Goal: Information Seeking & Learning: Learn about a topic

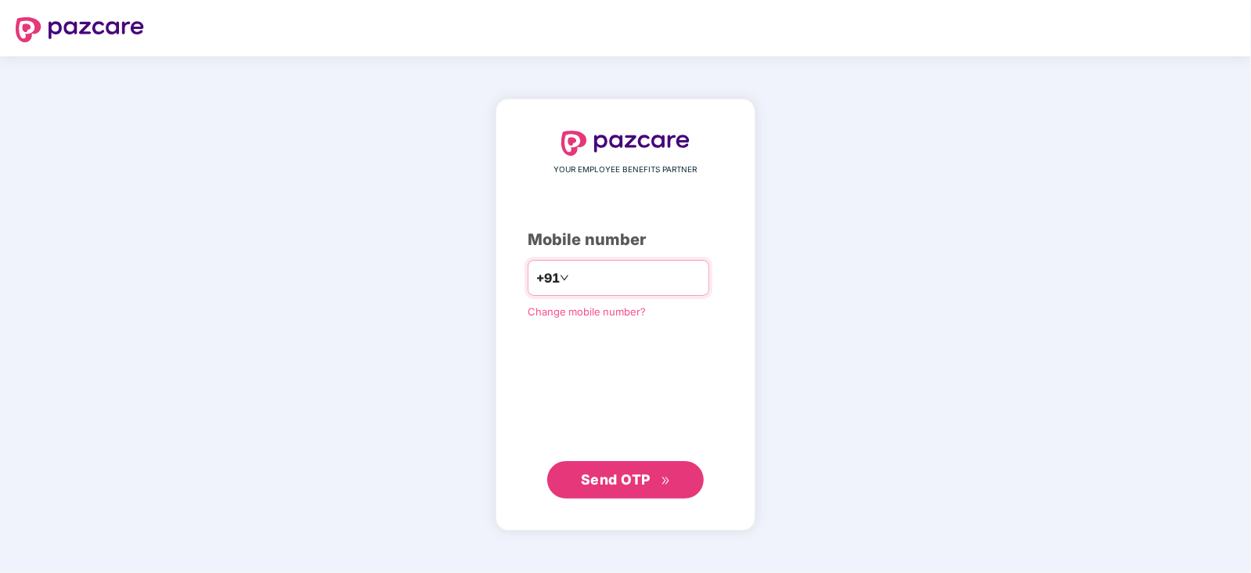
click at [572, 274] on input "number" at bounding box center [636, 277] width 128 height 25
type input "**********"
click at [645, 481] on span "Send OTP" at bounding box center [616, 478] width 70 height 16
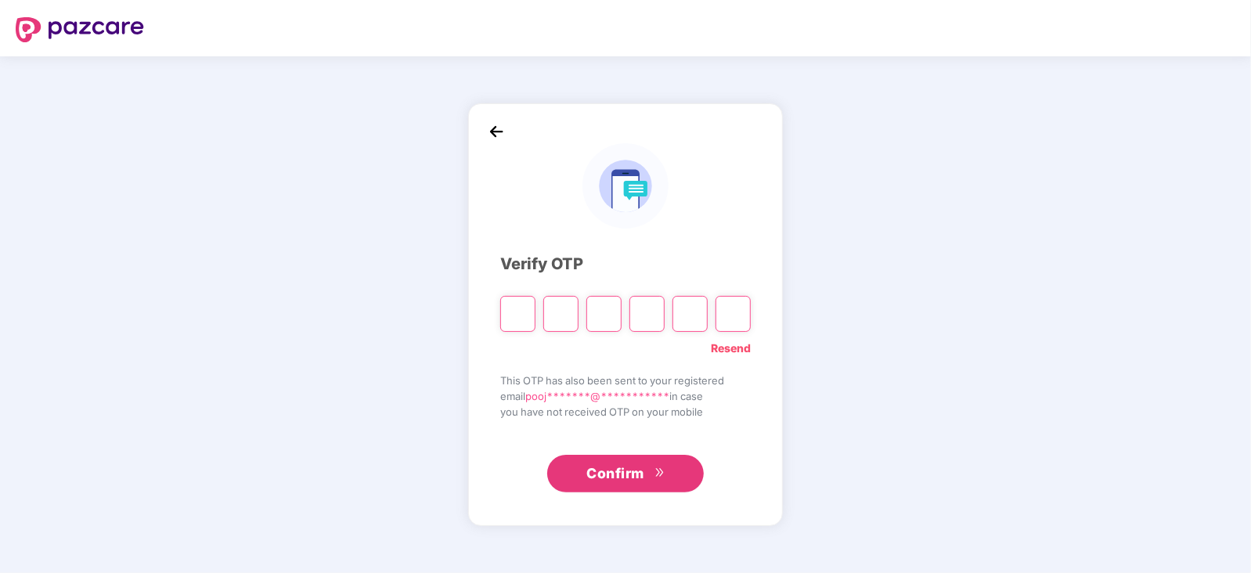
type input "*"
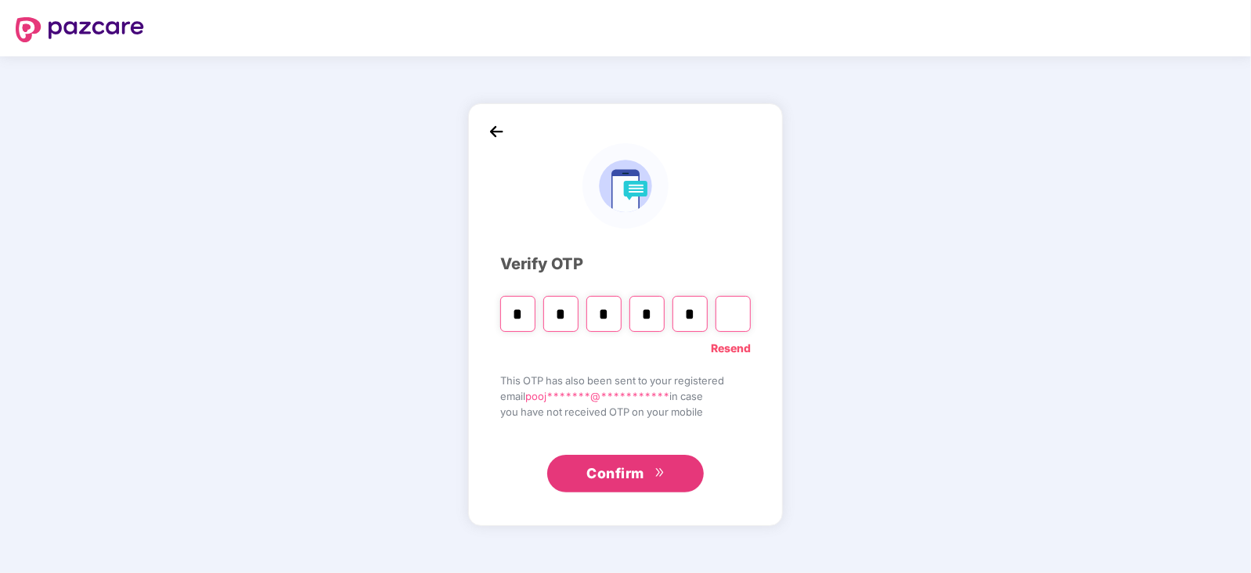
type input "*"
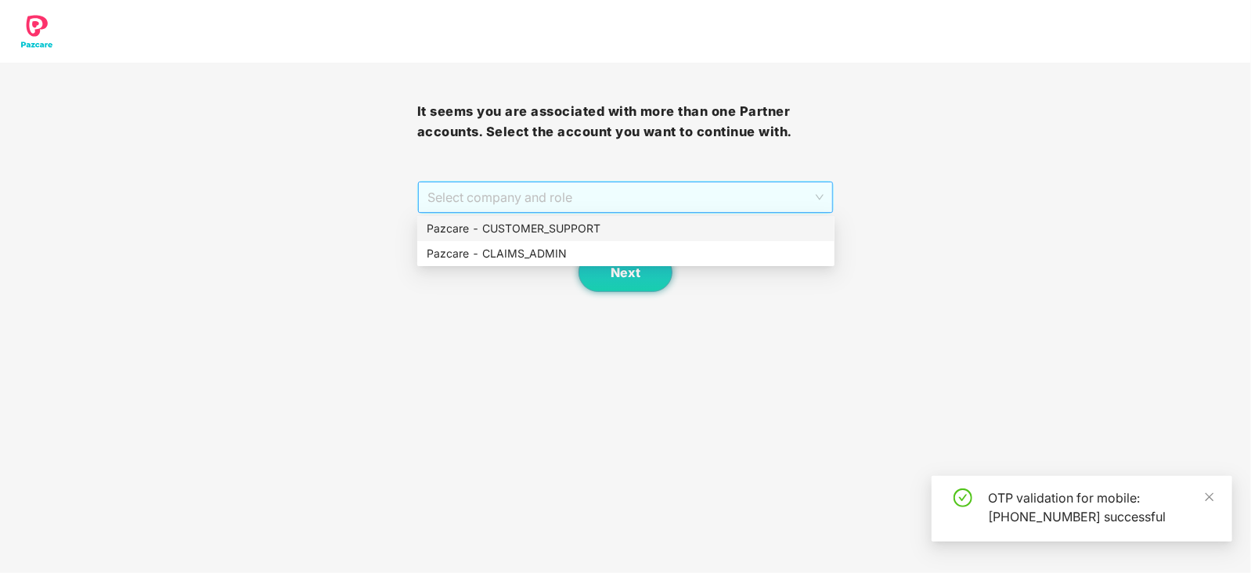
click at [683, 186] on span "Select company and role" at bounding box center [625, 197] width 397 height 30
click at [583, 232] on div "Pazcare - CUSTOMER_SUPPORT" at bounding box center [626, 228] width 398 height 17
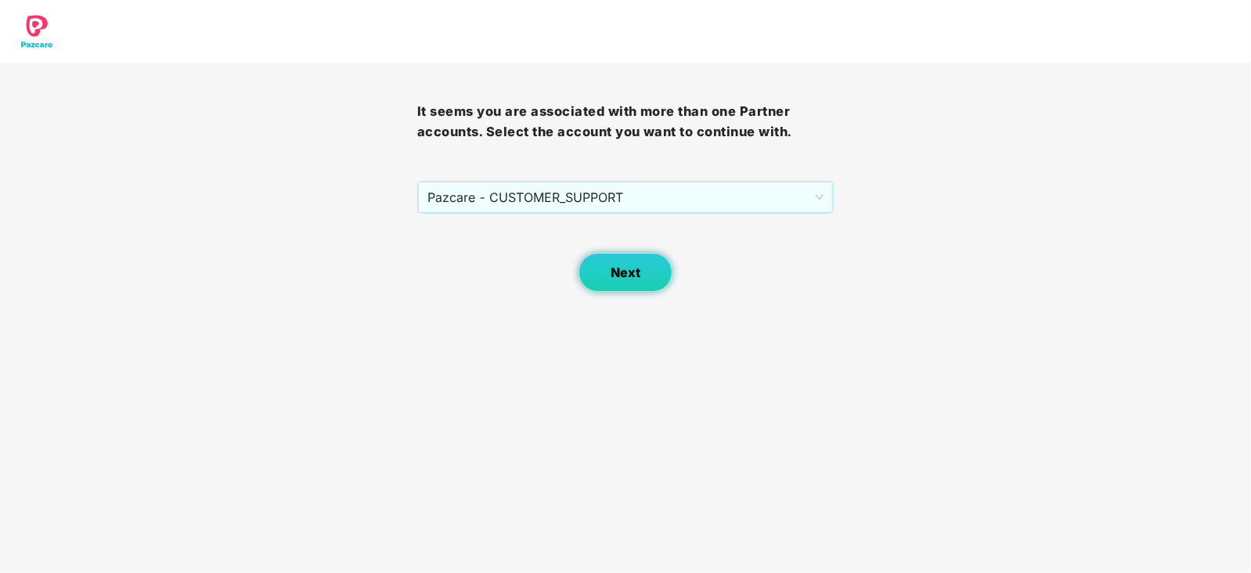
click at [636, 278] on span "Next" at bounding box center [626, 272] width 30 height 15
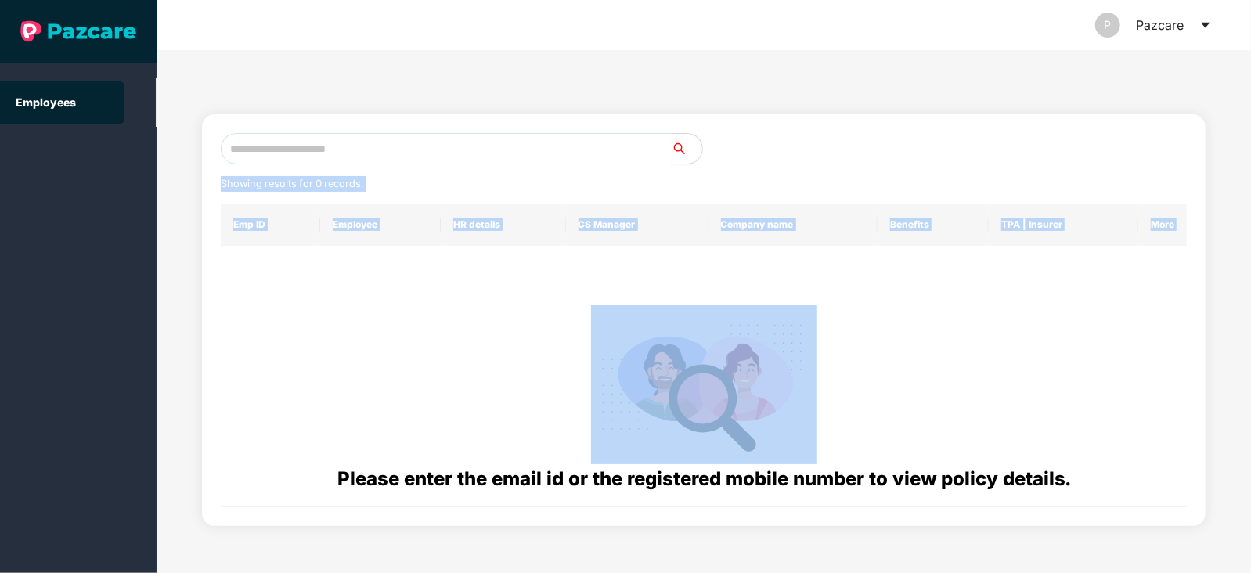
drag, startPoint x: 636, startPoint y: 278, endPoint x: 372, endPoint y: 154, distance: 291.3
click at [372, 154] on div "Showing results for 0 records. Emp ID Employee HR details CS Manager Company na…" at bounding box center [704, 320] width 966 height 374
click at [575, 305] on div at bounding box center [703, 384] width 941 height 159
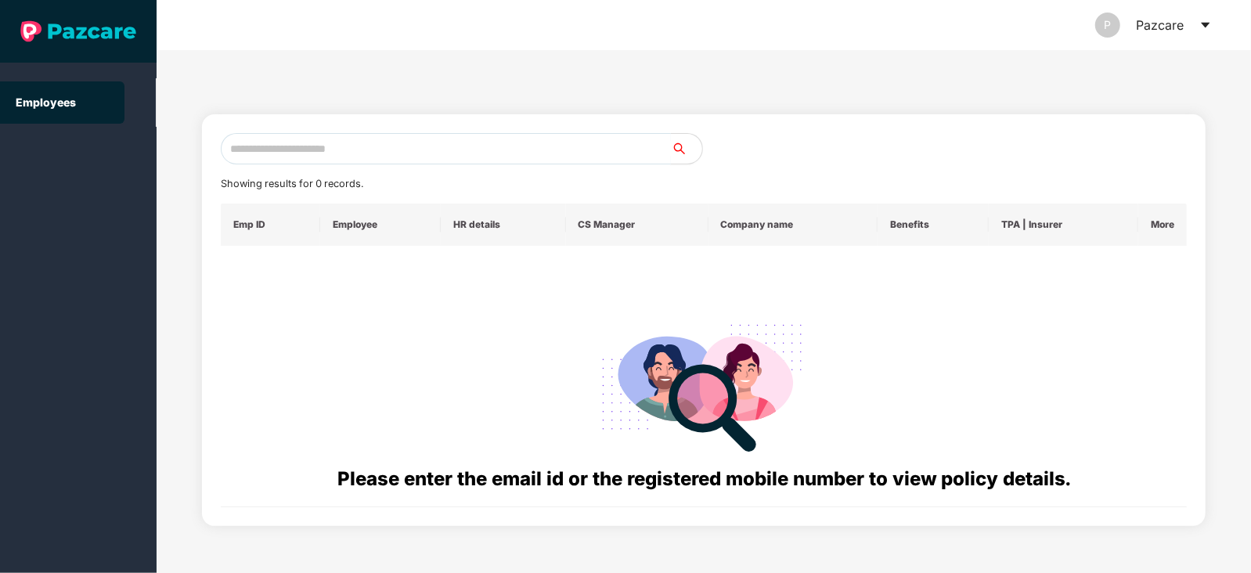
click at [387, 148] on input "text" at bounding box center [446, 148] width 450 height 31
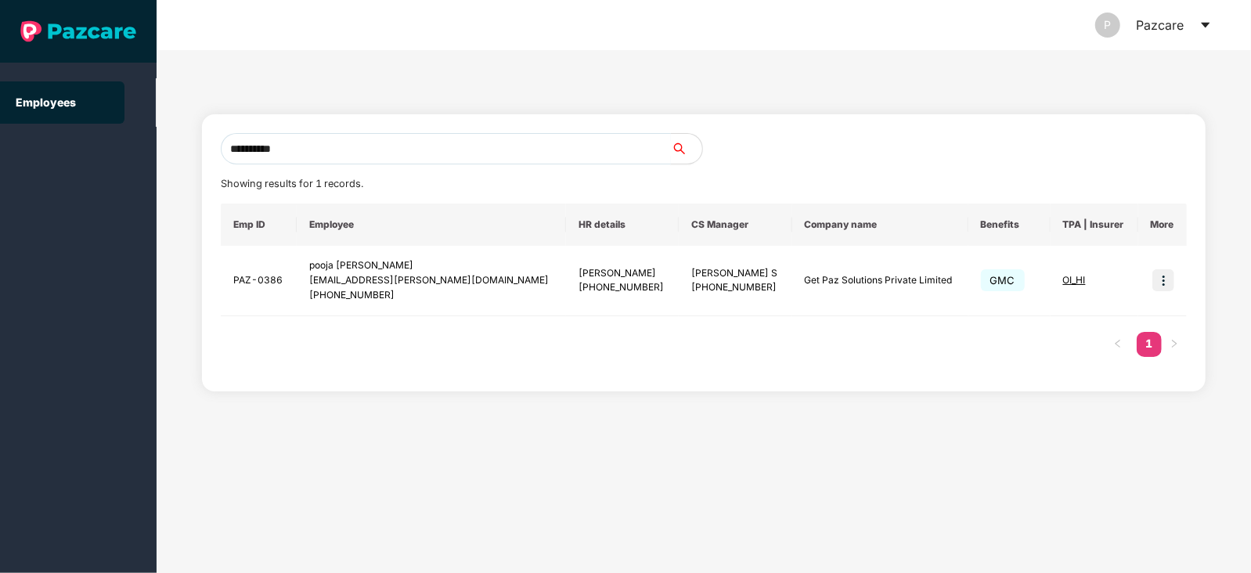
type input "**********"
click at [1161, 285] on img at bounding box center [1163, 280] width 22 height 22
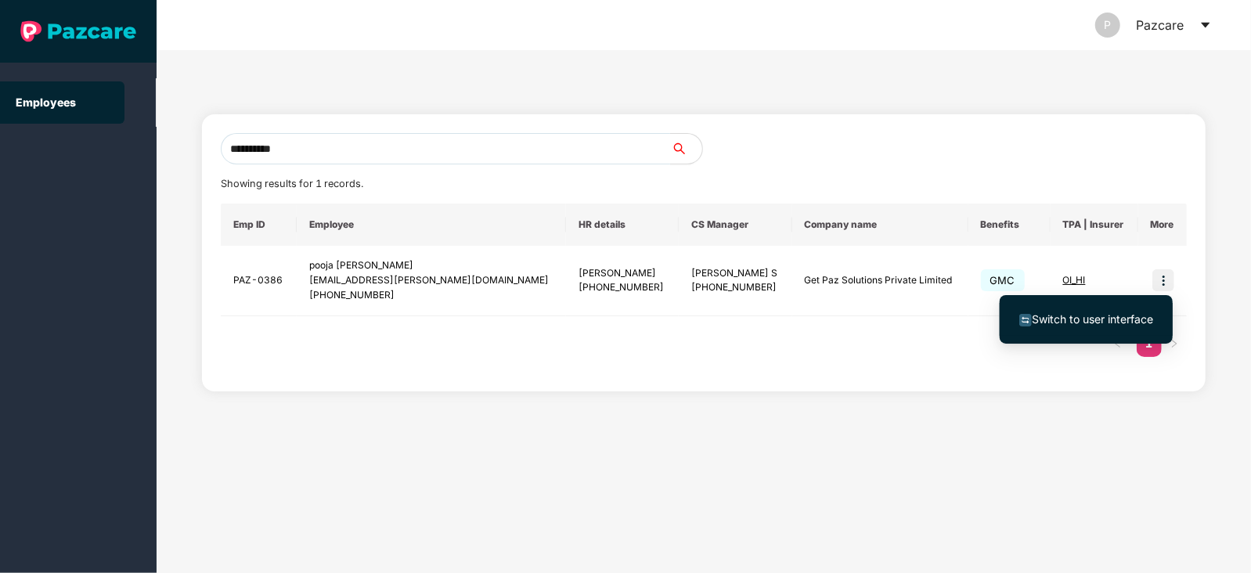
click at [1096, 314] on span "Switch to user interface" at bounding box center [1092, 318] width 121 height 13
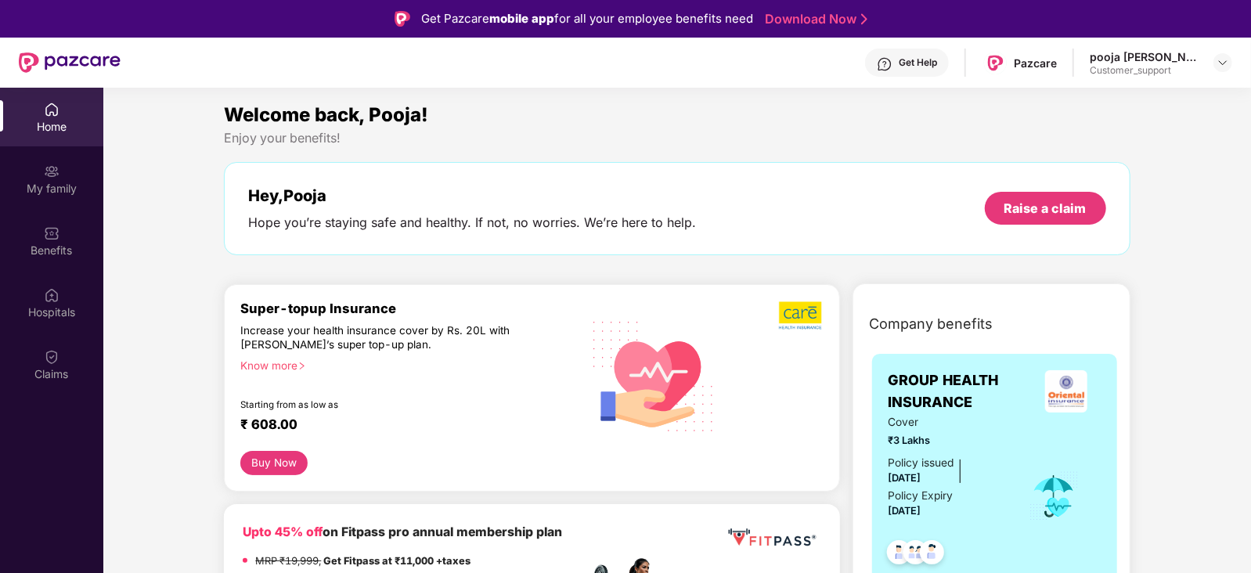
scroll to position [58, 0]
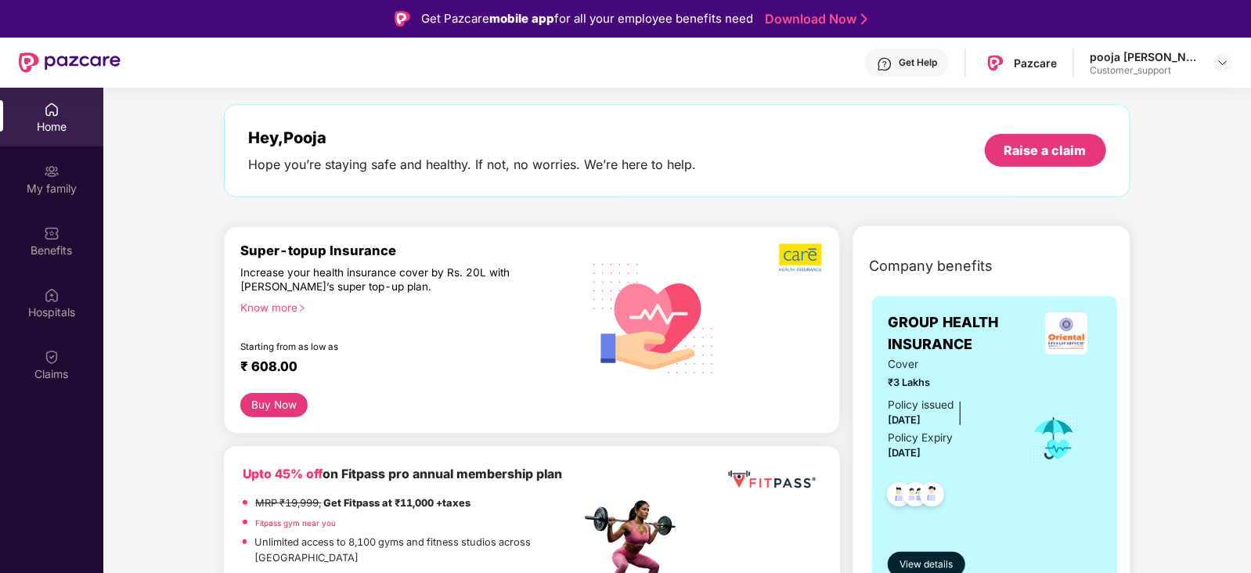
click at [277, 306] on div "Know more" at bounding box center [405, 306] width 330 height 11
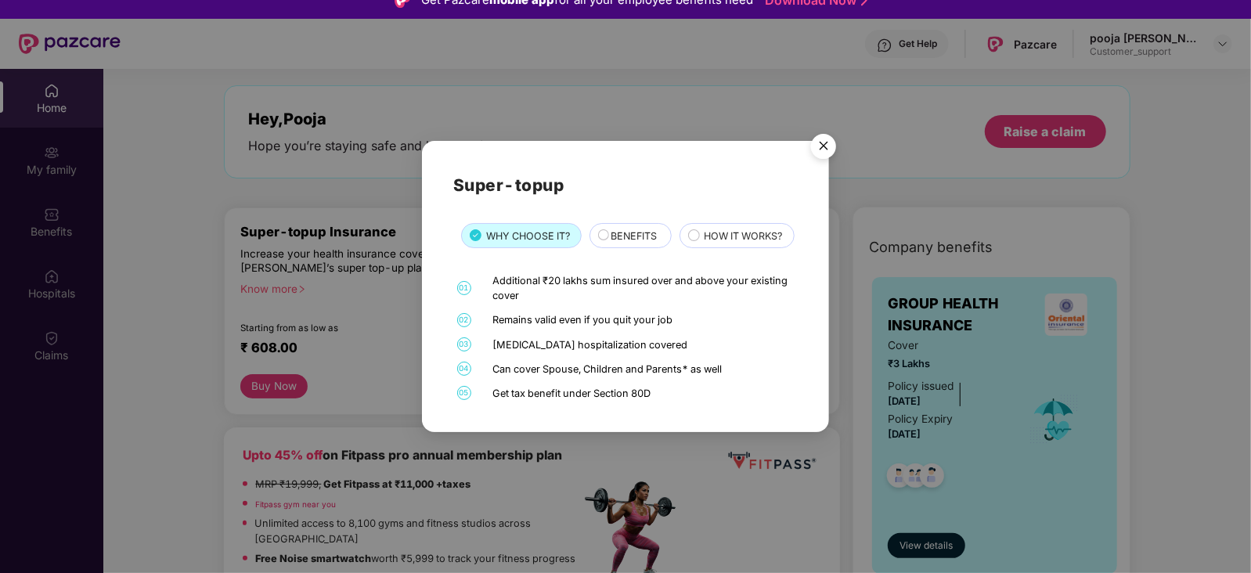
scroll to position [7, 0]
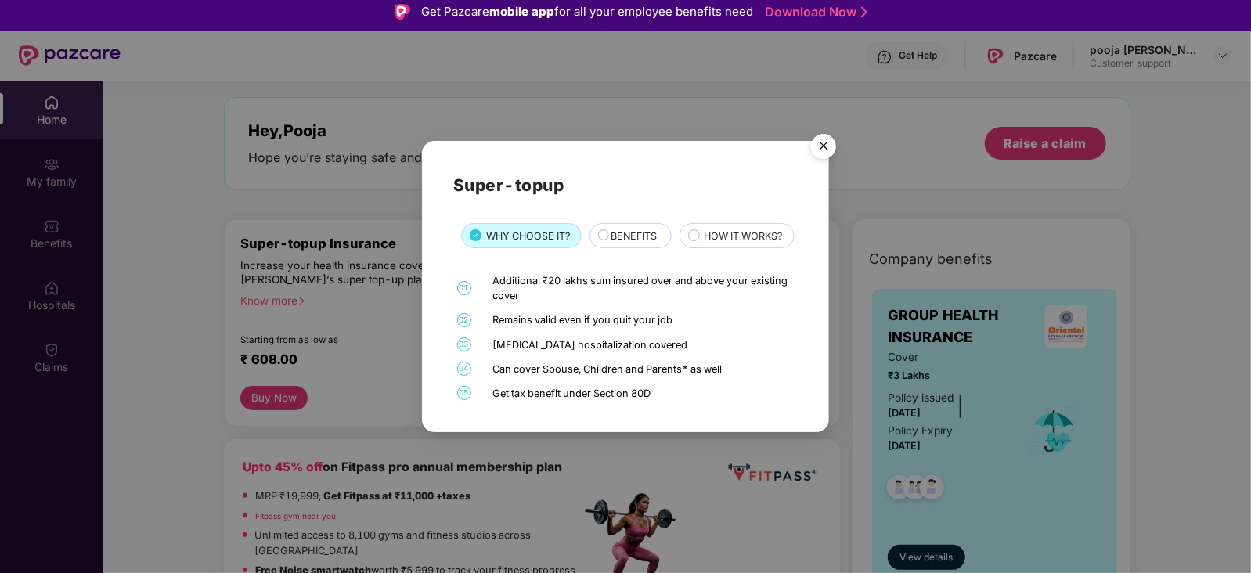
click at [648, 229] on div "BENEFITS" at bounding box center [630, 235] width 83 height 25
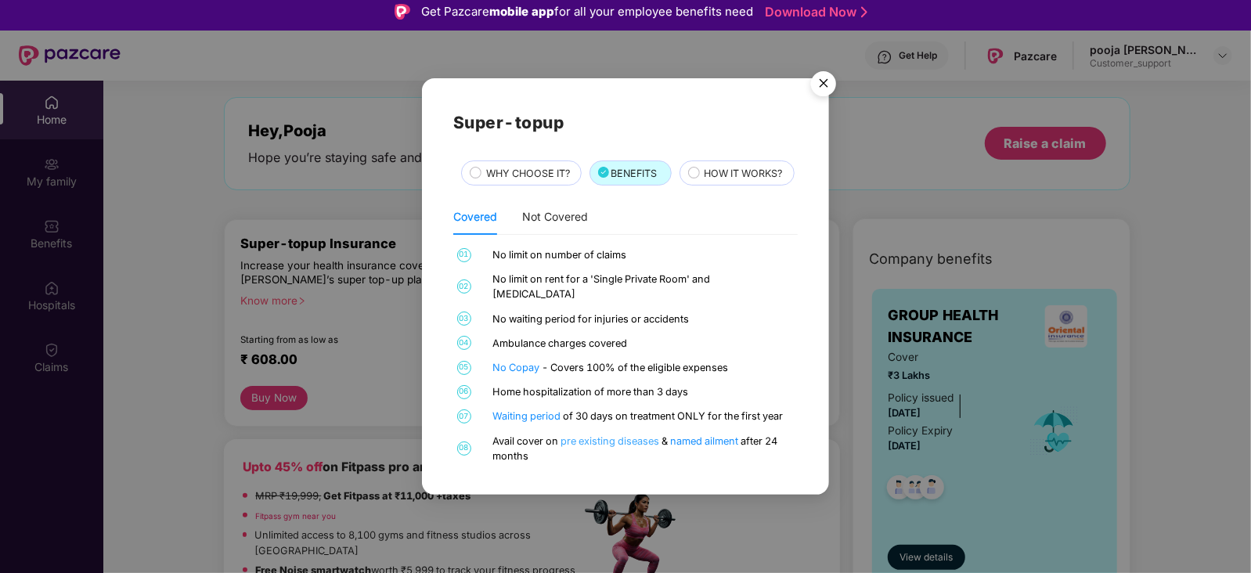
click at [599, 447] on link "pre existing diseases" at bounding box center [610, 441] width 101 height 12
click at [826, 72] on img "Close" at bounding box center [824, 86] width 44 height 44
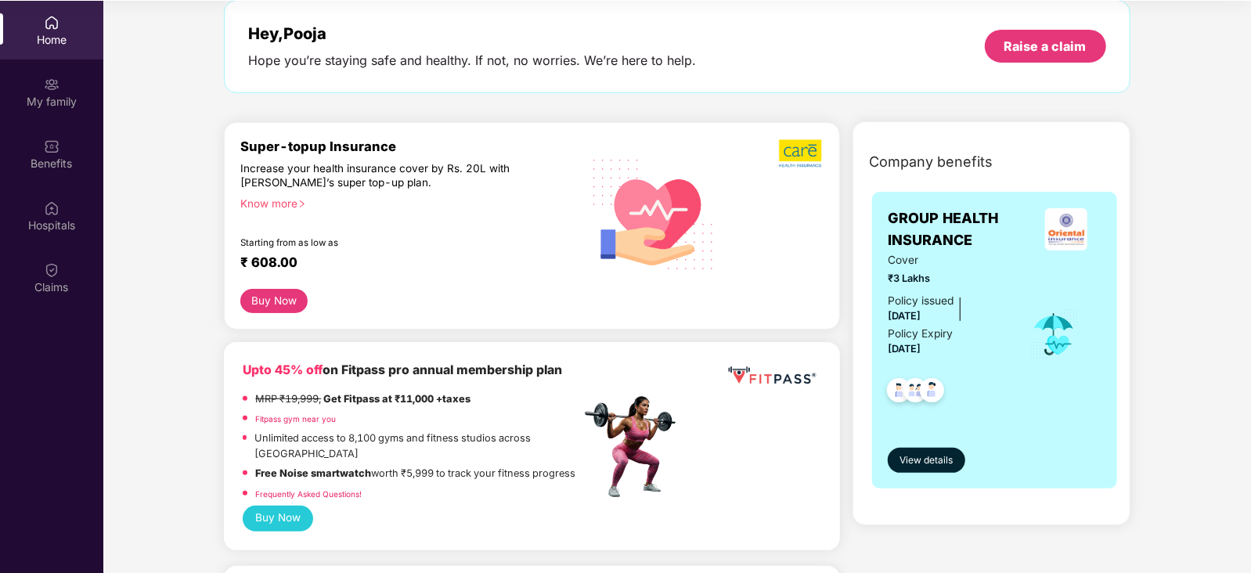
scroll to position [92, 0]
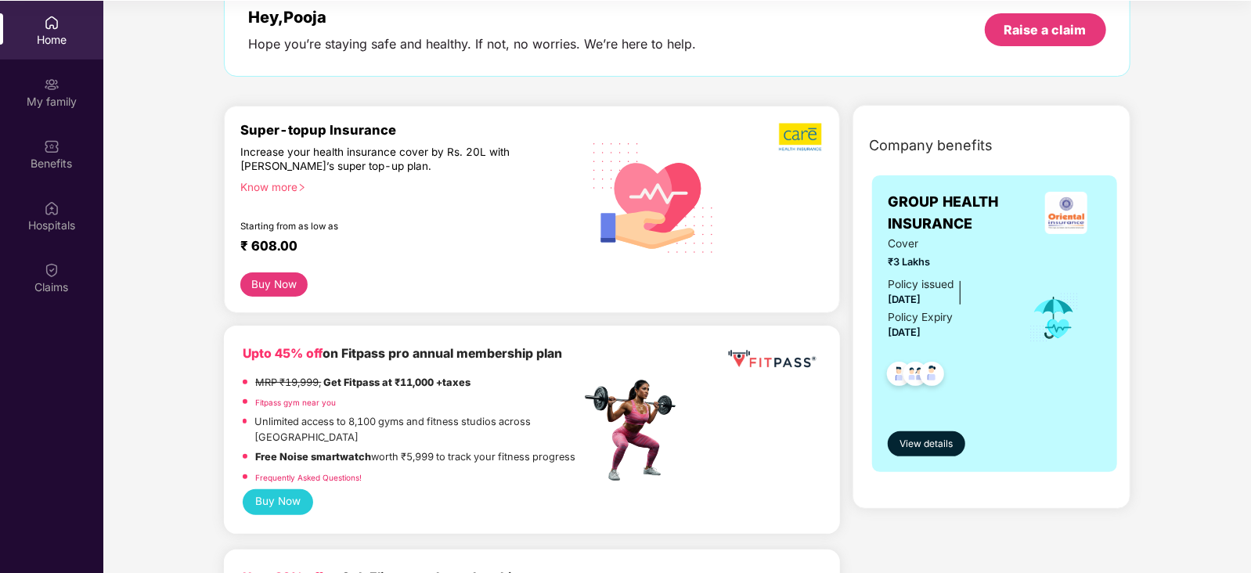
click at [284, 187] on div "Know more" at bounding box center [405, 185] width 330 height 11
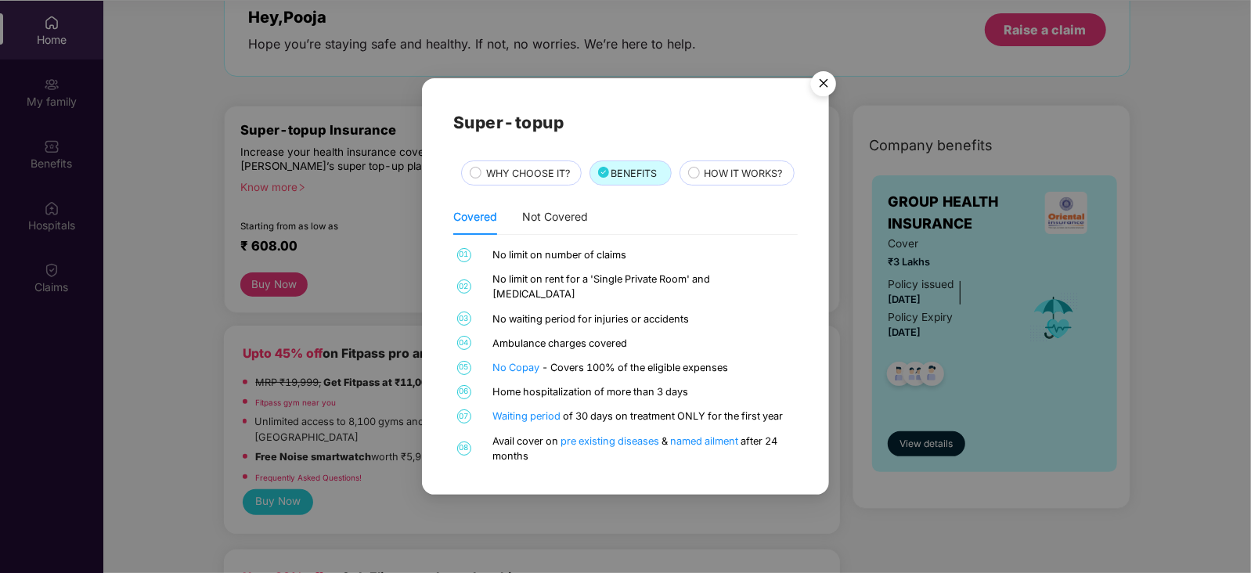
click at [560, 166] on span "WHY CHOOSE IT?" at bounding box center [528, 174] width 84 height 16
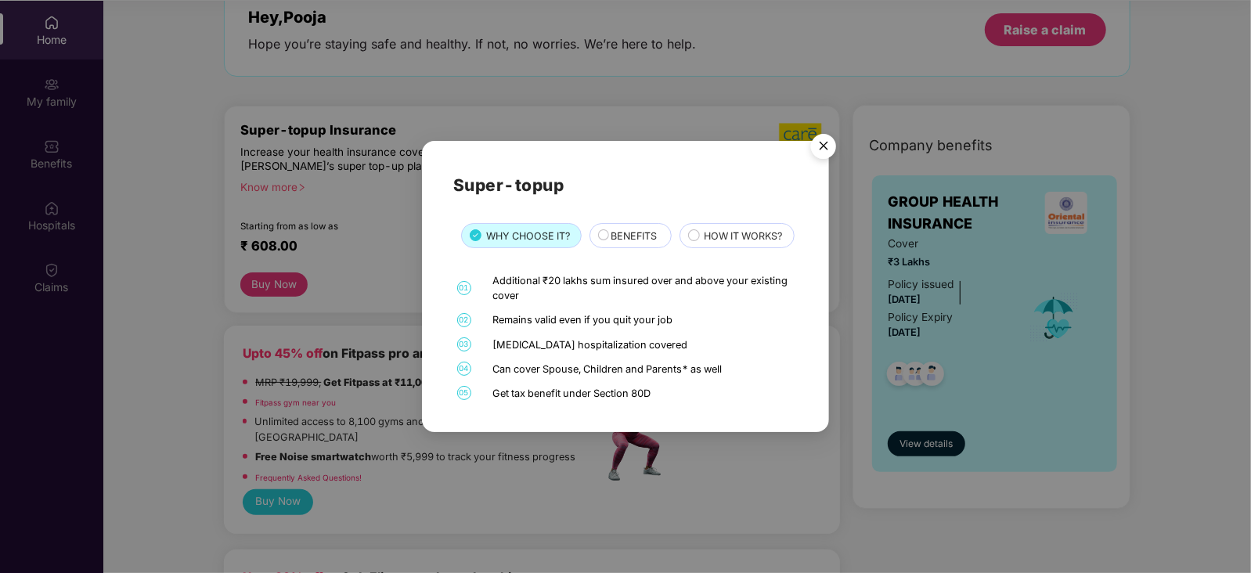
click at [634, 229] on span "BENEFITS" at bounding box center [634, 237] width 46 height 16
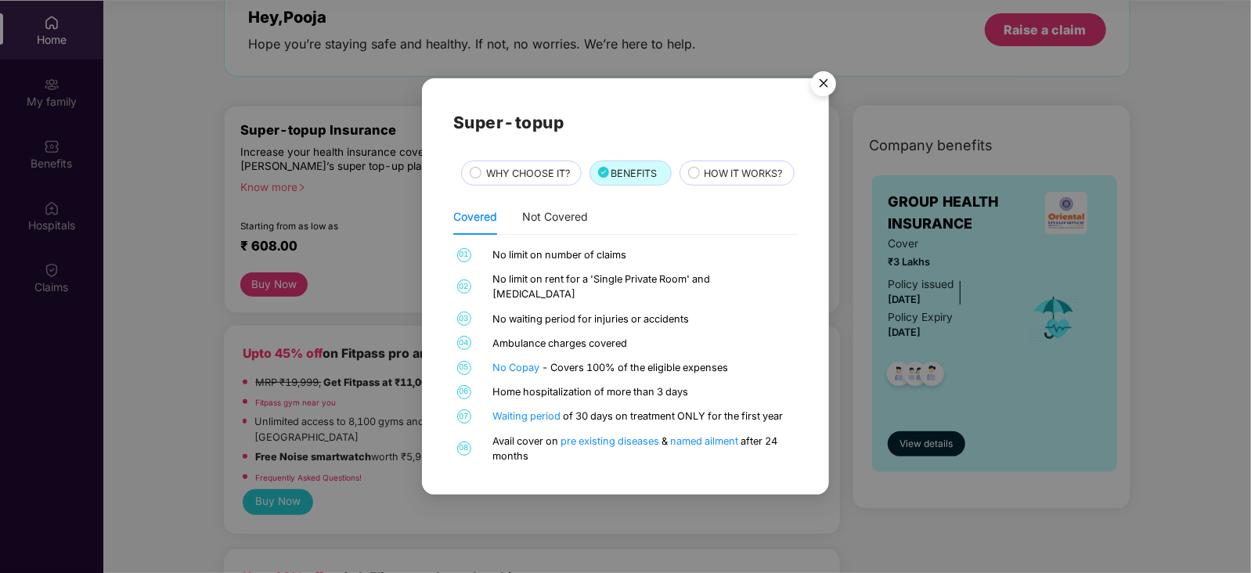
click at [704, 182] on span "HOW IT WORKS?" at bounding box center [743, 174] width 78 height 16
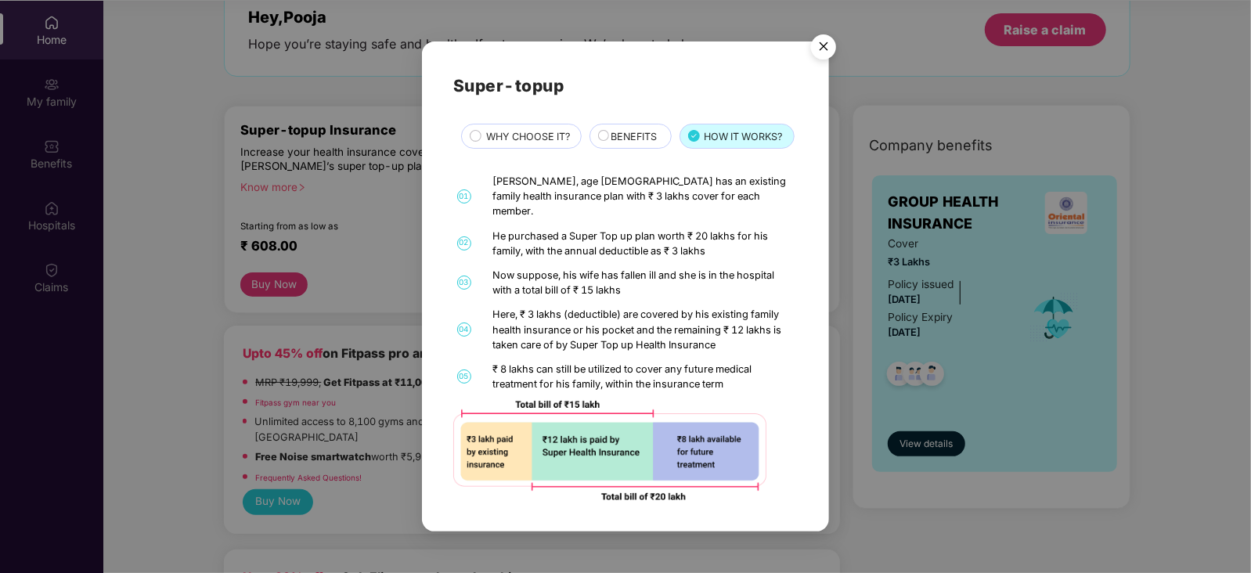
scroll to position [0, 0]
click at [826, 40] on img "Close" at bounding box center [824, 49] width 44 height 44
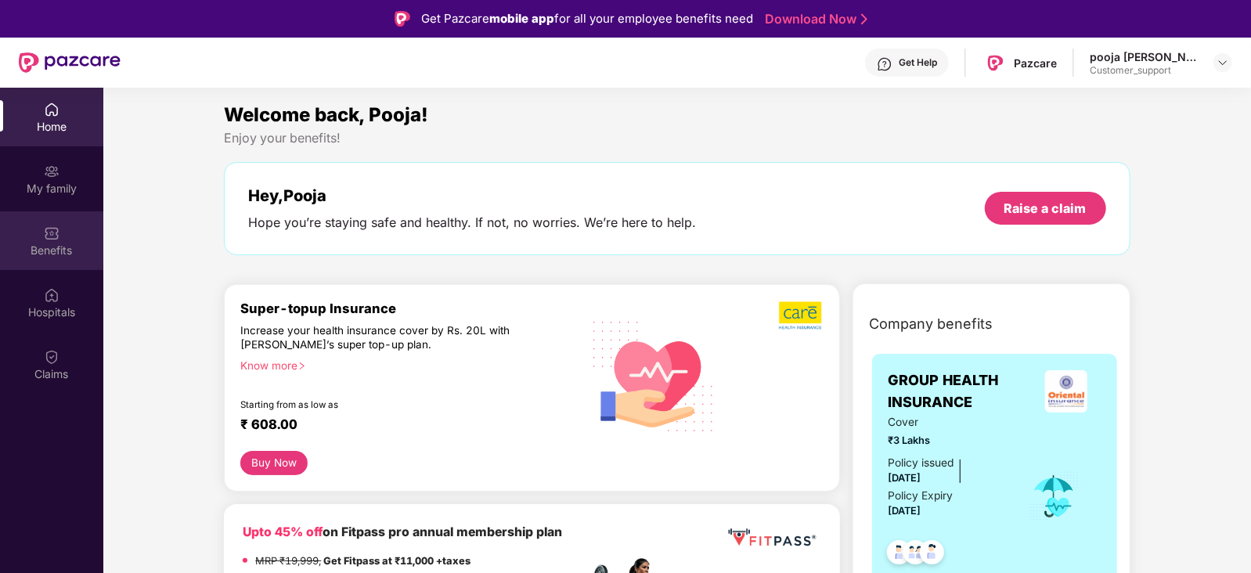
click at [55, 225] on img at bounding box center [52, 233] width 16 height 16
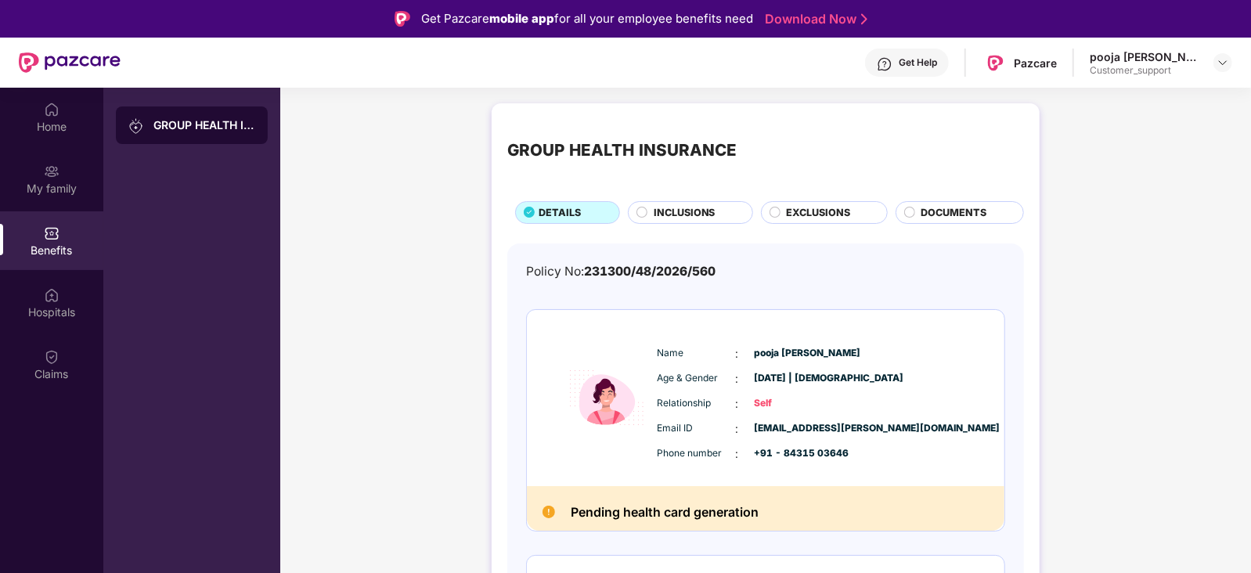
click at [668, 218] on span "INCLUSIONS" at bounding box center [685, 213] width 62 height 16
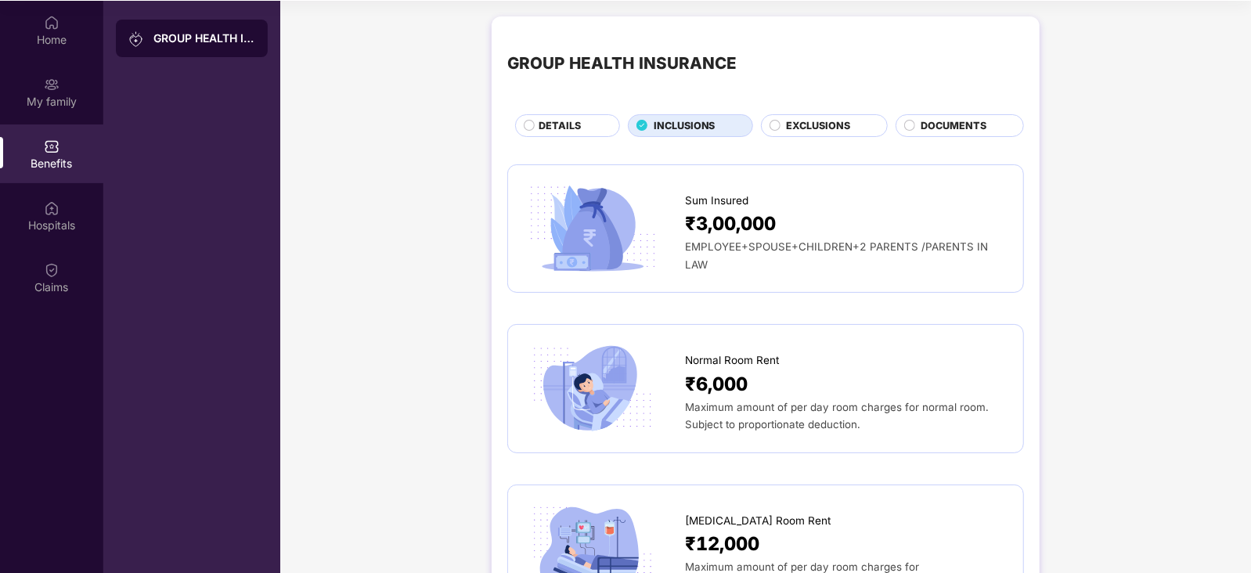
click at [807, 119] on span "EXCLUSIONS" at bounding box center [818, 126] width 64 height 16
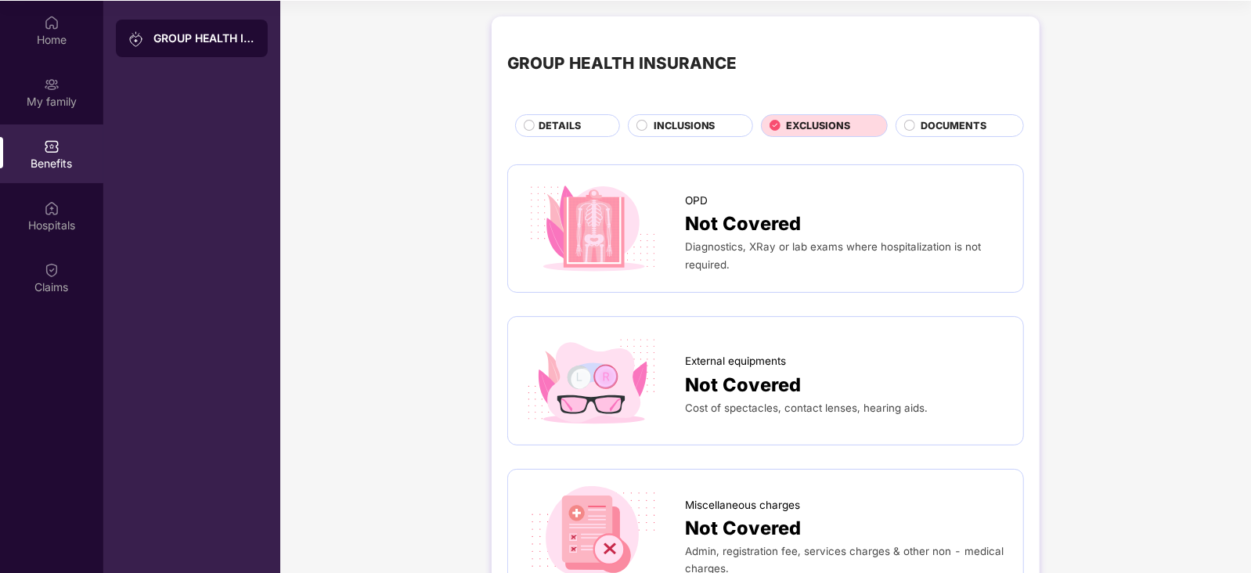
click at [930, 118] on span "DOCUMENTS" at bounding box center [954, 126] width 66 height 16
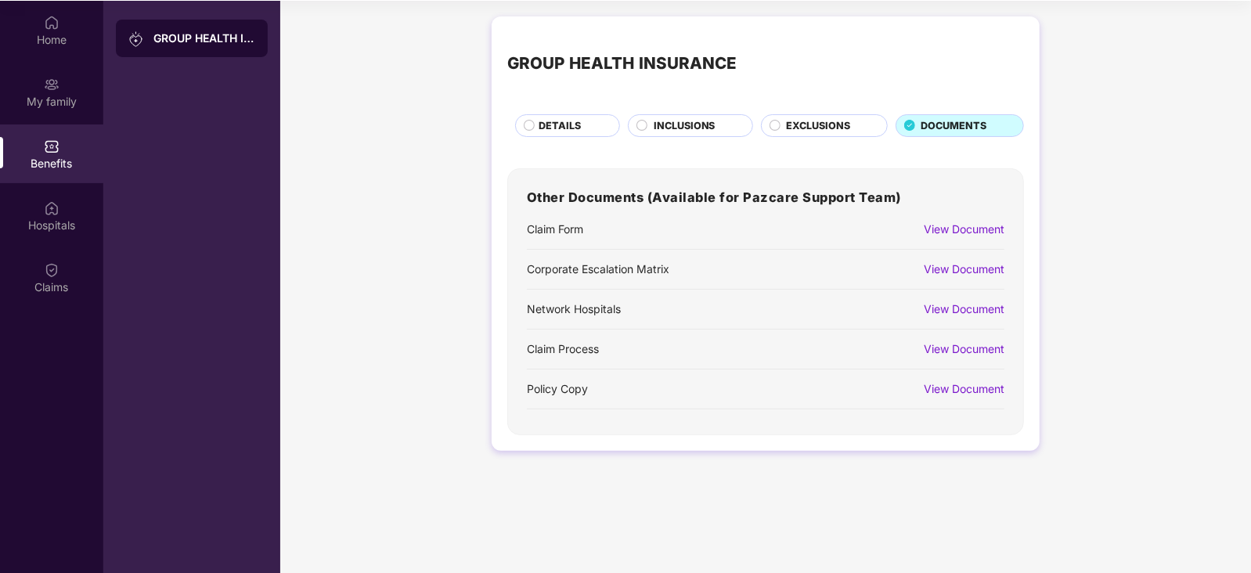
click at [946, 387] on div "View Document" at bounding box center [964, 388] width 81 height 17
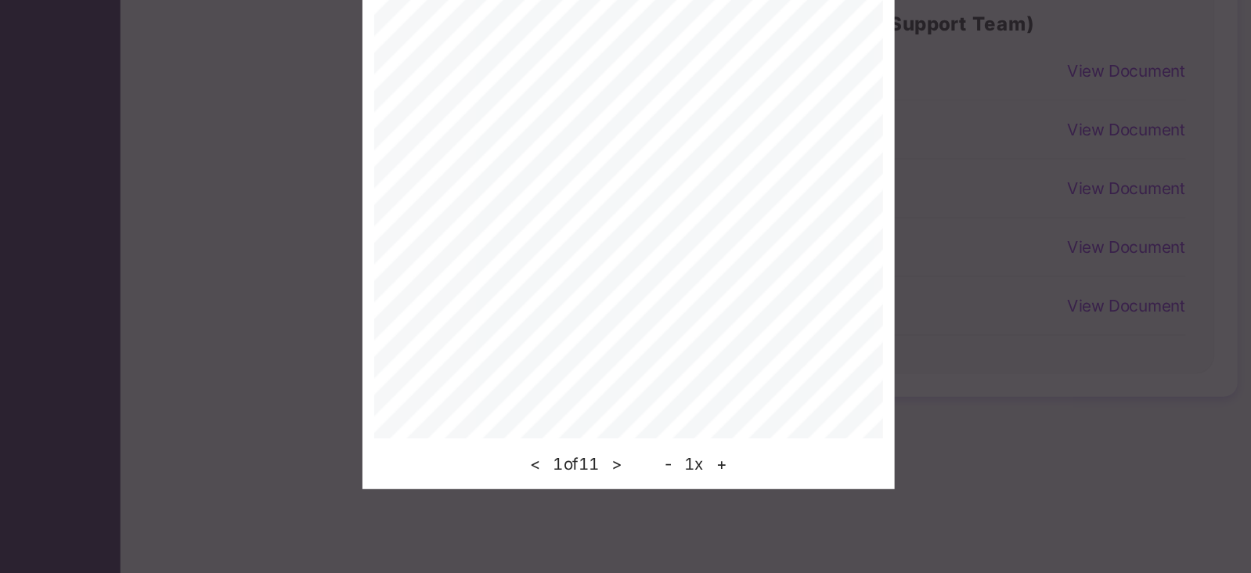
scroll to position [87, 0]
click at [619, 500] on button ">" at bounding box center [617, 497] width 16 height 19
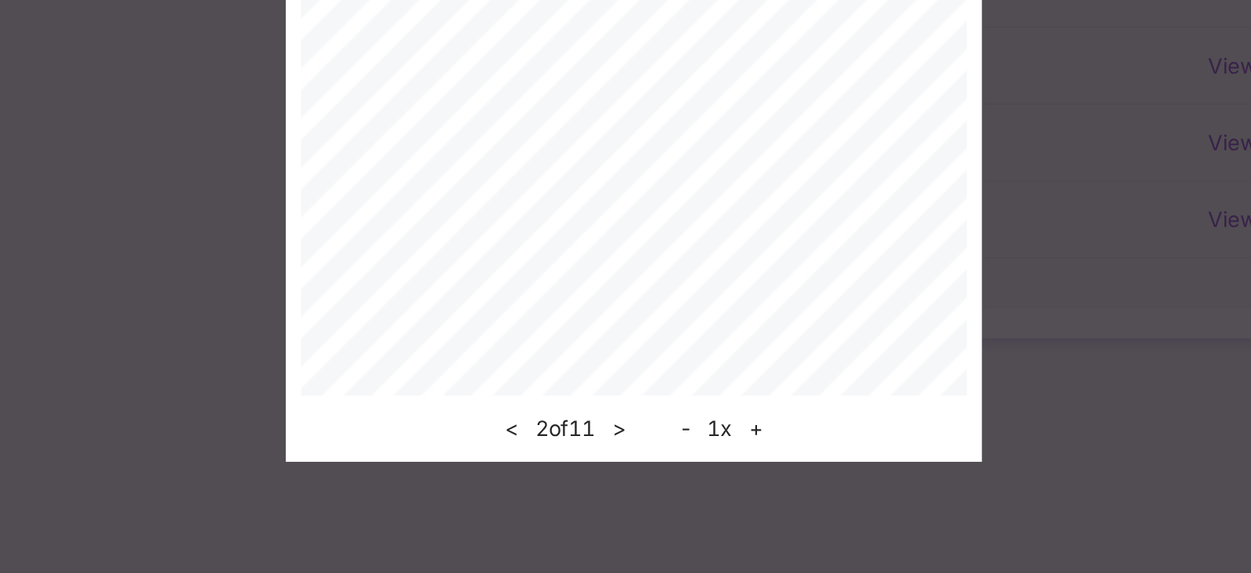
click at [618, 498] on button ">" at bounding box center [617, 497] width 16 height 19
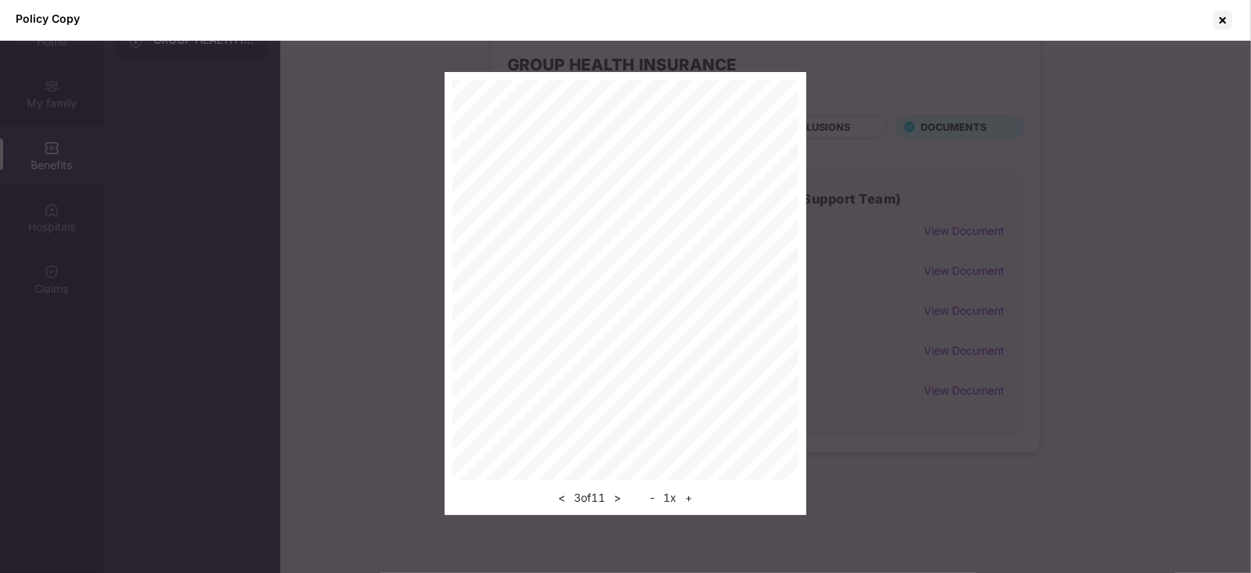
scroll to position [68, 0]
click at [618, 503] on button ">" at bounding box center [617, 497] width 16 height 19
click at [621, 497] on button ">" at bounding box center [617, 497] width 16 height 19
click at [618, 499] on button ">" at bounding box center [617, 497] width 16 height 19
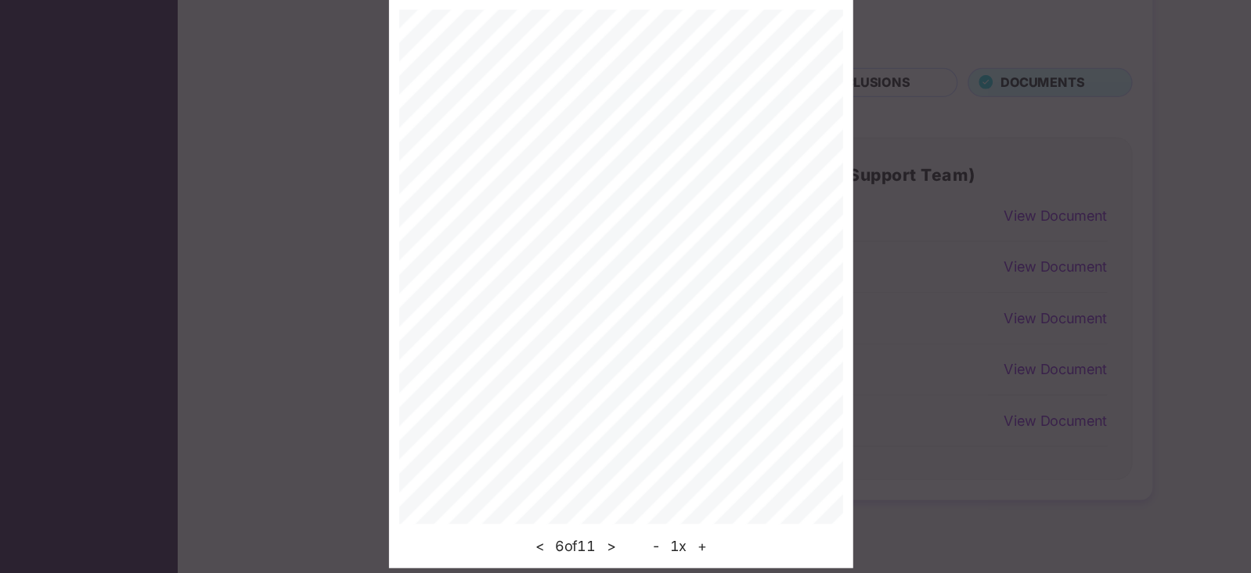
scroll to position [76, 0]
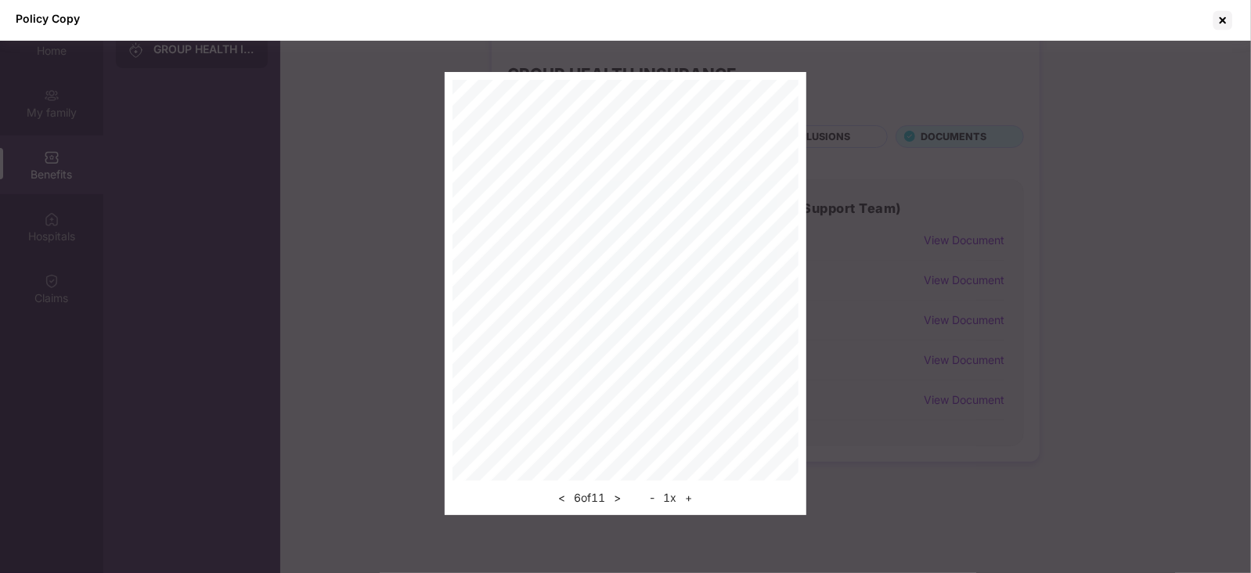
click at [697, 496] on button "+" at bounding box center [688, 497] width 16 height 19
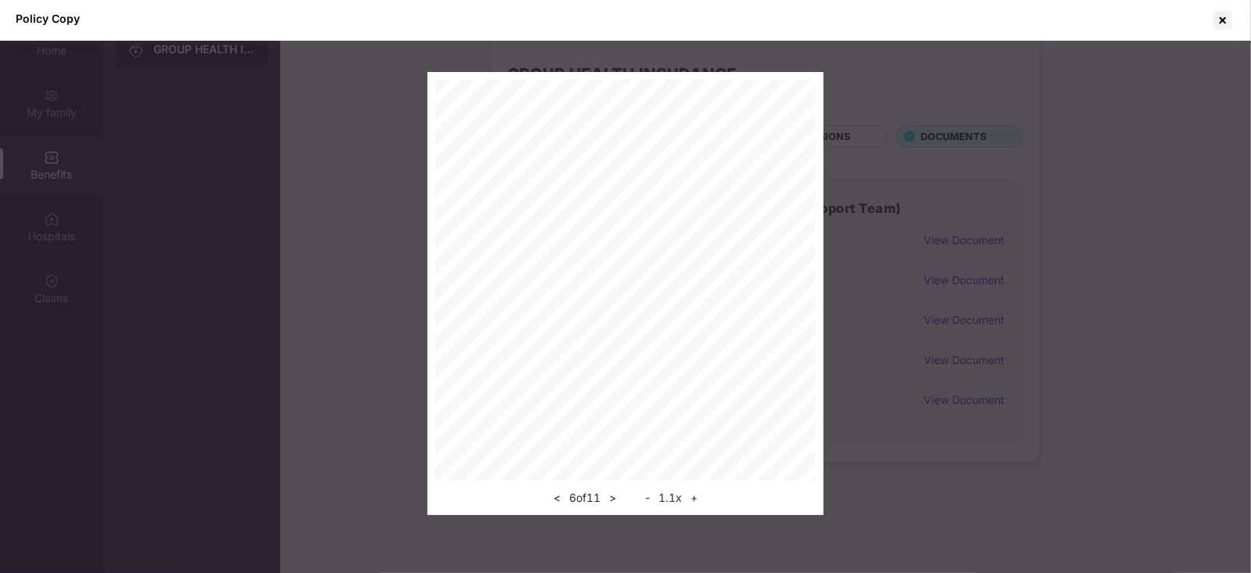
click at [697, 503] on button "+" at bounding box center [694, 497] width 16 height 19
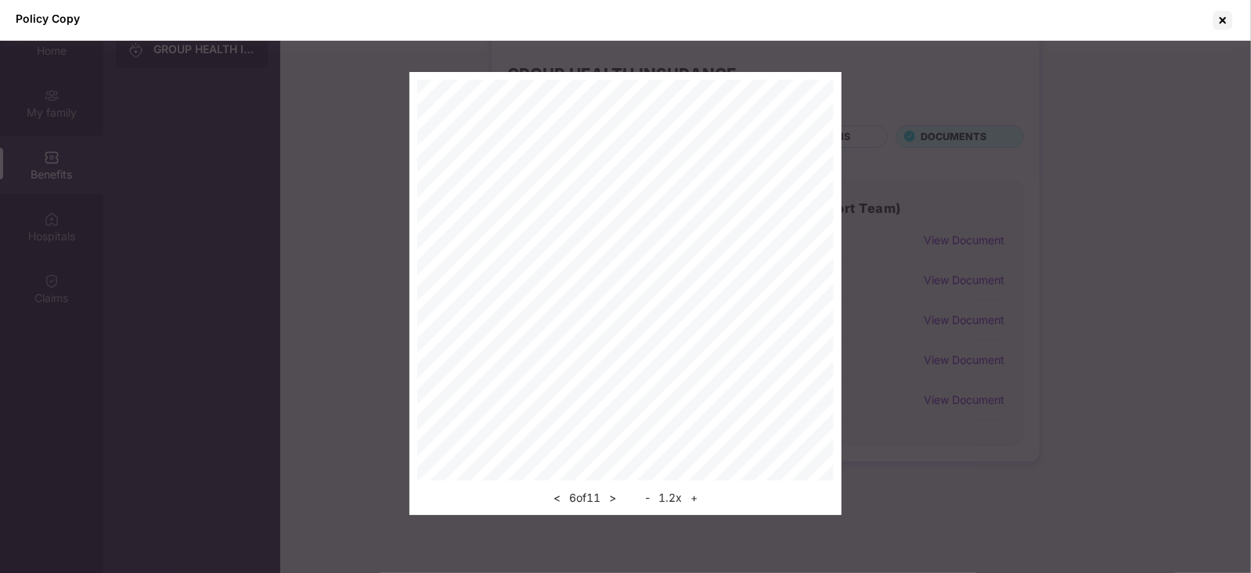
click at [697, 503] on button "+" at bounding box center [694, 497] width 16 height 19
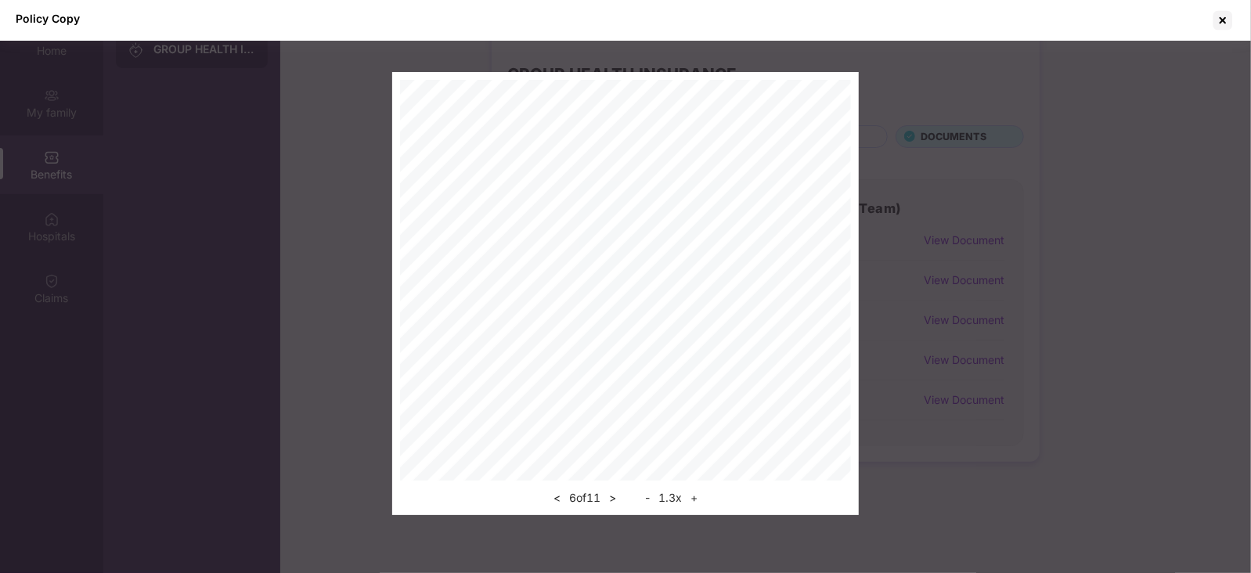
click at [697, 503] on button "+" at bounding box center [694, 497] width 16 height 19
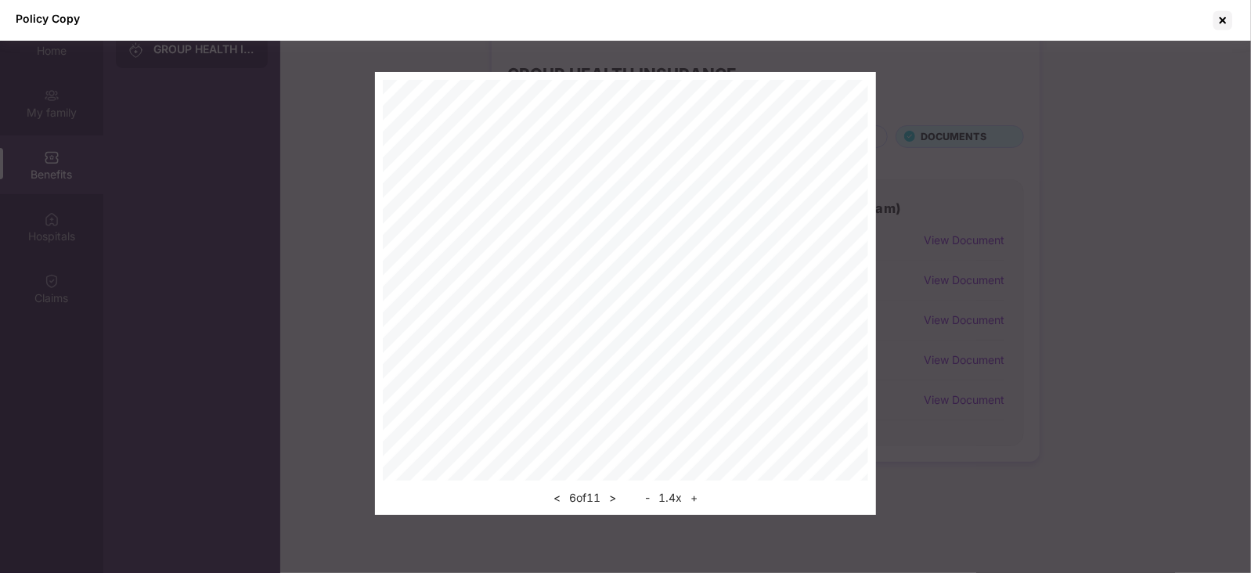
click at [697, 503] on button "+" at bounding box center [694, 497] width 16 height 19
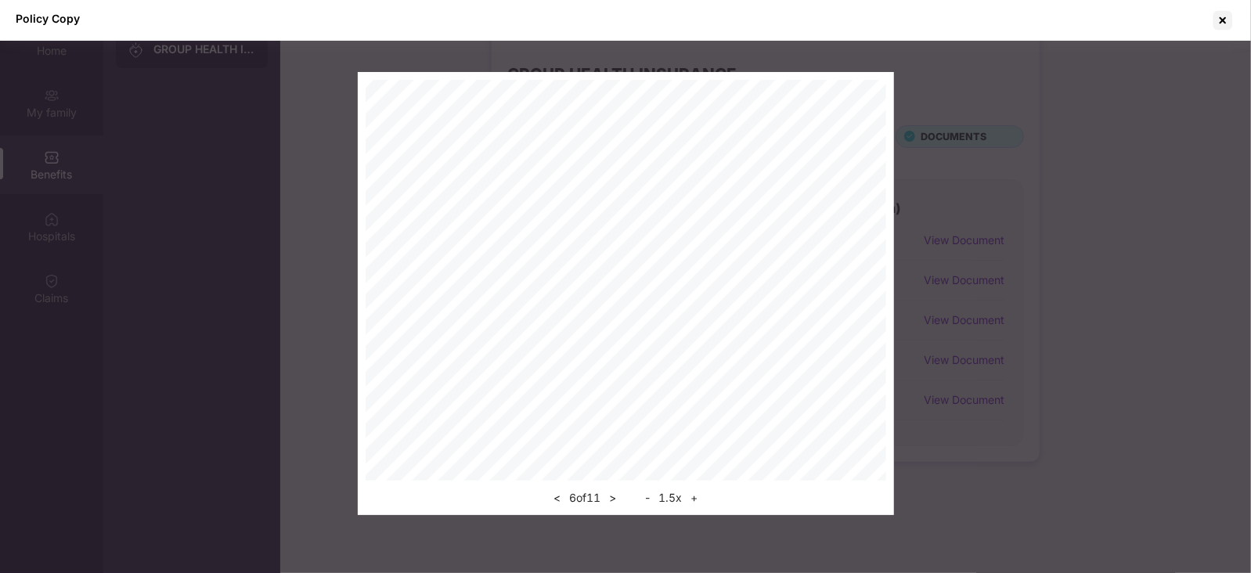
scroll to position [203, 0]
click at [619, 498] on button ">" at bounding box center [612, 497] width 16 height 19
click at [889, 193] on div "< 7 of 11 > - 1.5 x +" at bounding box center [626, 293] width 536 height 443
click at [888, 166] on div "< 7 of 11 > - 1.5 x +" at bounding box center [626, 293] width 536 height 443
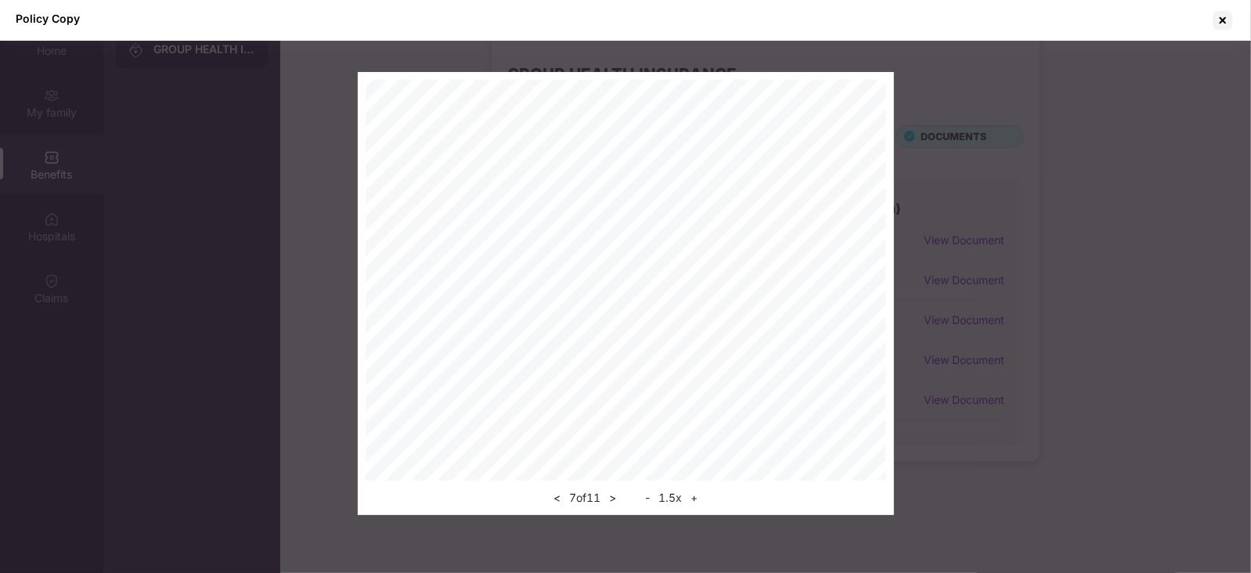
click at [888, 166] on div "< 7 of 11 > - 1.5 x +" at bounding box center [626, 293] width 536 height 443
click at [974, 229] on div "< 7 of 11 > - 1.5 x +" at bounding box center [625, 293] width 1251 height 443
click at [1010, 234] on div "< 7 of 11 > - 1.5 x +" at bounding box center [625, 293] width 1251 height 443
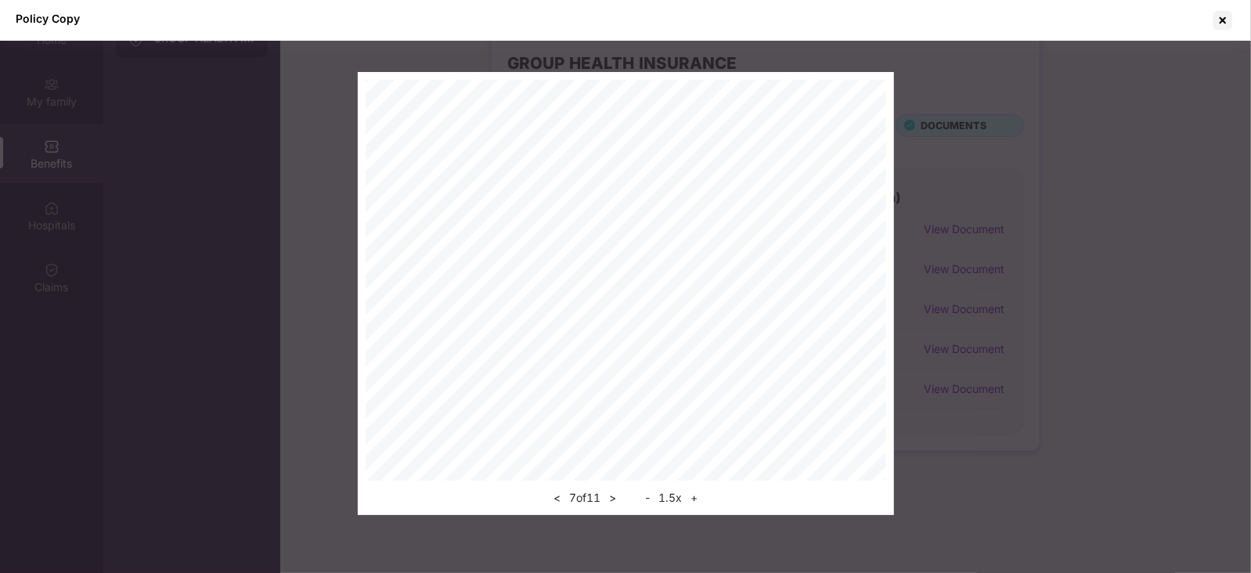
click at [1010, 234] on div "< 7 of 11 > - 1.5 x +" at bounding box center [625, 293] width 1251 height 443
click at [1218, 21] on div at bounding box center [1222, 20] width 25 height 25
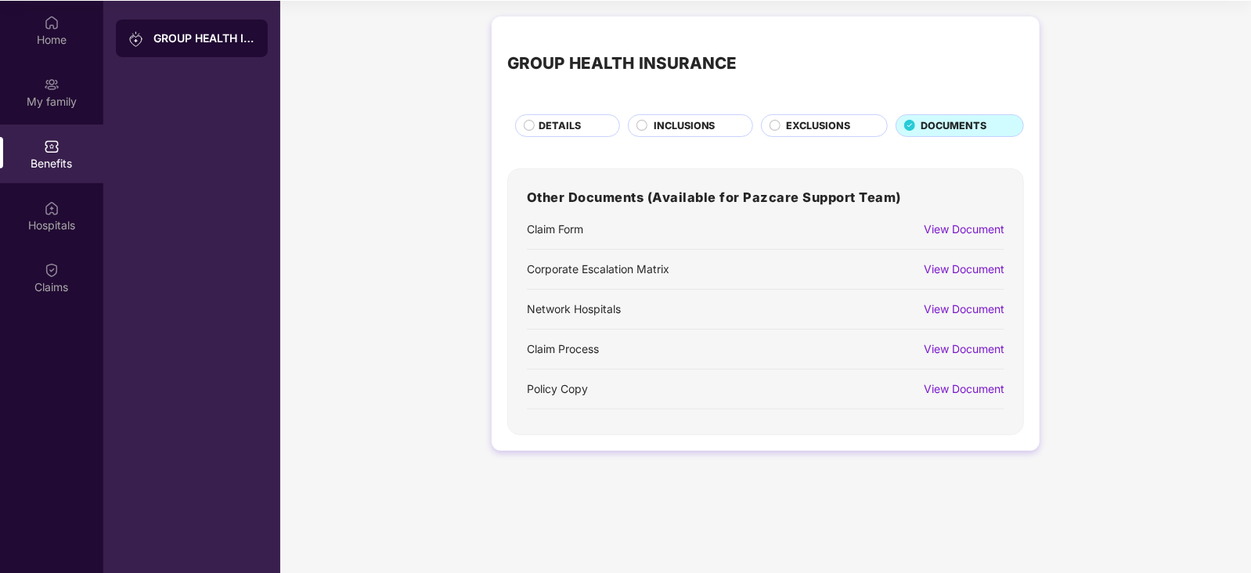
click at [556, 118] on span "DETAILS" at bounding box center [560, 126] width 42 height 16
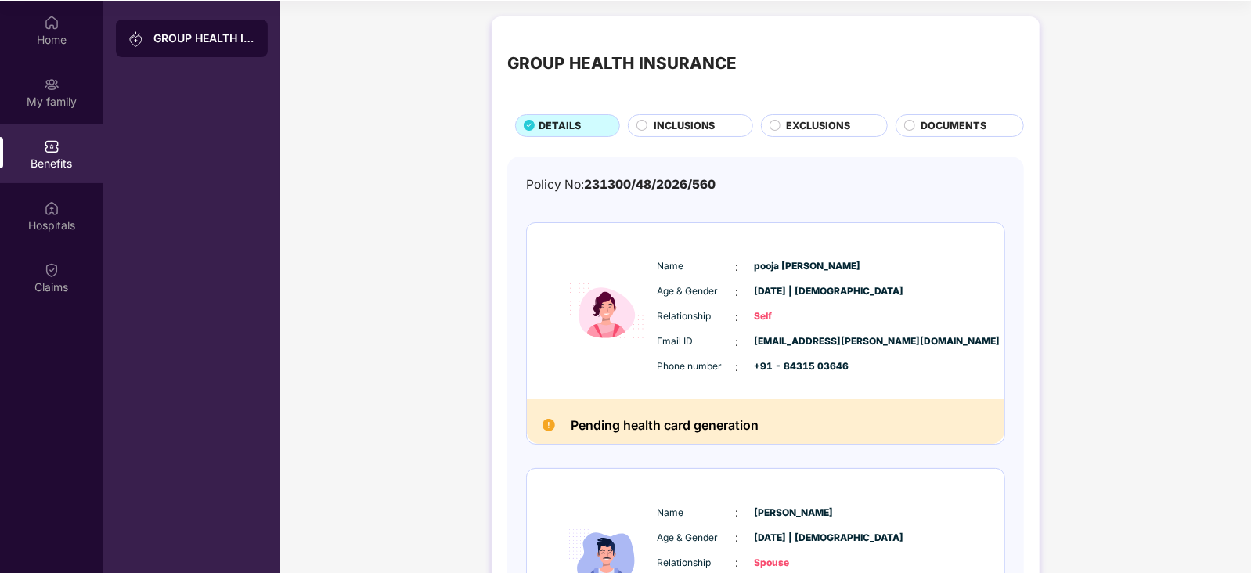
click at [681, 128] on span "INCLUSIONS" at bounding box center [685, 126] width 62 height 16
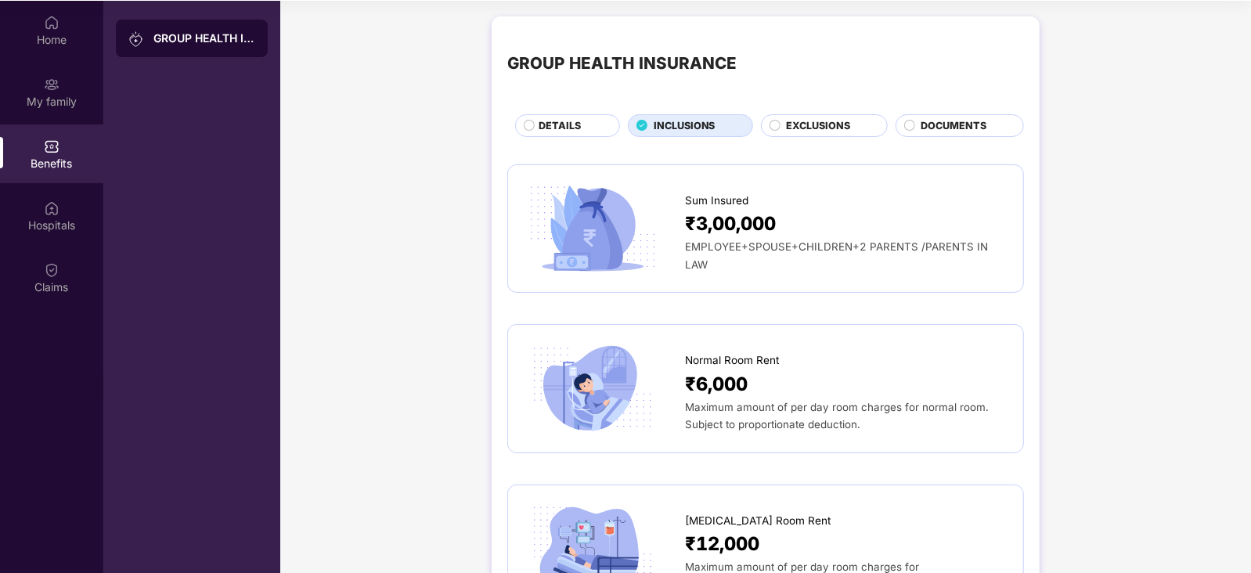
click at [802, 127] on span "EXCLUSIONS" at bounding box center [818, 126] width 64 height 16
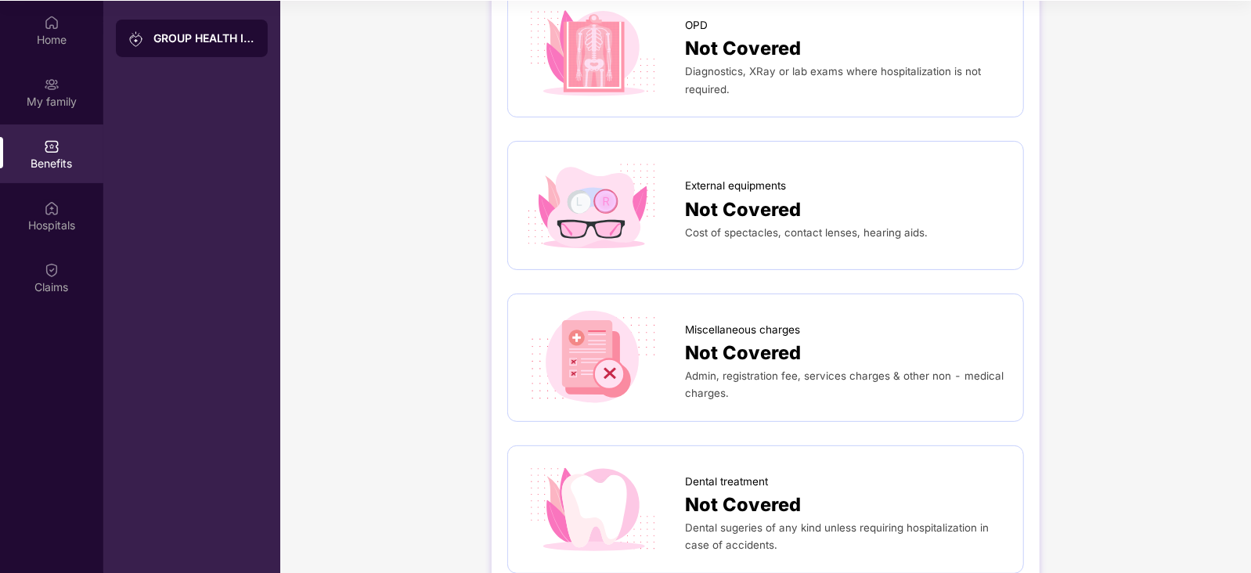
scroll to position [0, 0]
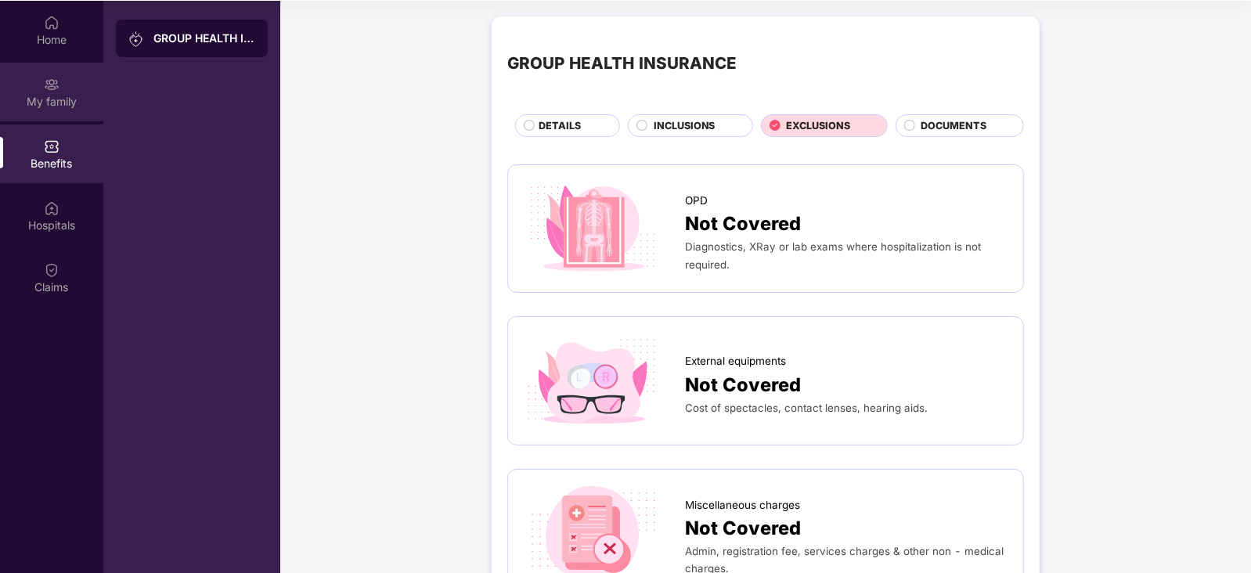
click at [56, 94] on div "My family" at bounding box center [51, 102] width 103 height 16
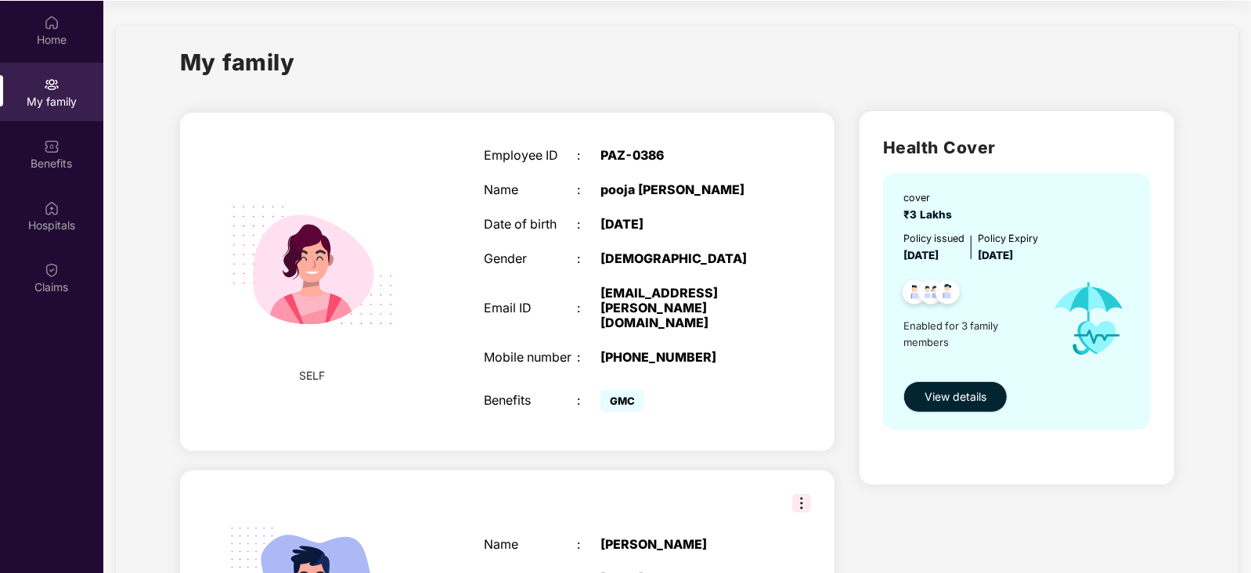
click at [953, 403] on span "View details" at bounding box center [955, 396] width 62 height 17
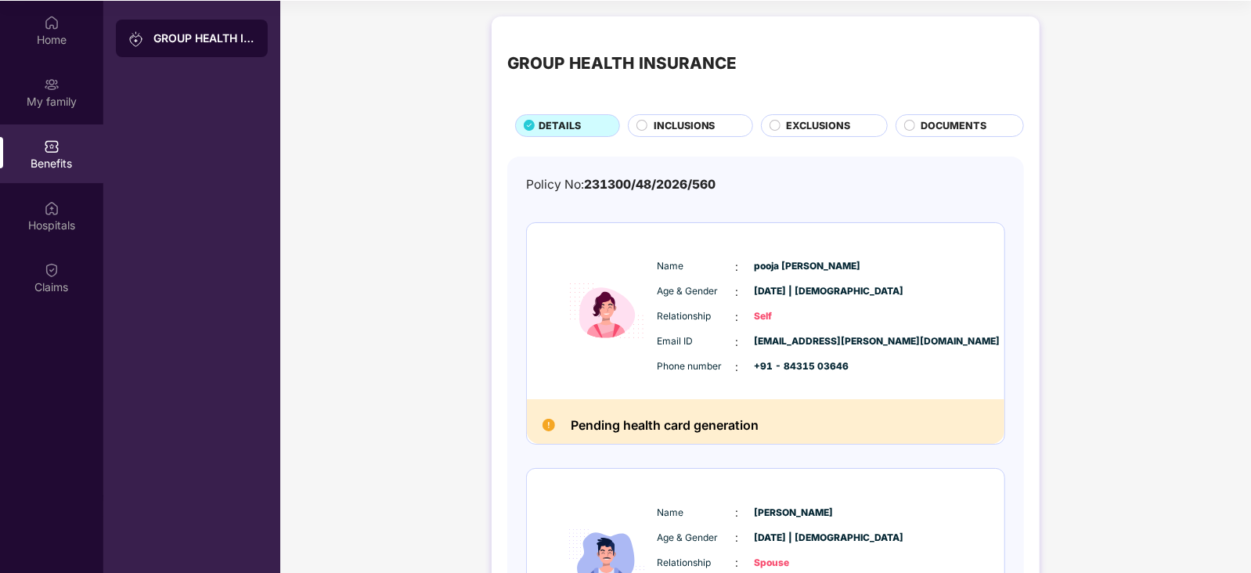
click at [685, 126] on span "INCLUSIONS" at bounding box center [685, 126] width 62 height 16
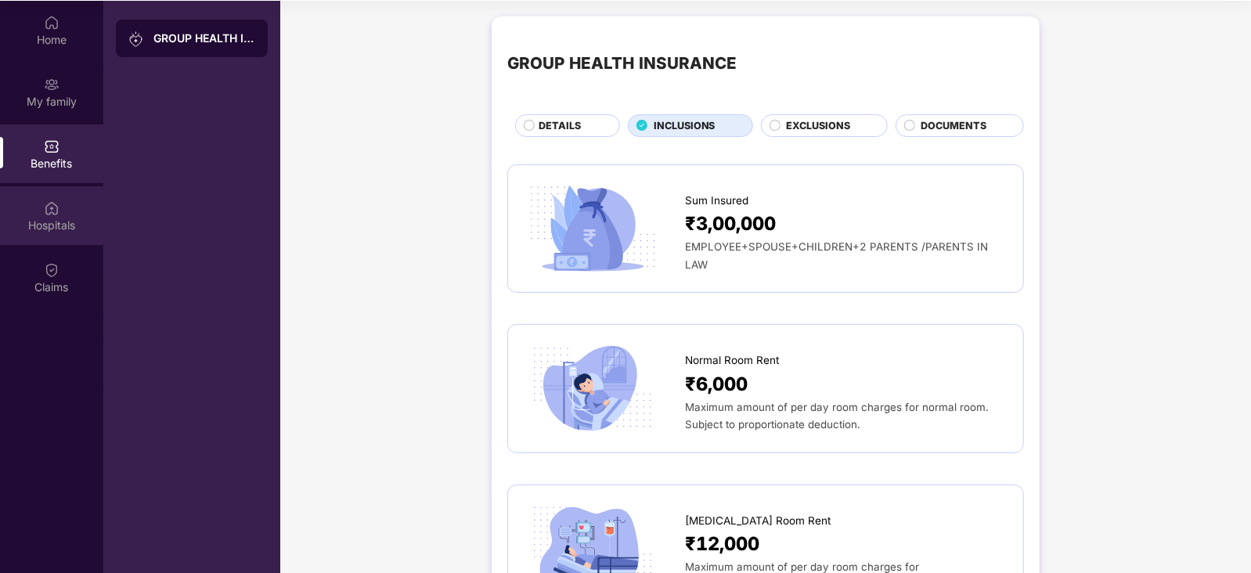
click at [59, 235] on div "Hospitals" at bounding box center [51, 215] width 103 height 59
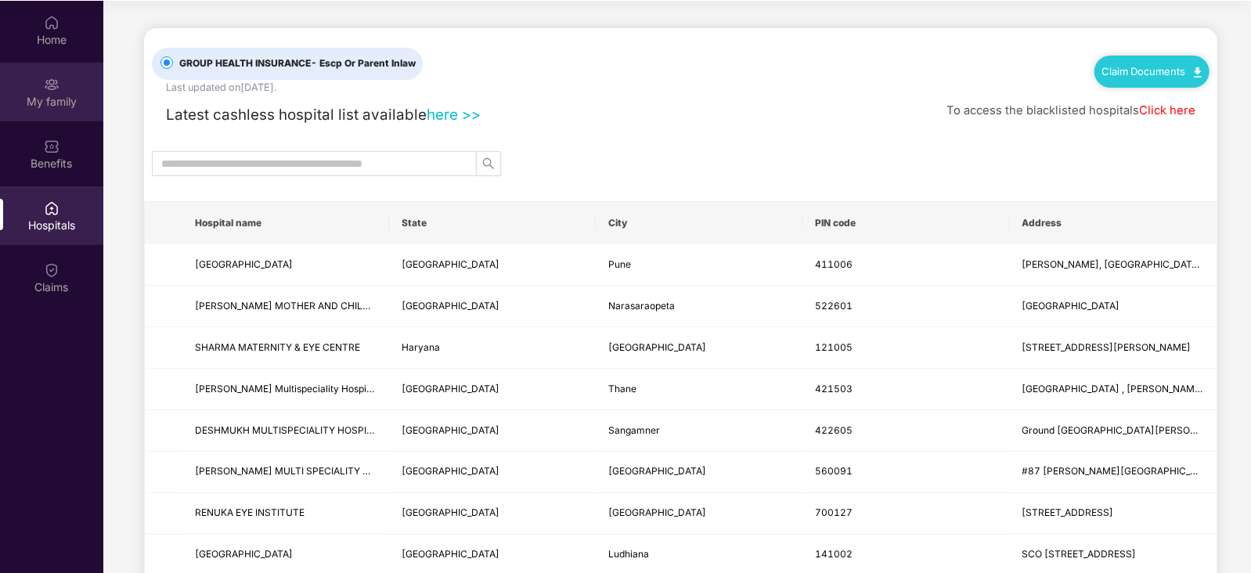
click at [50, 102] on div "My family" at bounding box center [51, 102] width 103 height 16
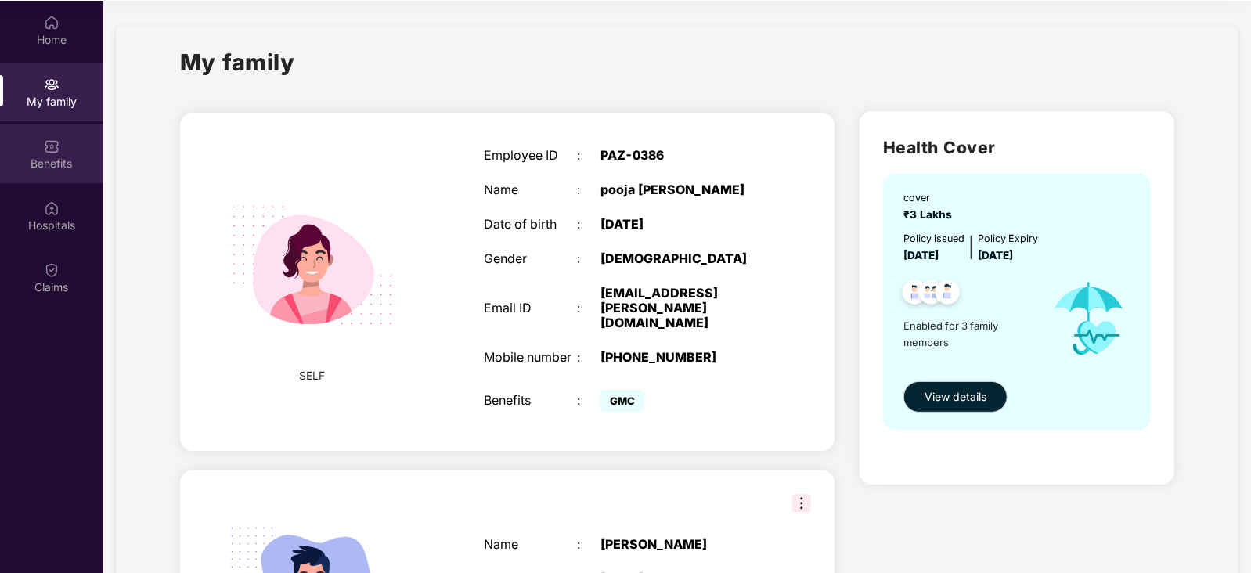
click at [47, 161] on div "Benefits" at bounding box center [51, 164] width 103 height 16
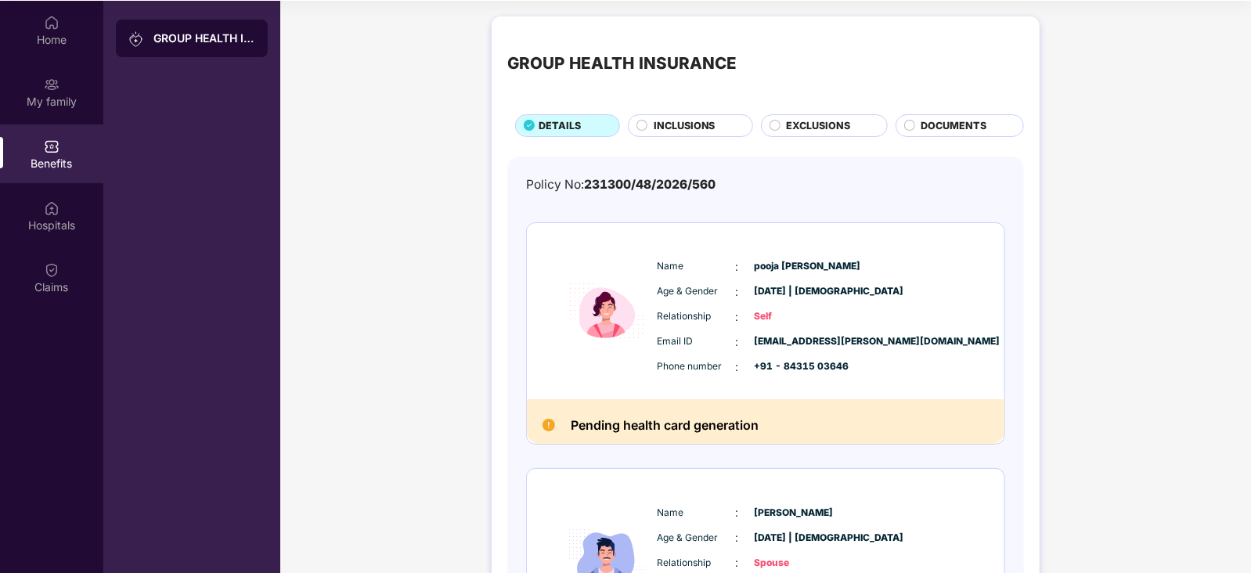
click at [772, 127] on circle at bounding box center [774, 125] width 10 height 10
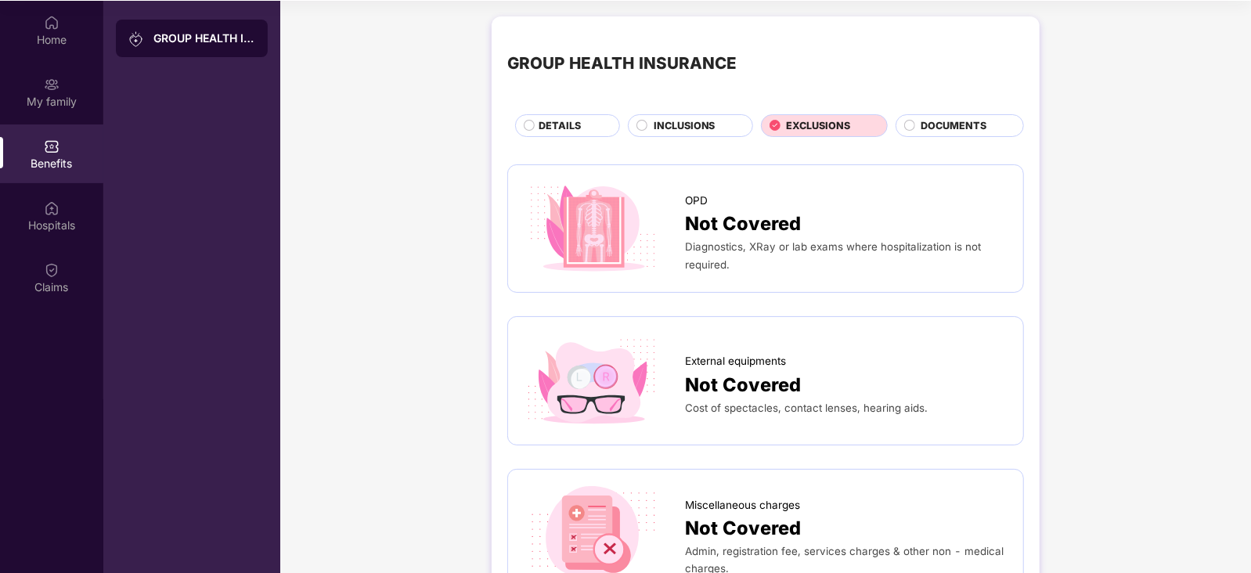
click at [688, 120] on span "INCLUSIONS" at bounding box center [685, 126] width 62 height 16
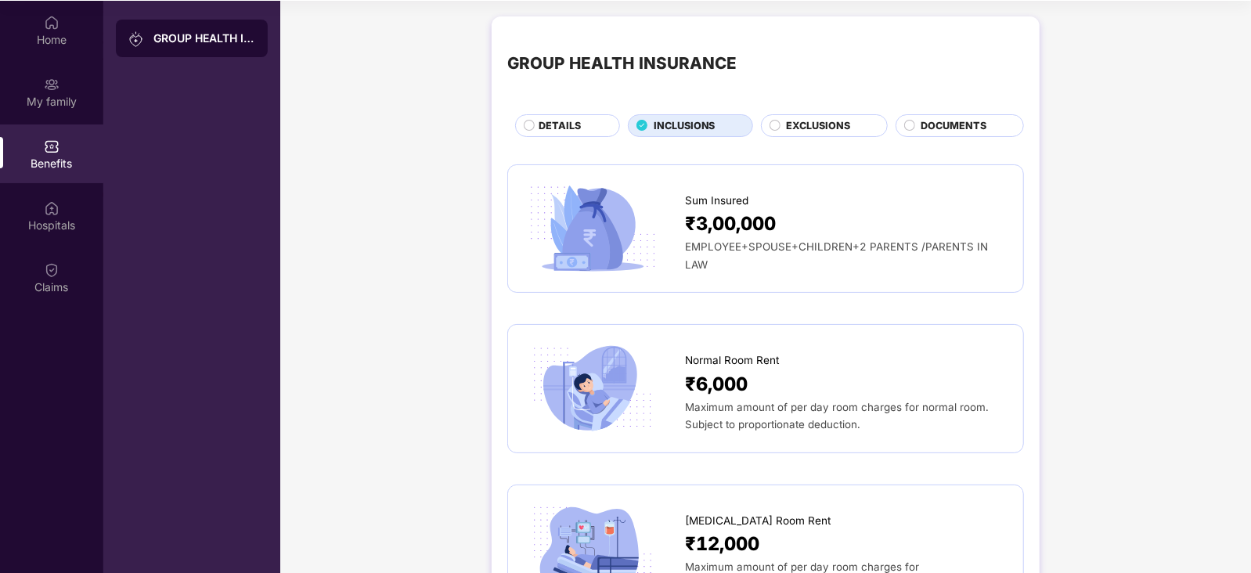
click at [945, 118] on span "DOCUMENTS" at bounding box center [954, 126] width 66 height 16
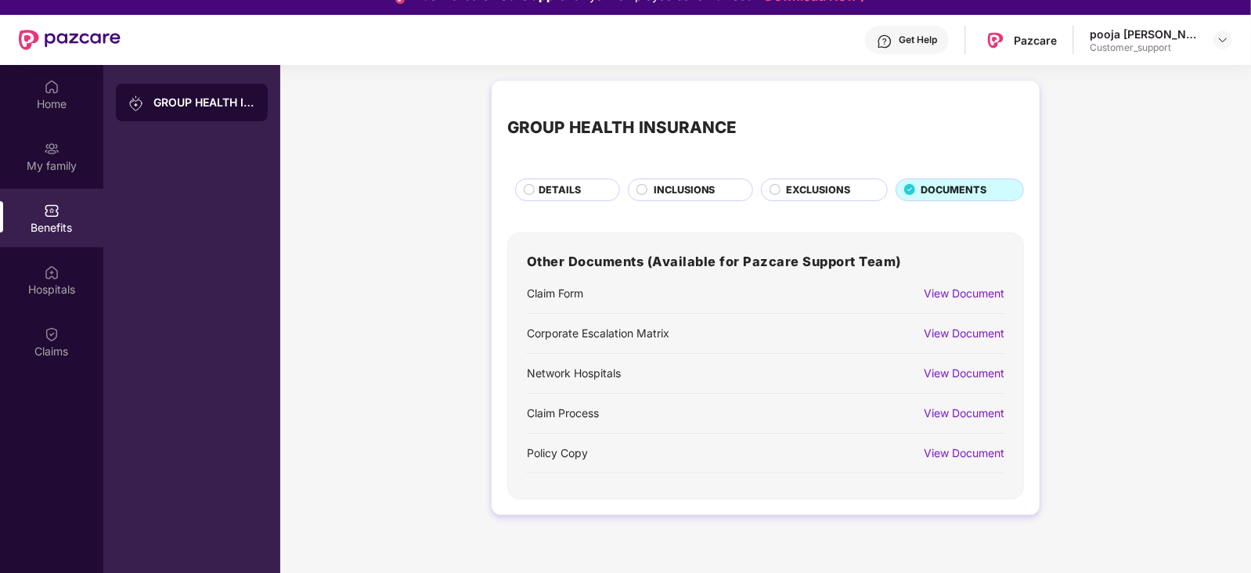
scroll to position [37, 0]
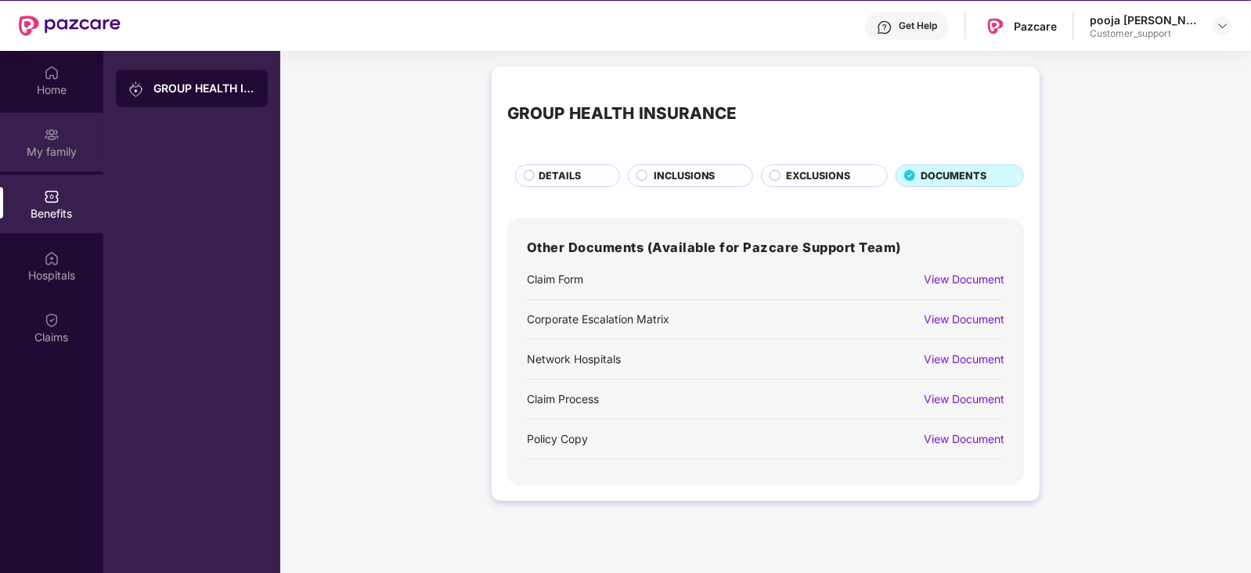
click at [61, 151] on div "My family" at bounding box center [51, 152] width 103 height 16
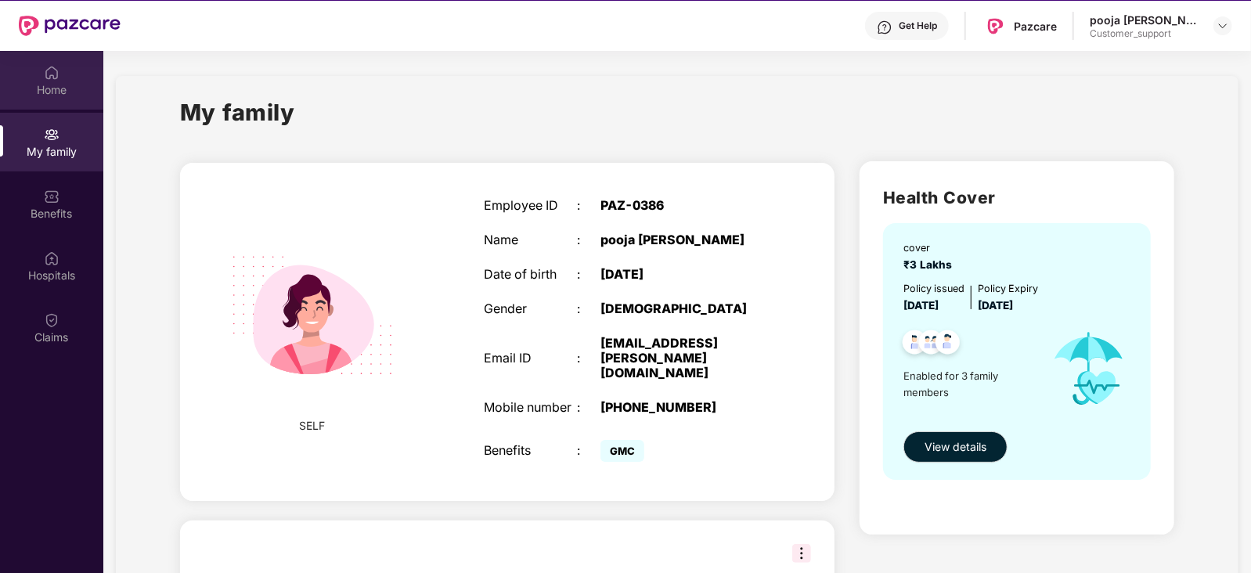
click at [42, 85] on div "Home" at bounding box center [51, 90] width 103 height 16
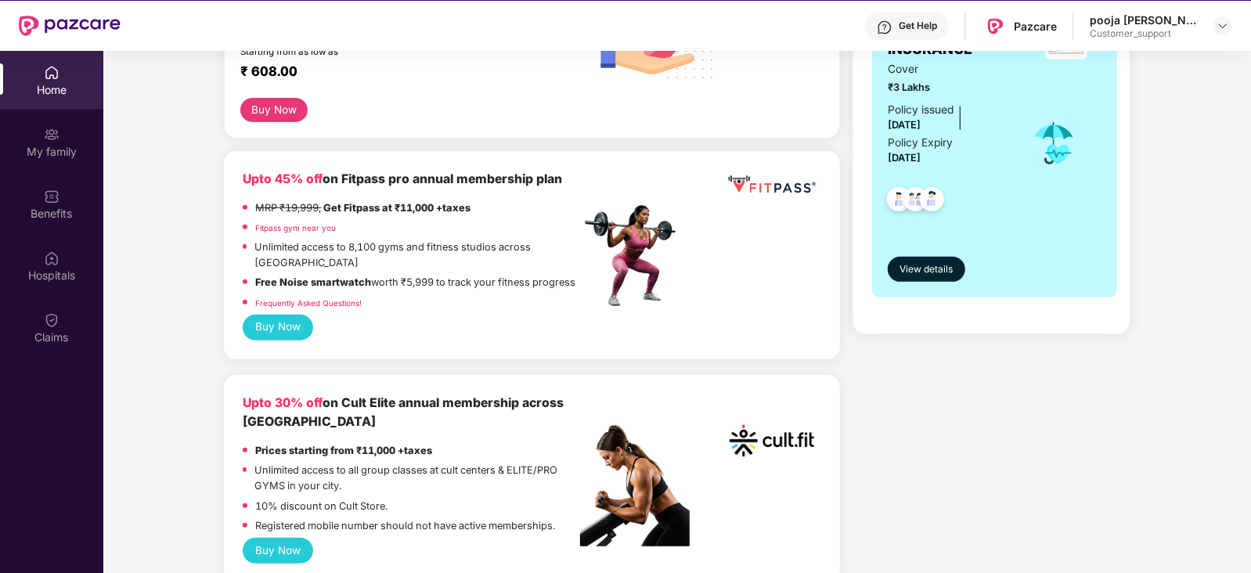
scroll to position [0, 0]
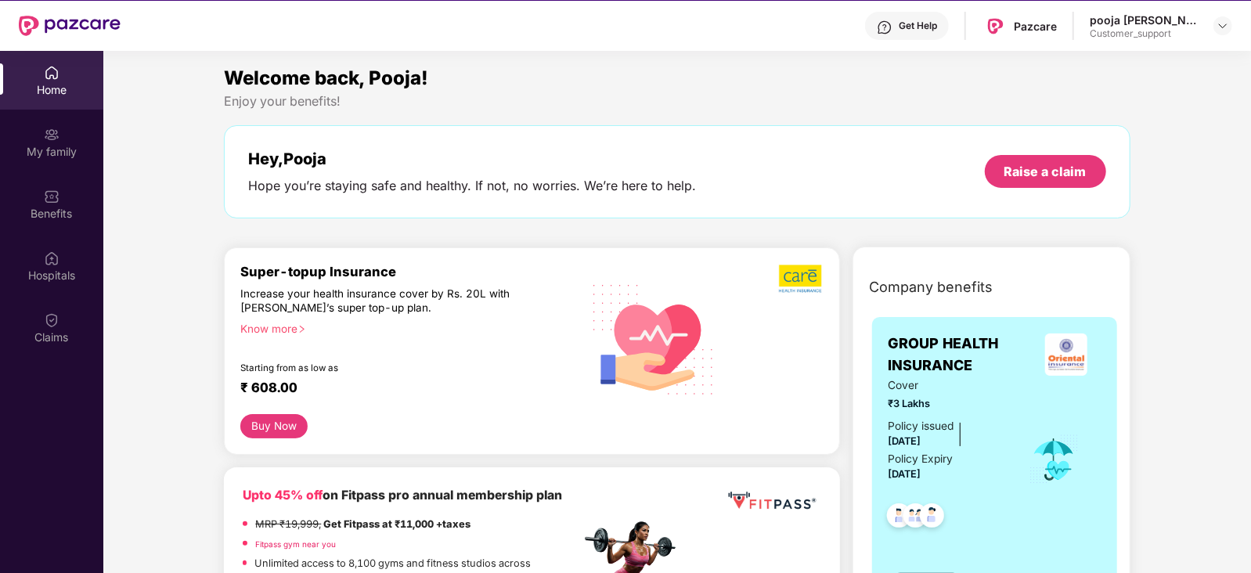
click at [292, 414] on button "Buy Now" at bounding box center [273, 426] width 67 height 24
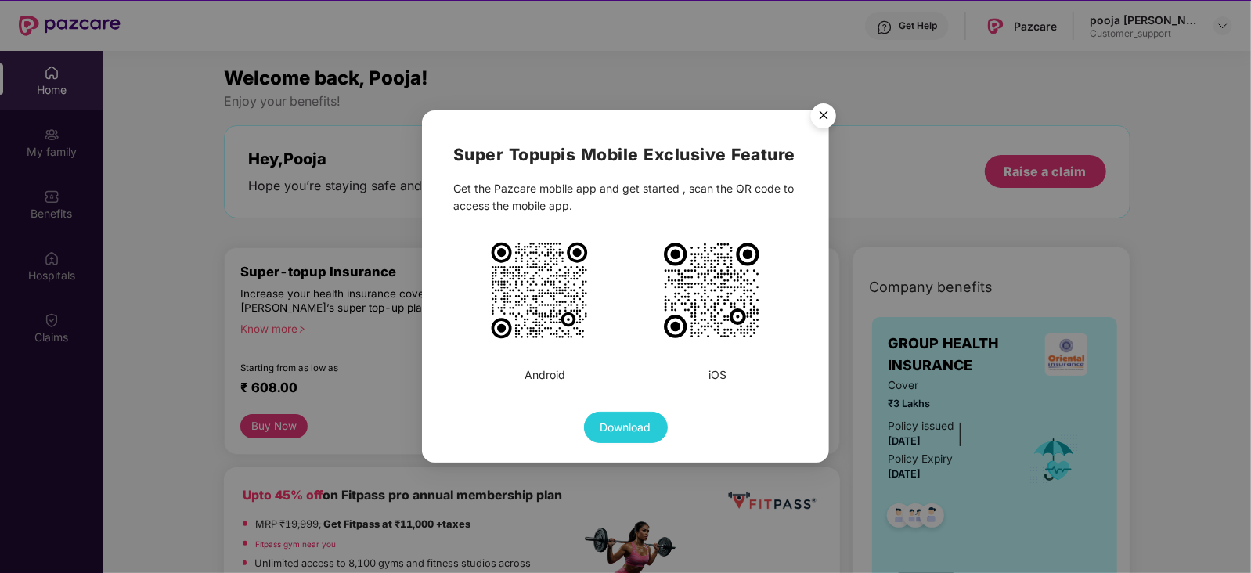
click at [826, 114] on img "Close" at bounding box center [824, 118] width 44 height 44
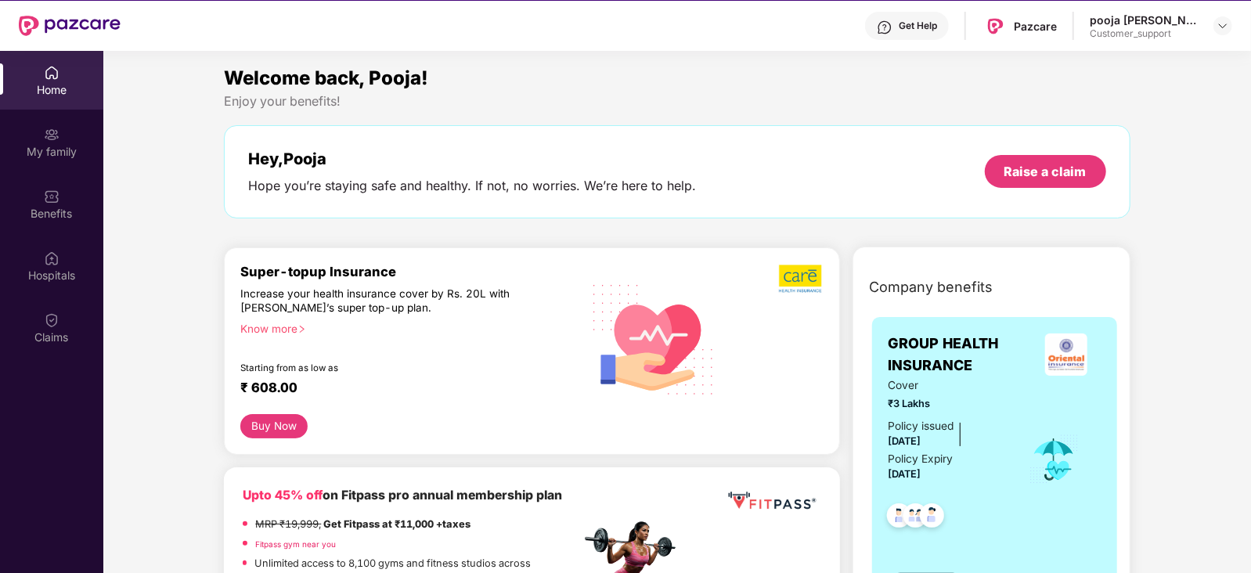
click at [275, 328] on div "Know more" at bounding box center [405, 327] width 330 height 11
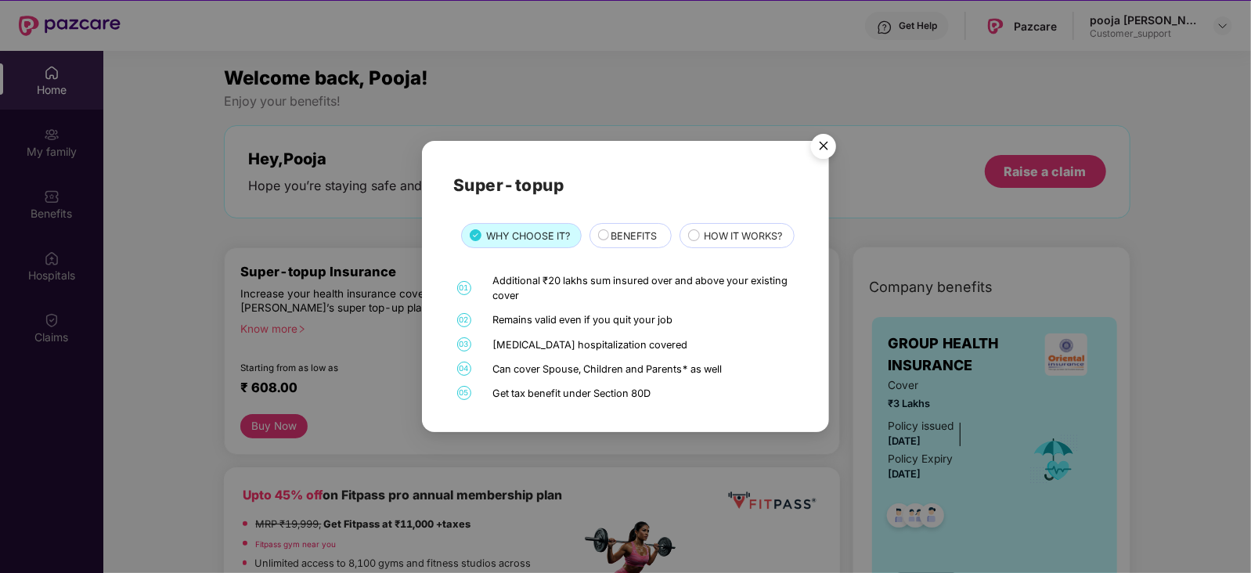
click at [643, 230] on div "BENEFITS" at bounding box center [630, 235] width 83 height 25
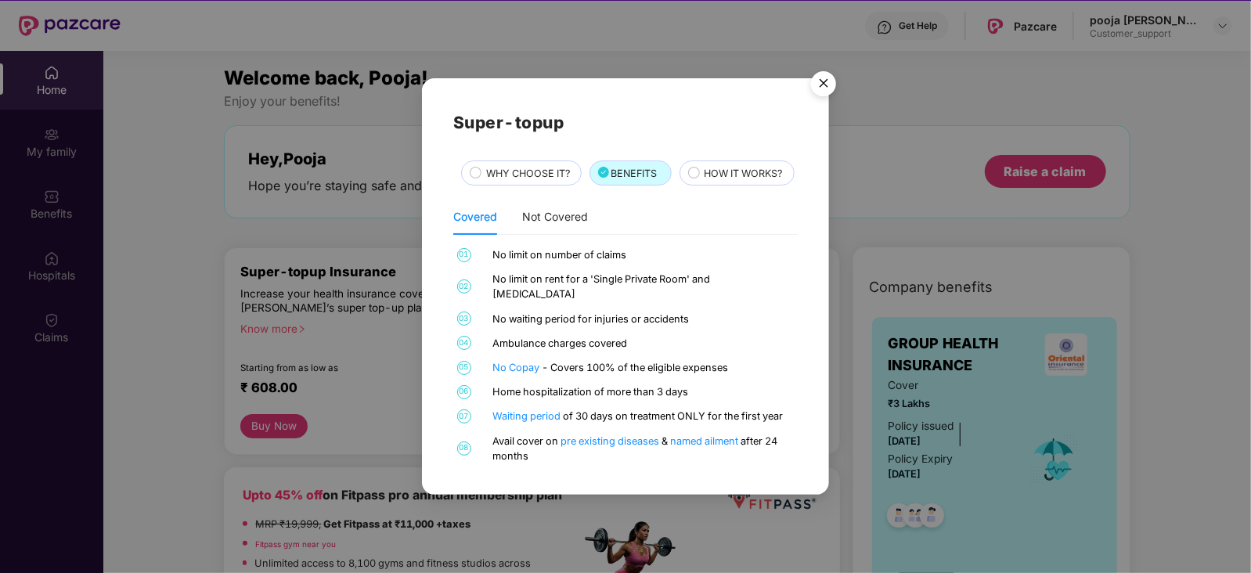
click at [704, 182] on span "HOW IT WORKS?" at bounding box center [743, 174] width 78 height 16
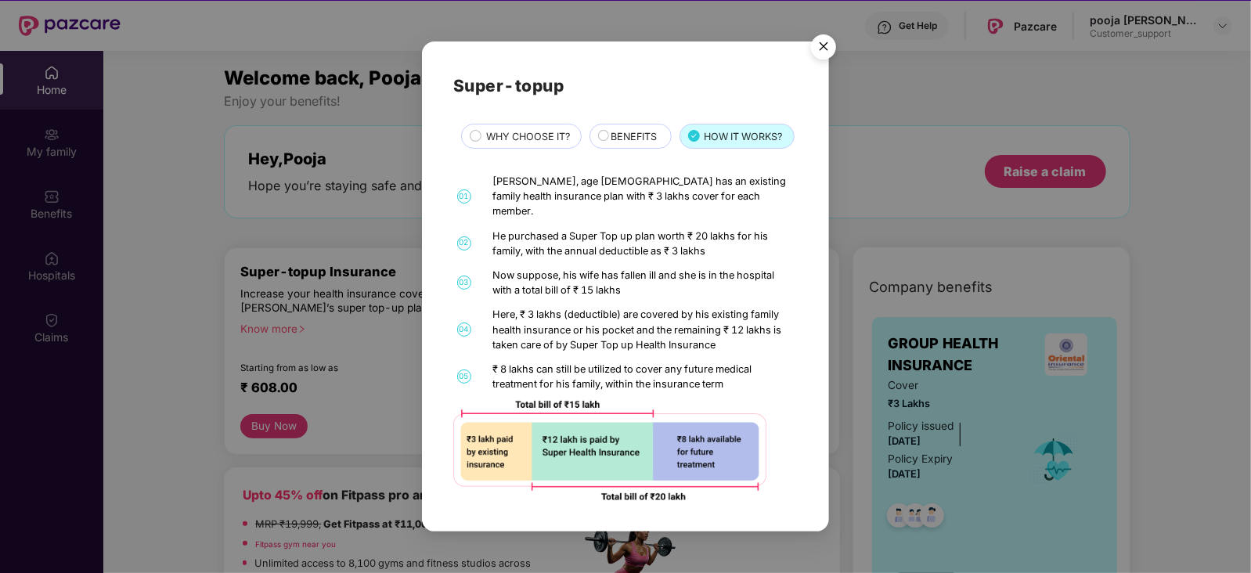
scroll to position [15, 0]
click at [813, 50] on img "Close" at bounding box center [824, 49] width 44 height 44
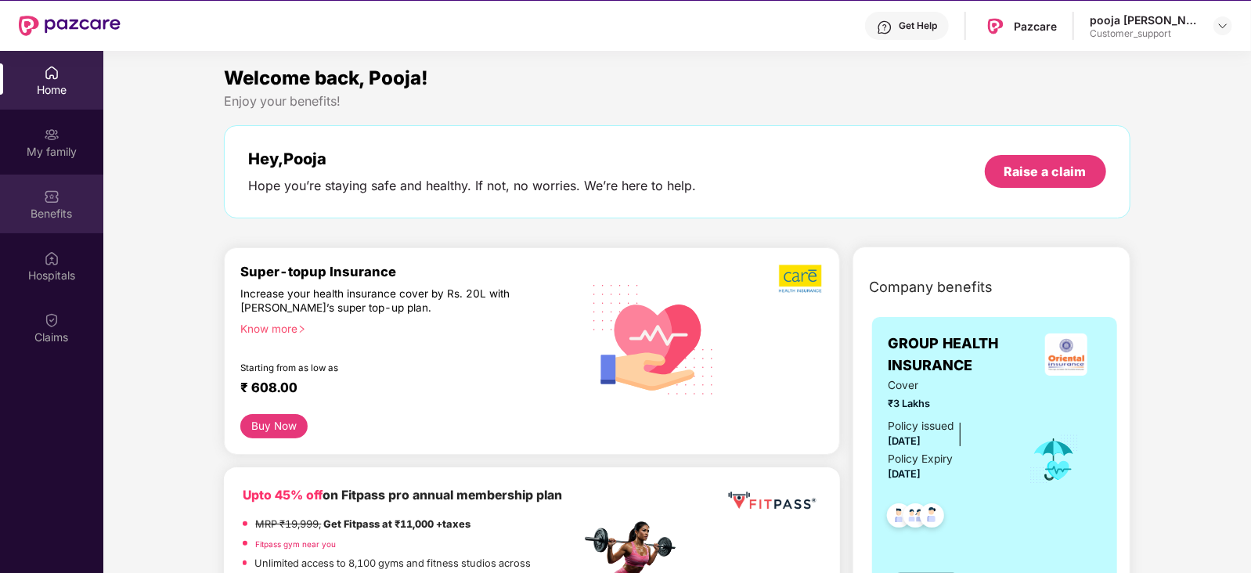
click at [77, 199] on div "Benefits" at bounding box center [51, 204] width 103 height 59
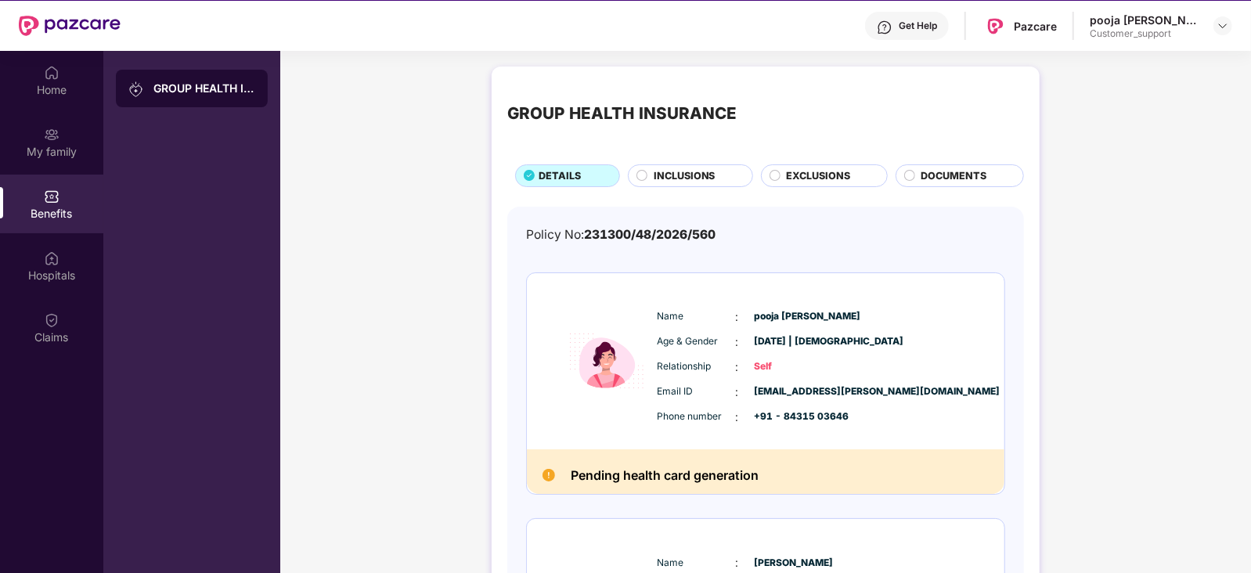
click at [942, 174] on span "DOCUMENTS" at bounding box center [954, 176] width 66 height 16
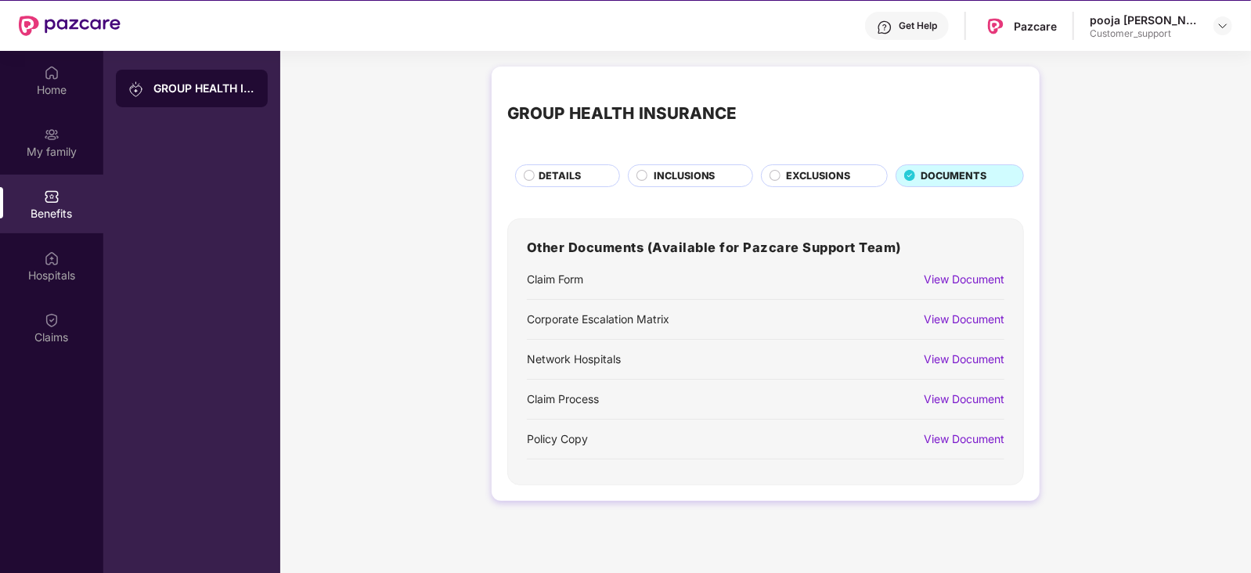
click at [967, 434] on div "View Document" at bounding box center [964, 438] width 81 height 17
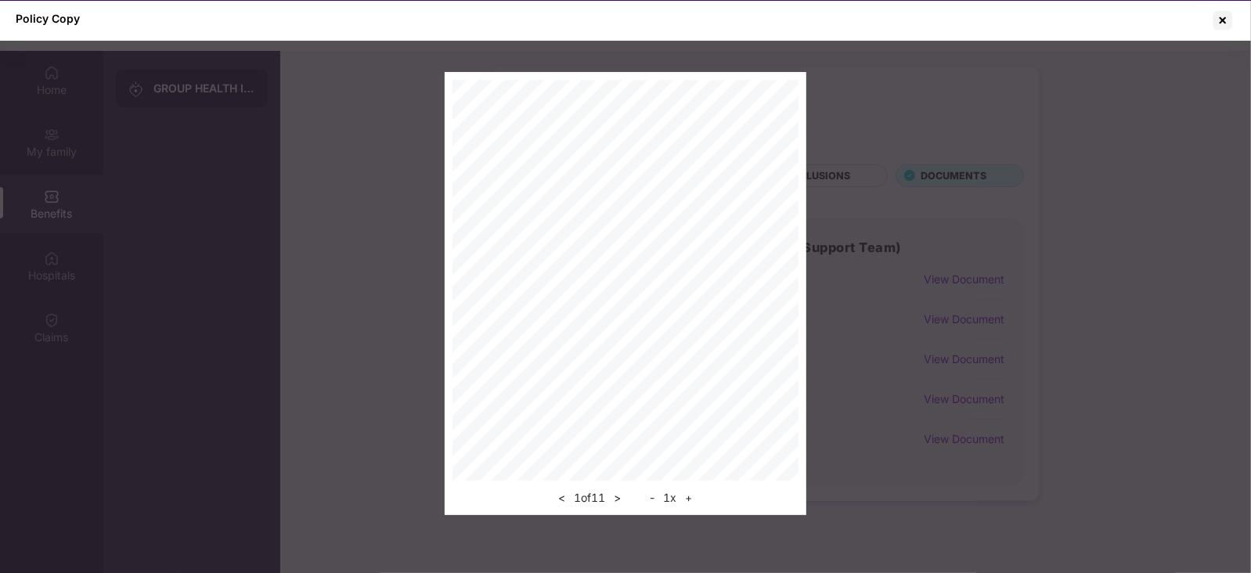
click at [693, 501] on button "+" at bounding box center [688, 497] width 16 height 19
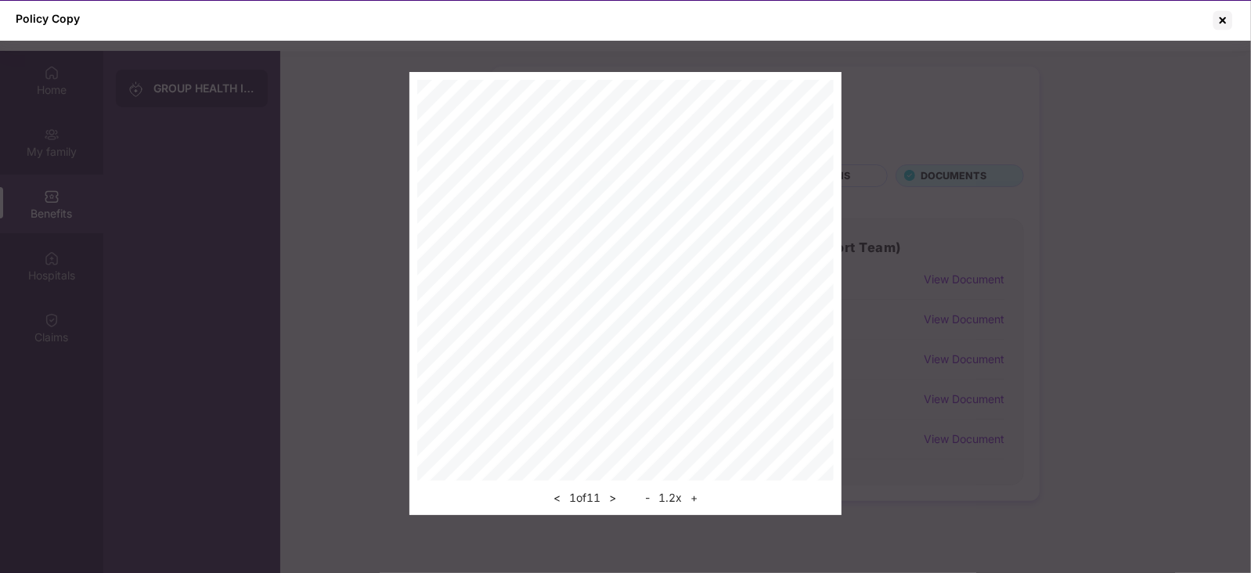
click at [693, 501] on button "+" at bounding box center [694, 497] width 16 height 19
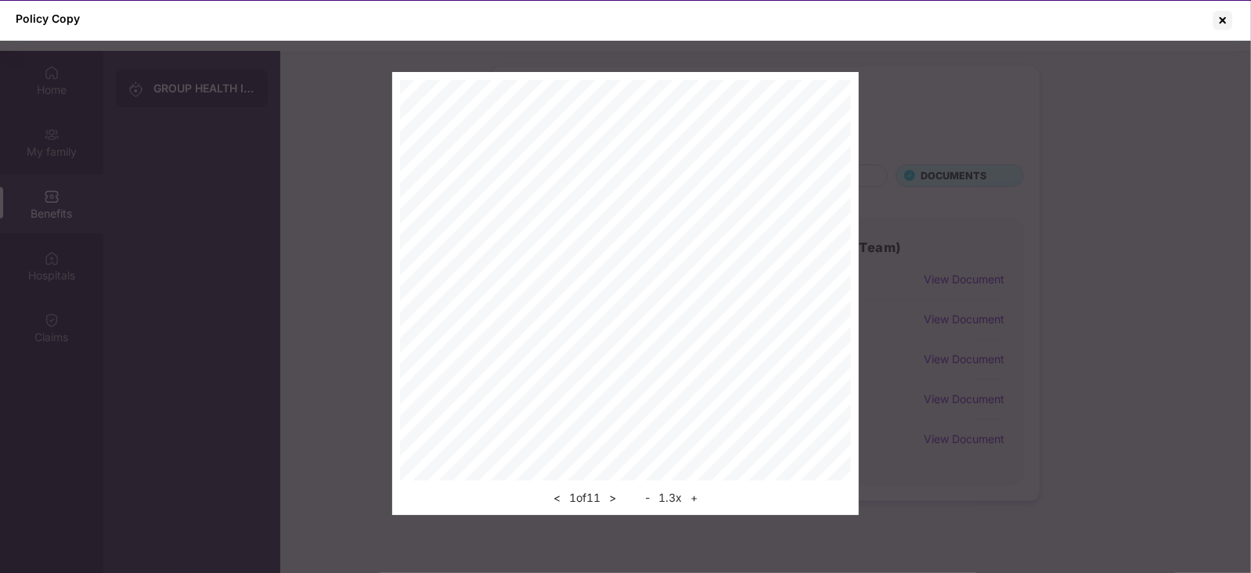
click at [693, 501] on button "+" at bounding box center [694, 497] width 16 height 19
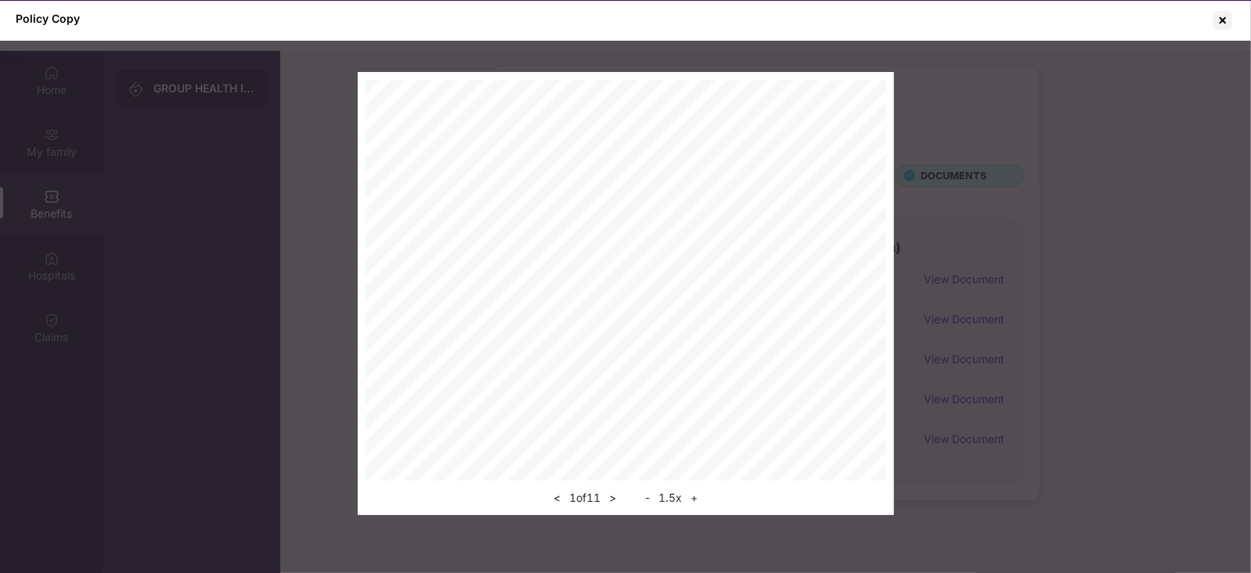
click at [693, 501] on button "+" at bounding box center [694, 497] width 16 height 19
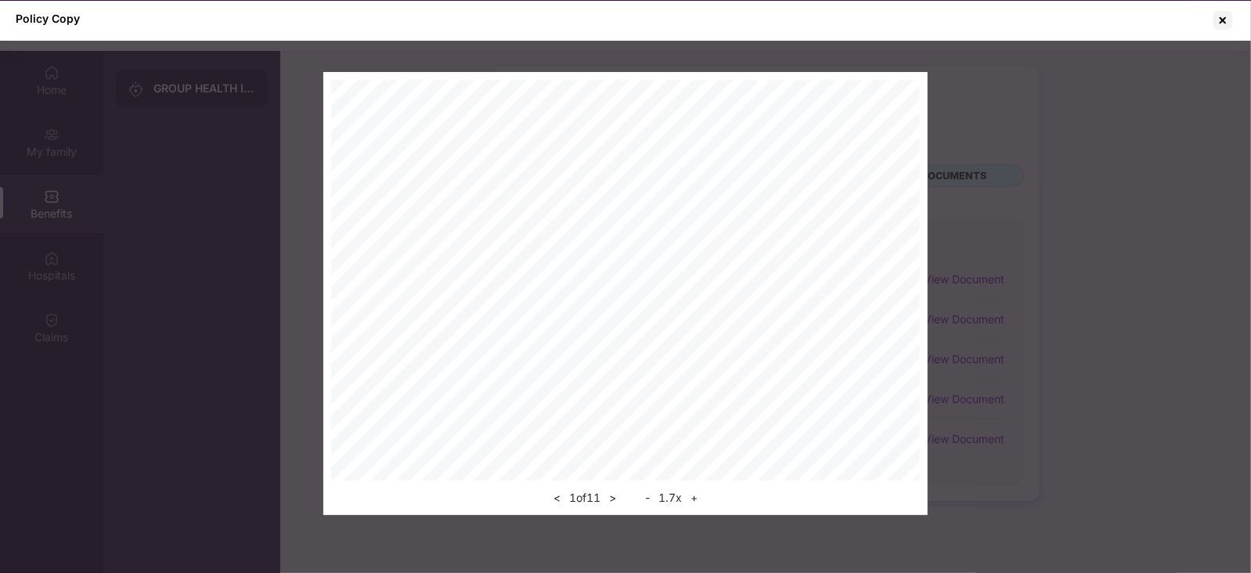
click at [693, 501] on button "+" at bounding box center [694, 497] width 16 height 19
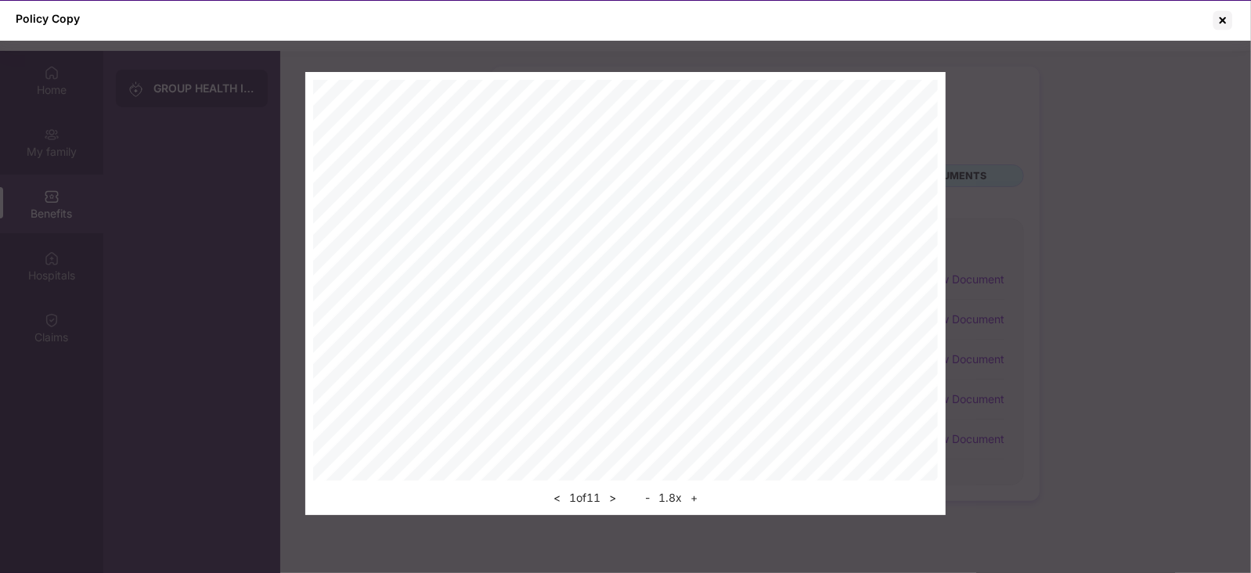
click at [699, 499] on button "+" at bounding box center [694, 497] width 16 height 19
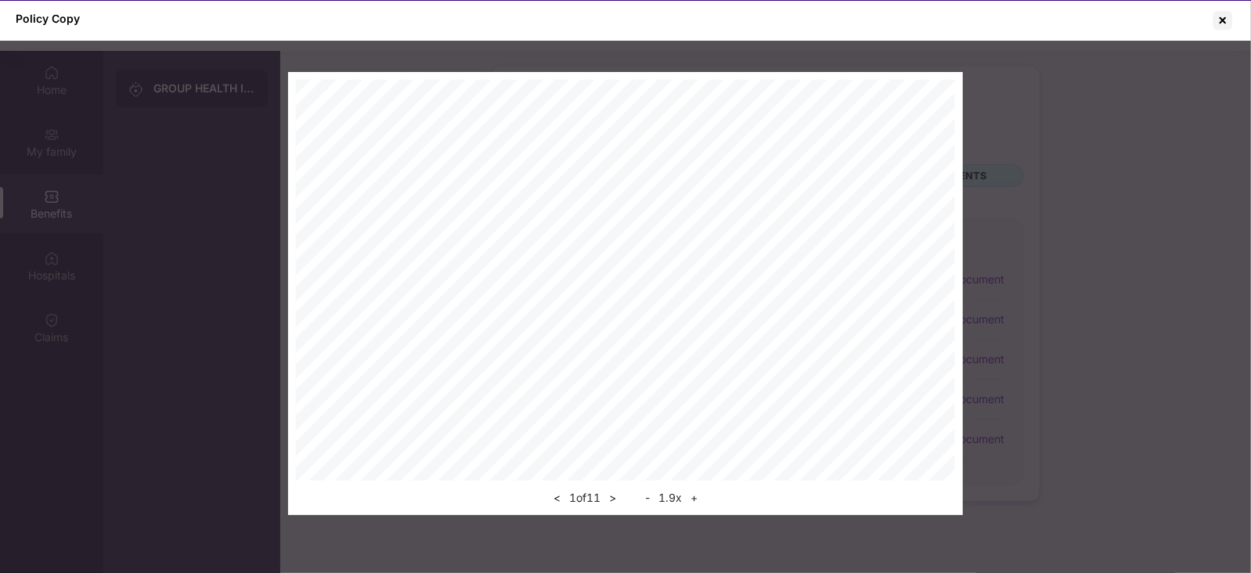
click at [699, 499] on button "+" at bounding box center [694, 497] width 16 height 19
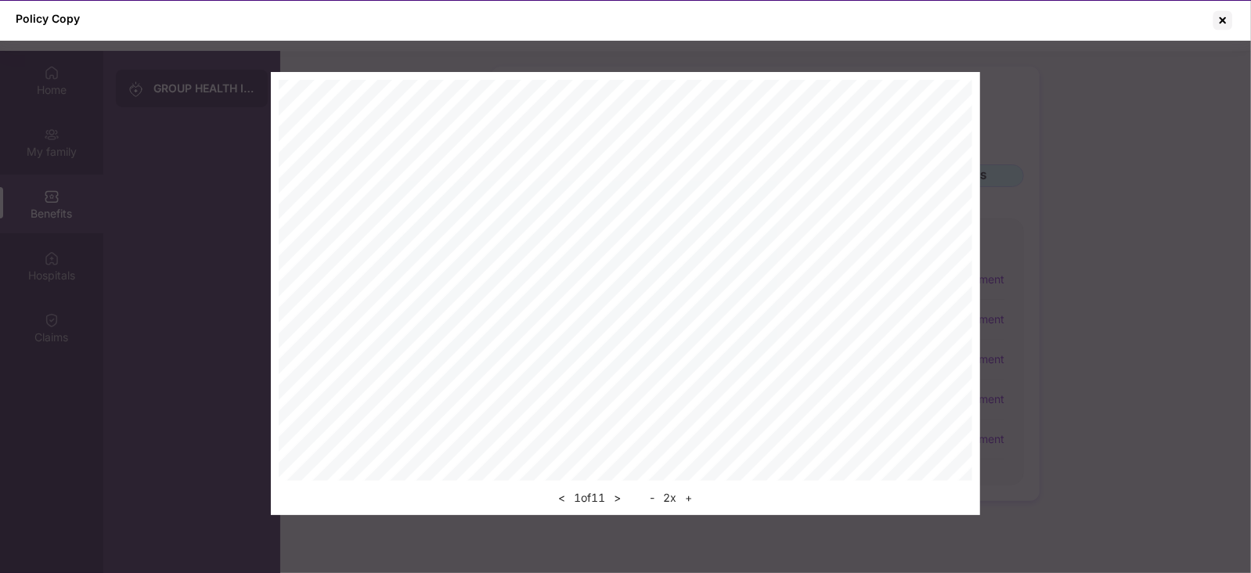
scroll to position [538, 0]
click at [615, 498] on button ">" at bounding box center [617, 497] width 16 height 19
click at [1229, 15] on div at bounding box center [1222, 20] width 25 height 25
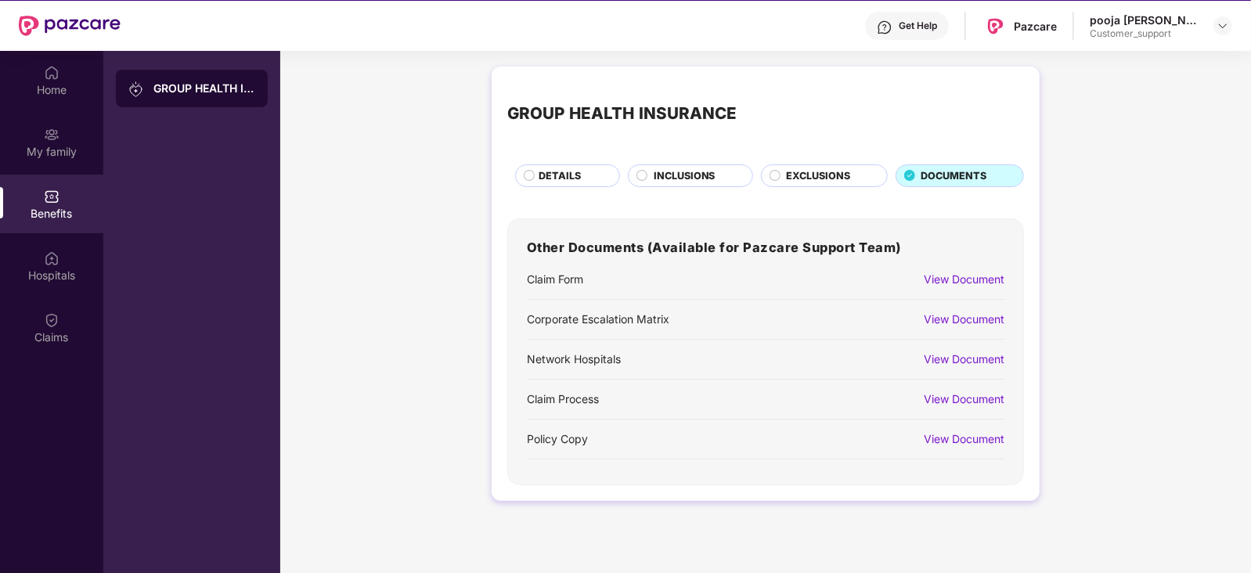
click at [837, 174] on span "EXCLUSIONS" at bounding box center [818, 176] width 64 height 16
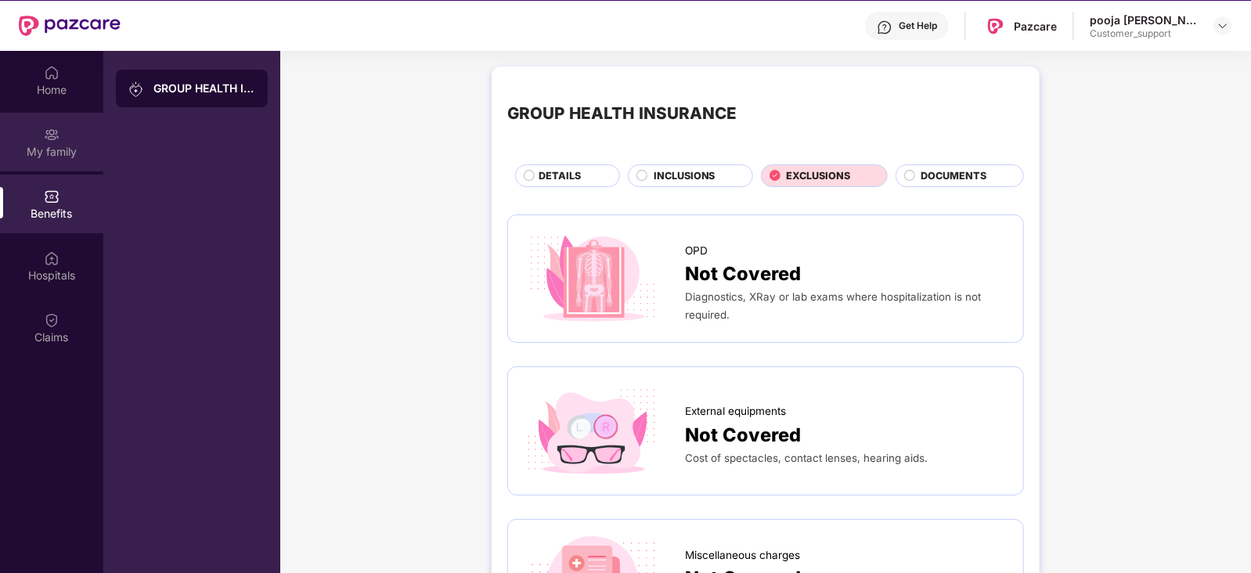
click at [58, 165] on div "My family" at bounding box center [51, 142] width 103 height 59
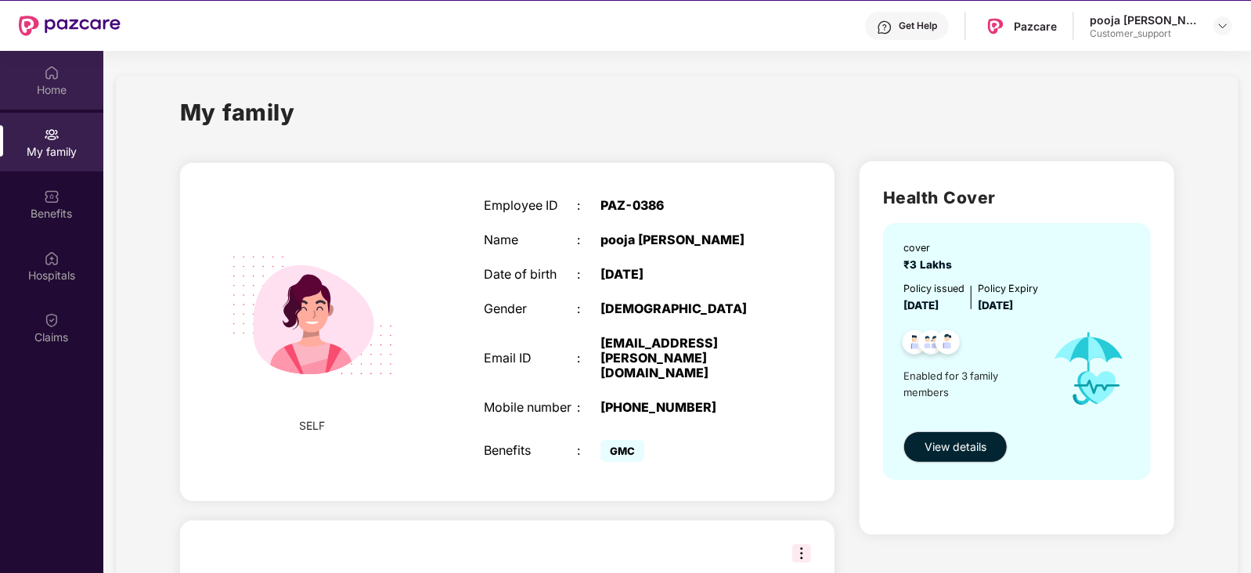
click at [59, 72] on img at bounding box center [52, 73] width 16 height 16
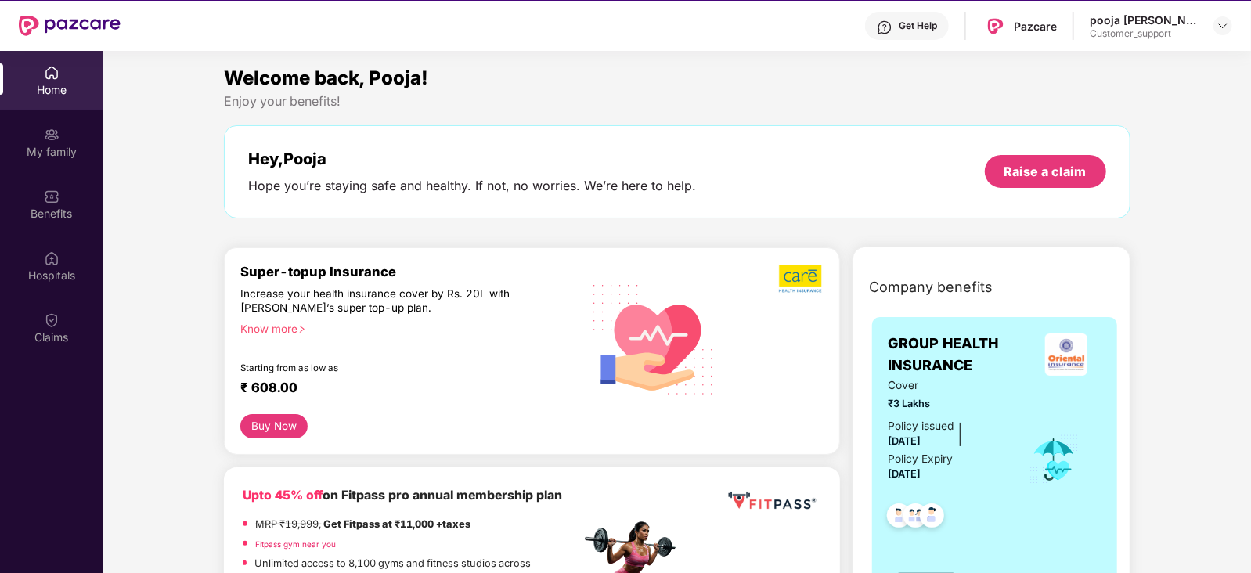
click at [274, 420] on button "Buy Now" at bounding box center [273, 426] width 67 height 24
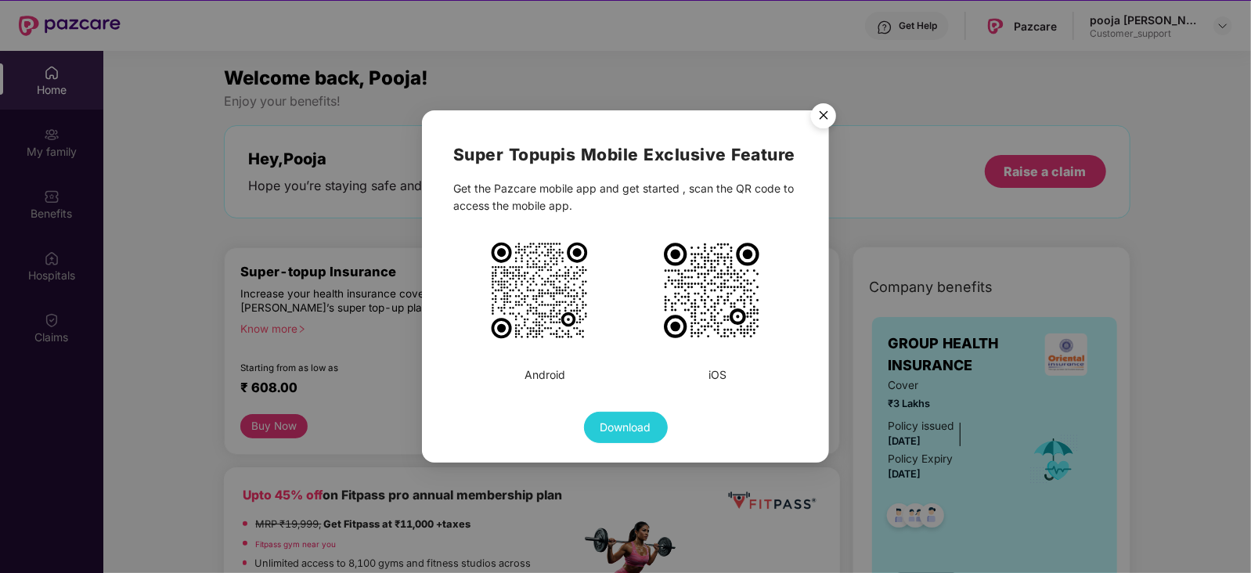
click at [820, 117] on img "Close" at bounding box center [824, 118] width 44 height 44
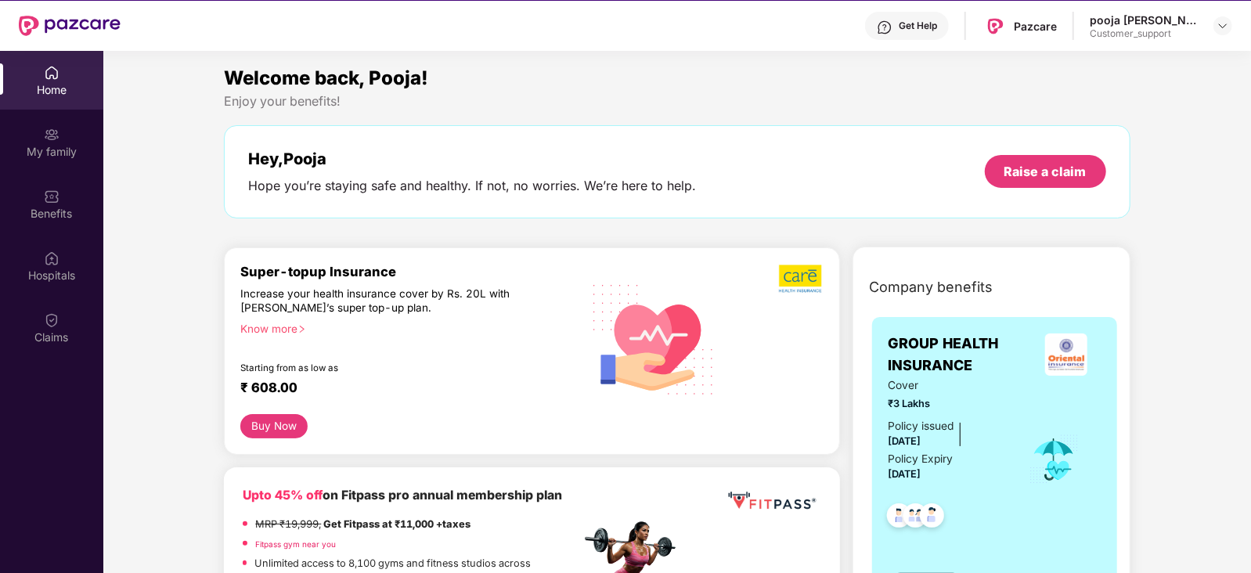
click at [270, 327] on div "Know more" at bounding box center [405, 327] width 330 height 11
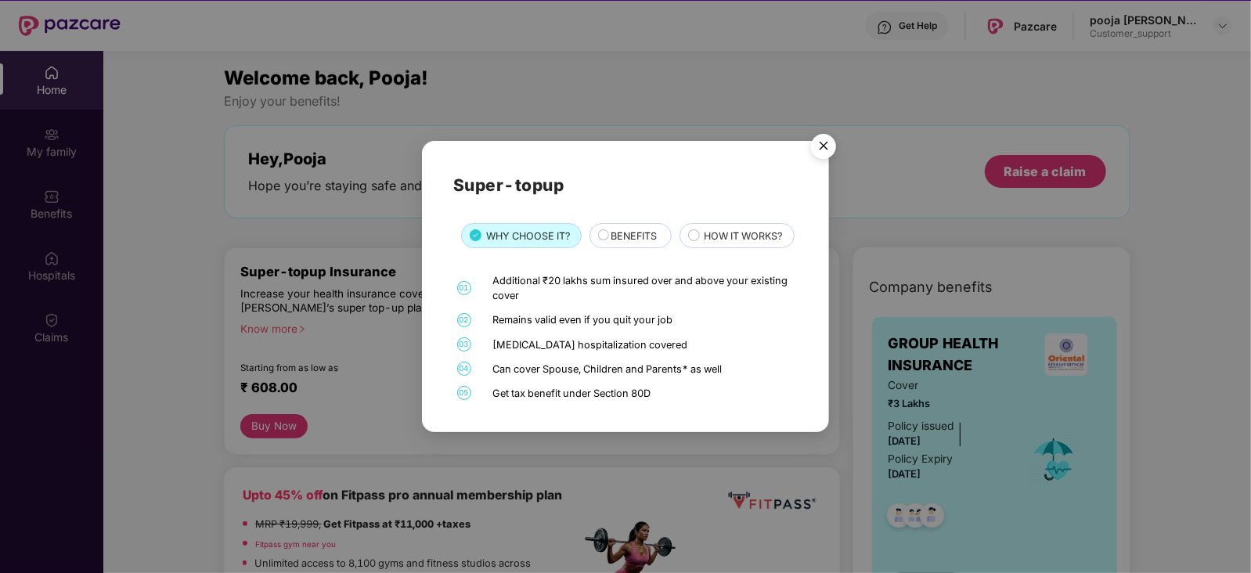
click at [704, 244] on span "HOW IT WORKS?" at bounding box center [743, 237] width 78 height 16
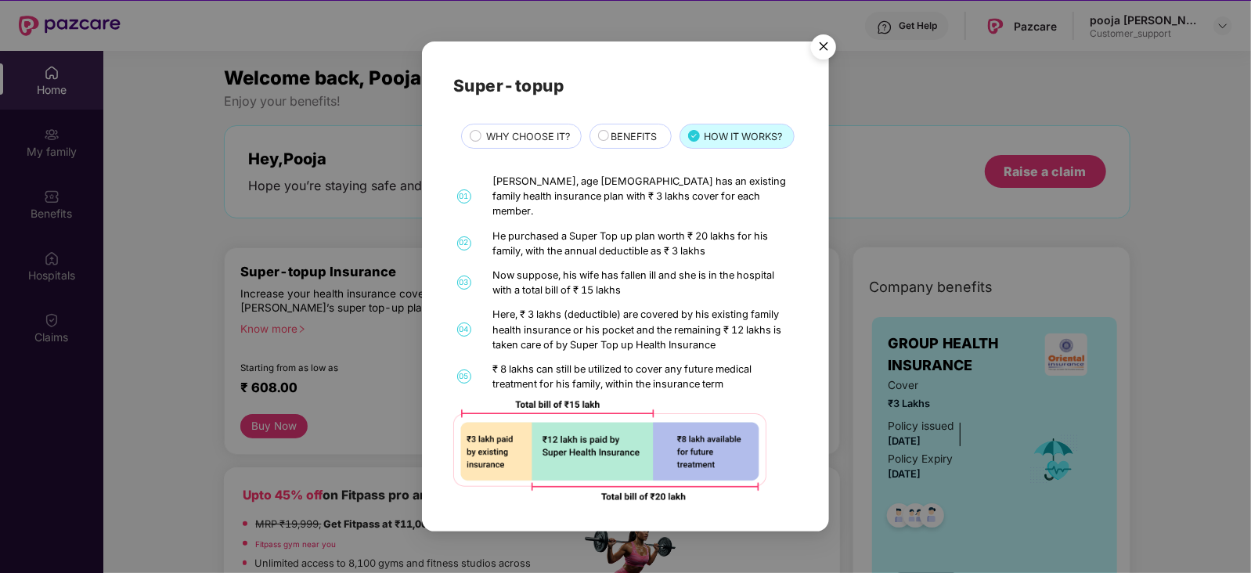
scroll to position [15, 0]
click at [680, 281] on div "Now suppose, his wife has fallen ill and she is in the hospital with a total bi…" at bounding box center [642, 283] width 301 height 30
drag, startPoint x: 680, startPoint y: 281, endPoint x: 767, endPoint y: 248, distance: 92.9
click at [767, 248] on div "He purchased a Super Top up plan worth ₹ 20 lakhs for his family, with the annu…" at bounding box center [642, 244] width 301 height 30
click at [830, 41] on img "Close" at bounding box center [824, 49] width 44 height 44
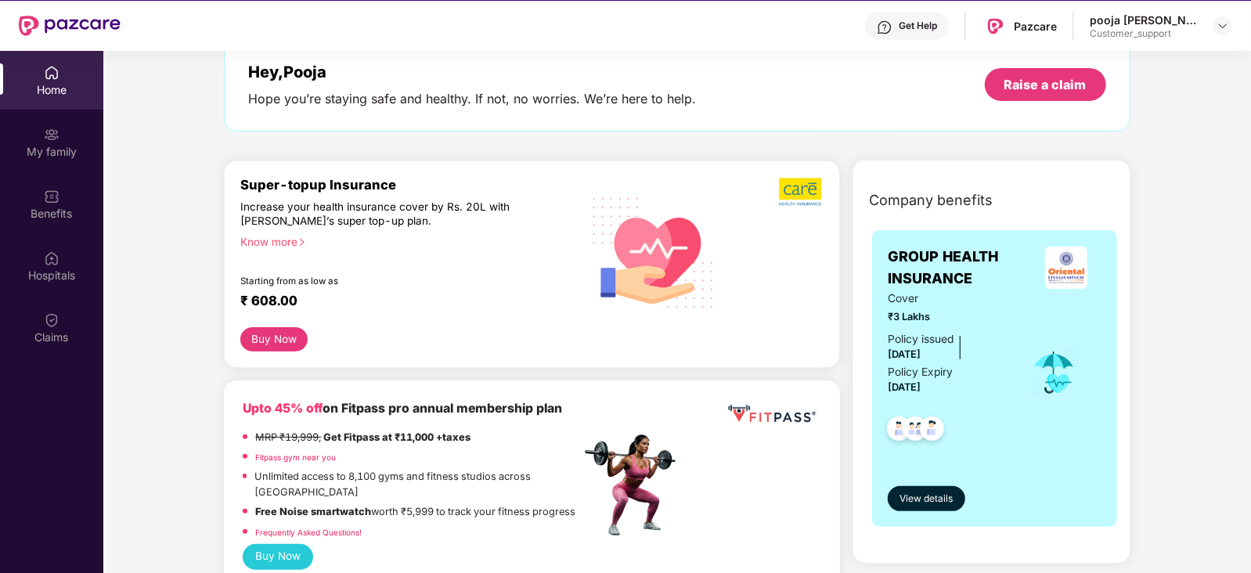
scroll to position [0, 0]
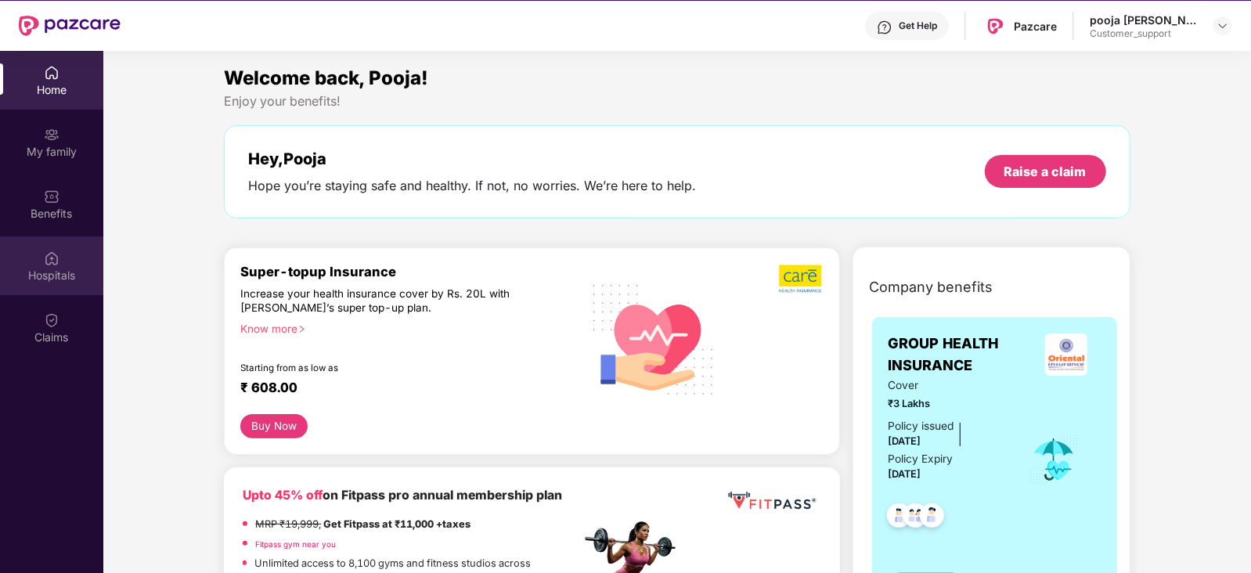
click at [59, 268] on div "Hospitals" at bounding box center [51, 276] width 103 height 16
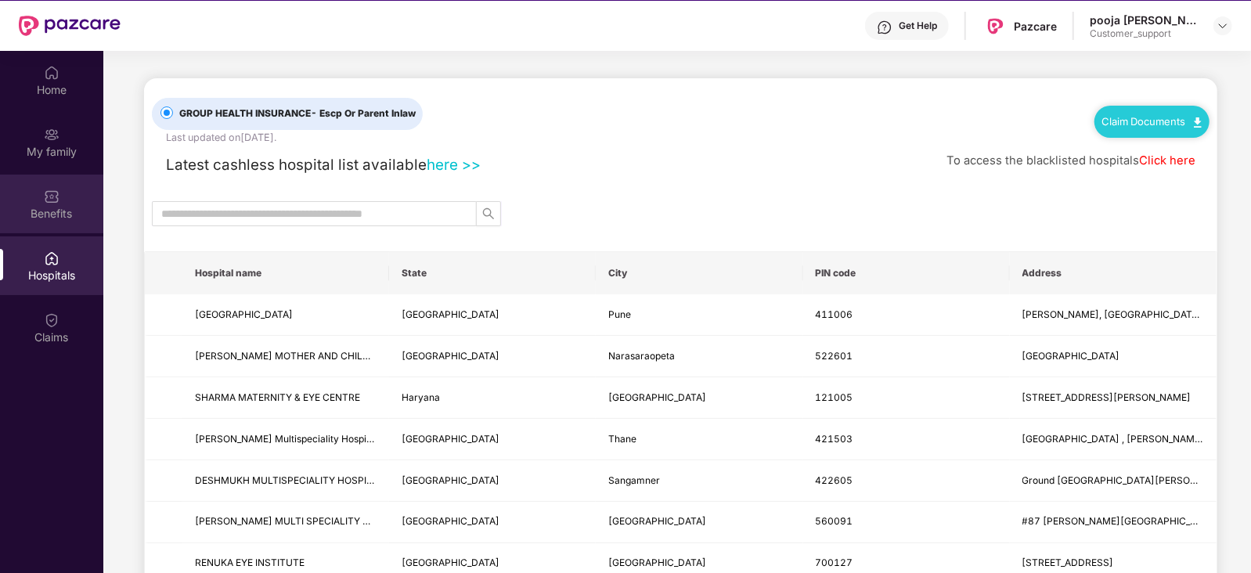
click at [62, 224] on div "Benefits" at bounding box center [51, 204] width 103 height 59
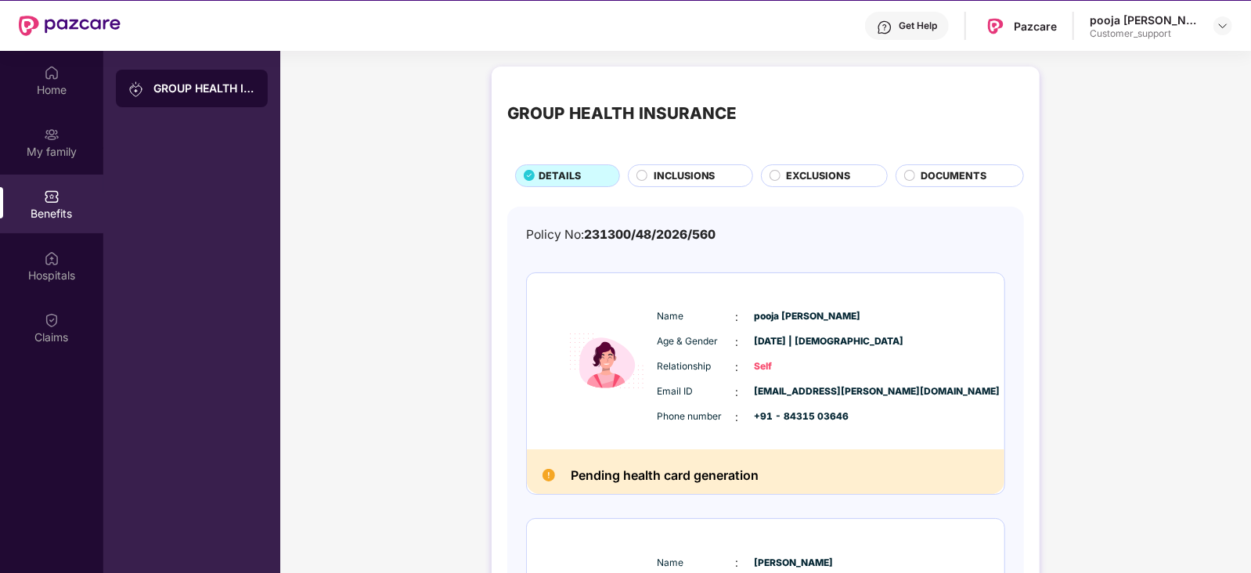
click at [942, 166] on div "DOCUMENTS" at bounding box center [959, 175] width 128 height 23
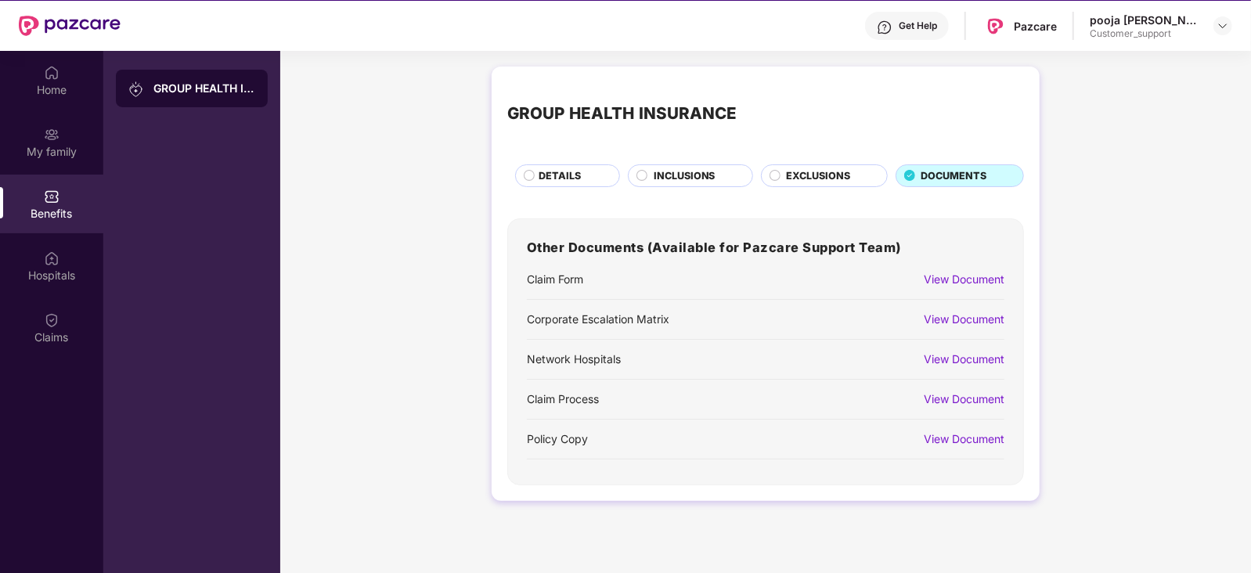
click at [965, 392] on div "View Document" at bounding box center [964, 399] width 81 height 17
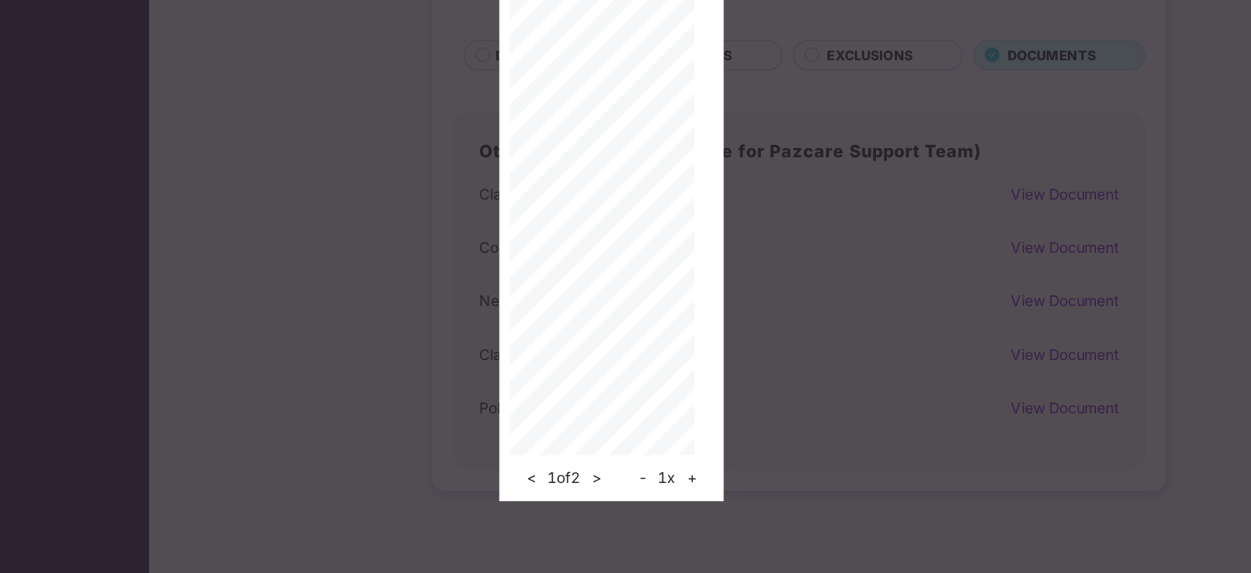
scroll to position [31, 0]
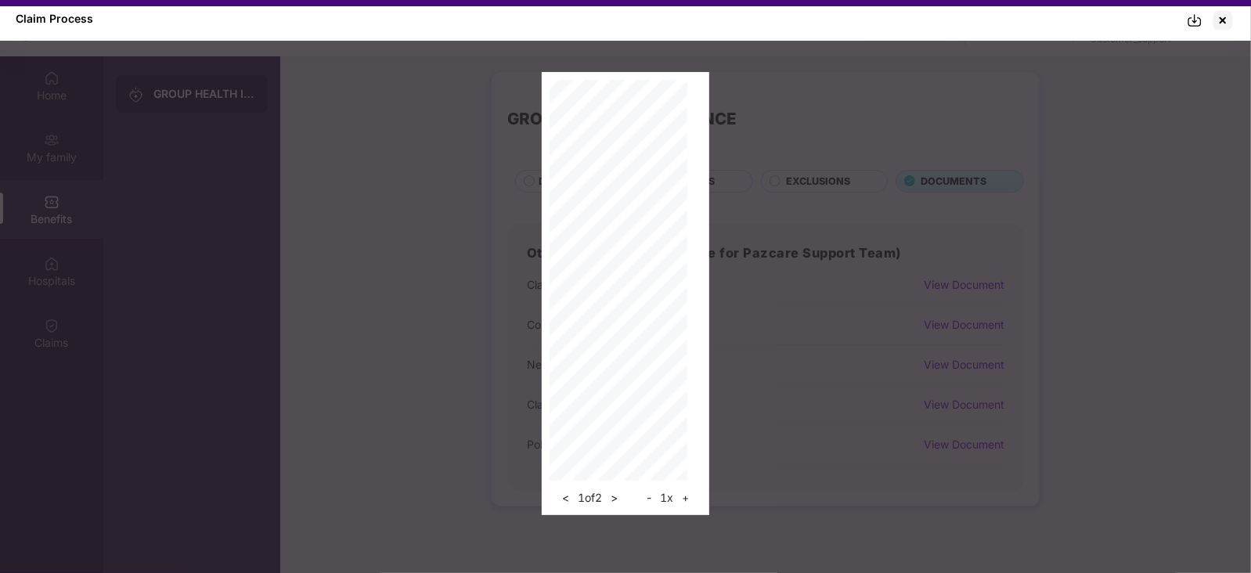
click at [690, 495] on button "+" at bounding box center [685, 497] width 16 height 19
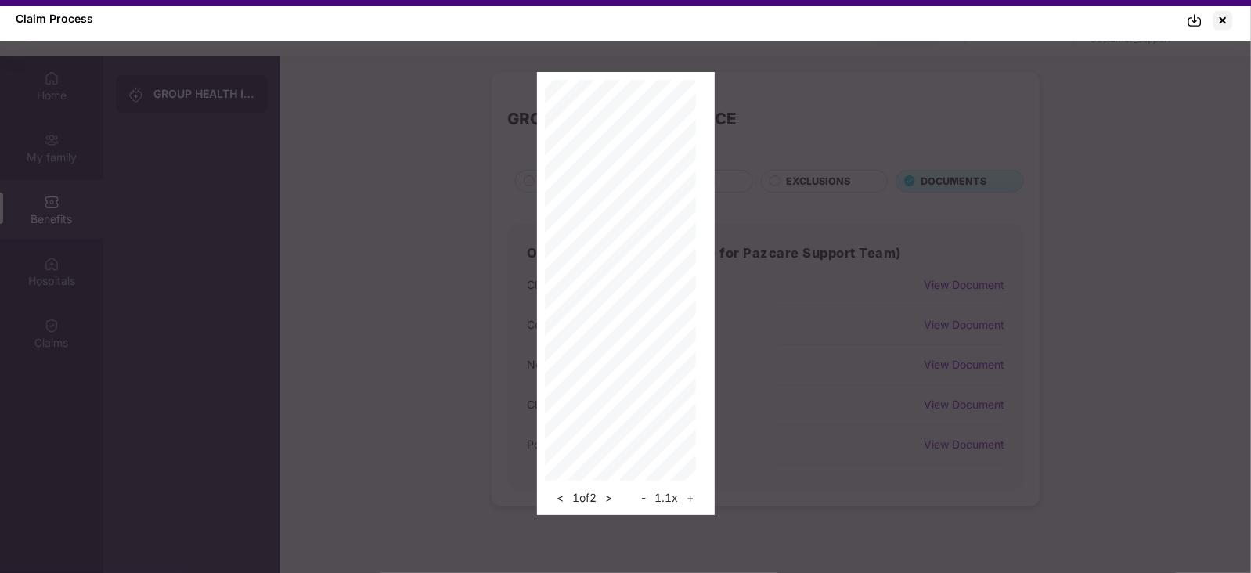
click at [690, 495] on button "+" at bounding box center [691, 497] width 16 height 19
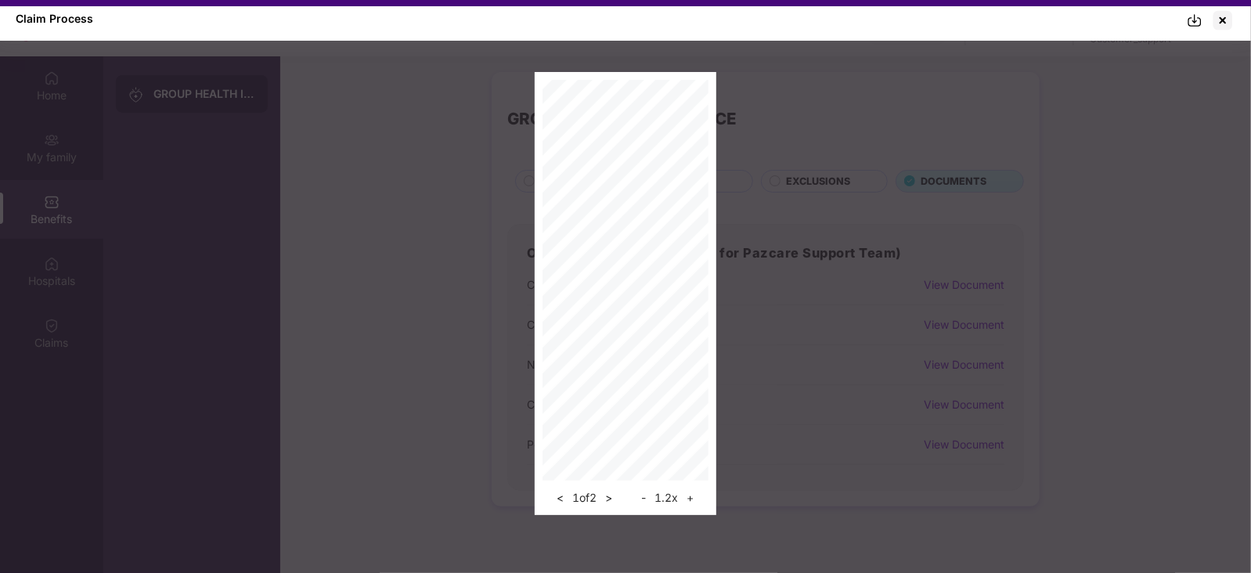
click at [690, 495] on button "+" at bounding box center [690, 497] width 16 height 19
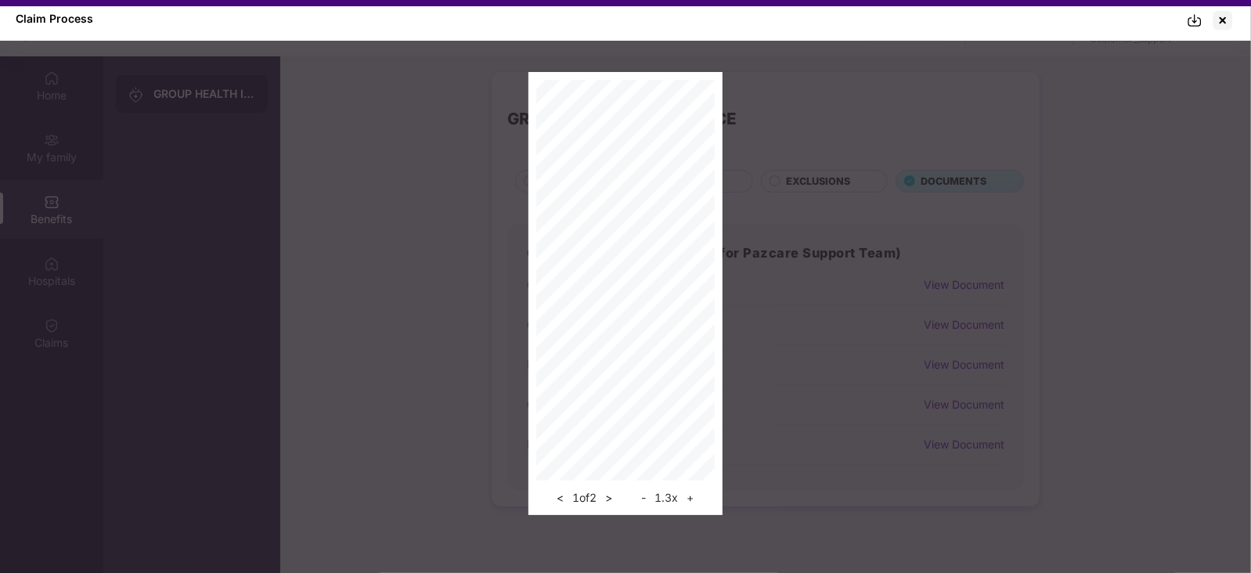
scroll to position [209, 0]
click at [694, 500] on button "+" at bounding box center [690, 497] width 16 height 19
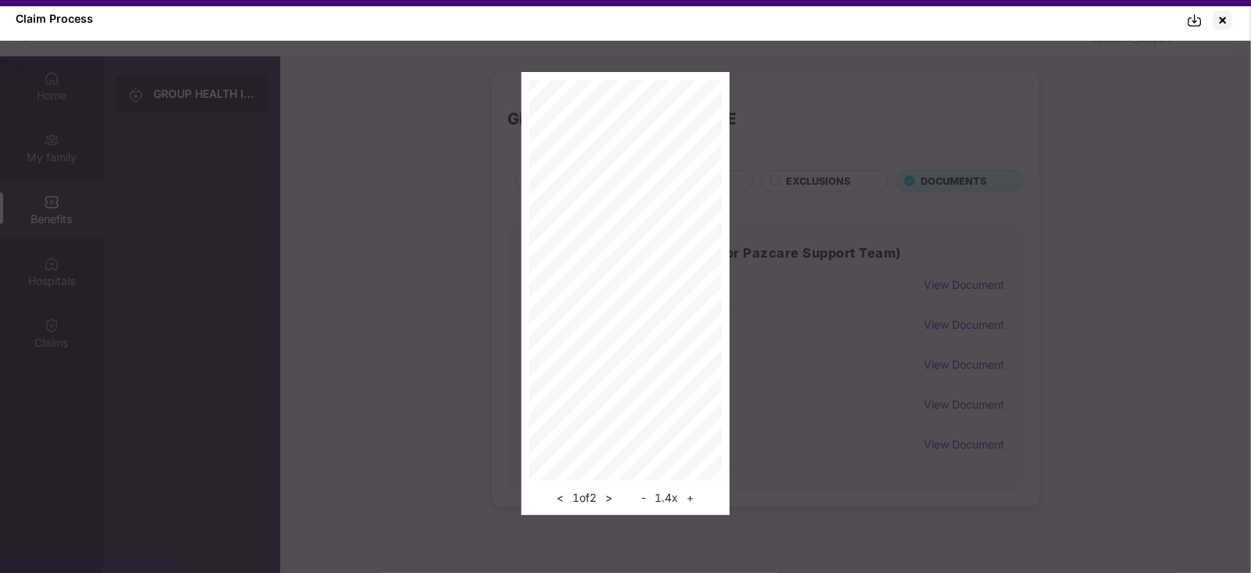
click at [694, 500] on button "+" at bounding box center [690, 497] width 16 height 19
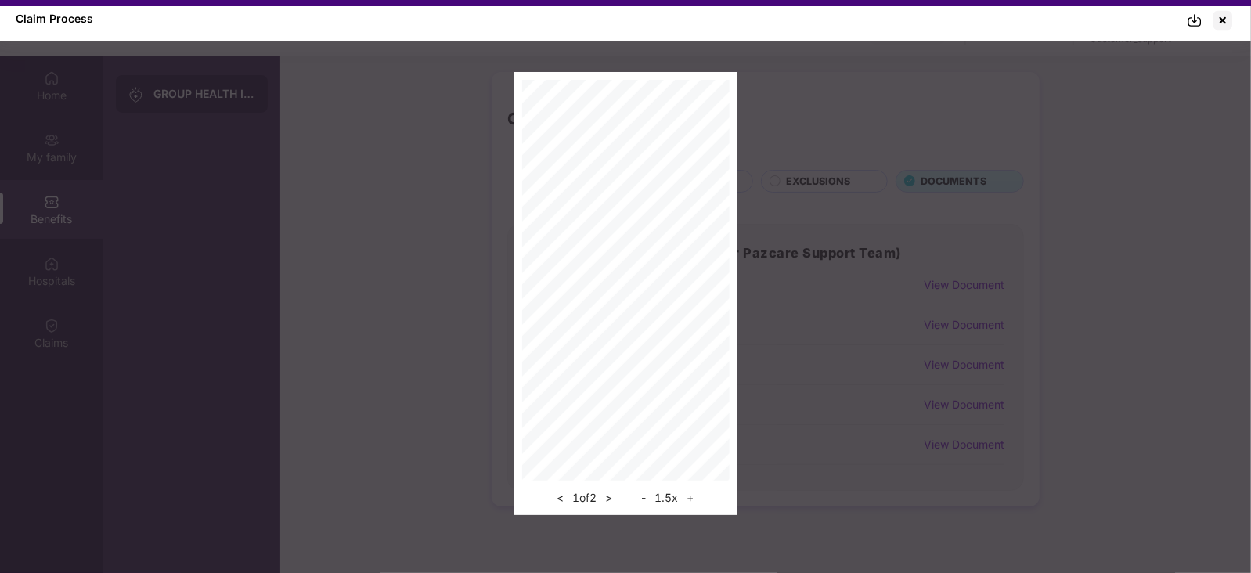
click at [694, 500] on button "+" at bounding box center [691, 497] width 16 height 19
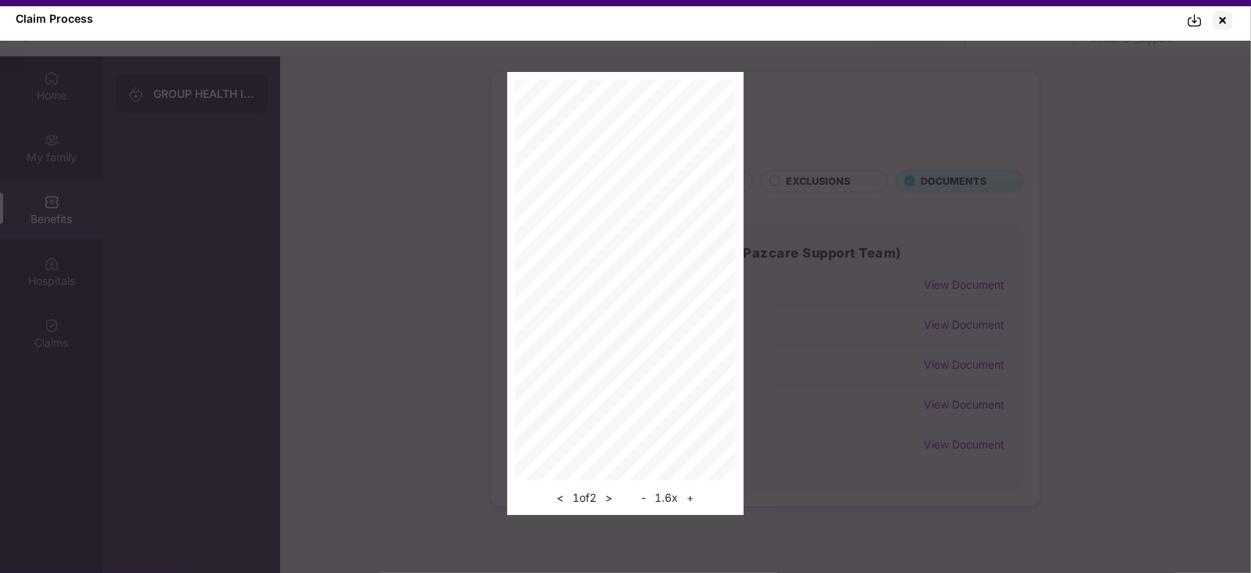
click at [694, 500] on button "+" at bounding box center [690, 497] width 16 height 19
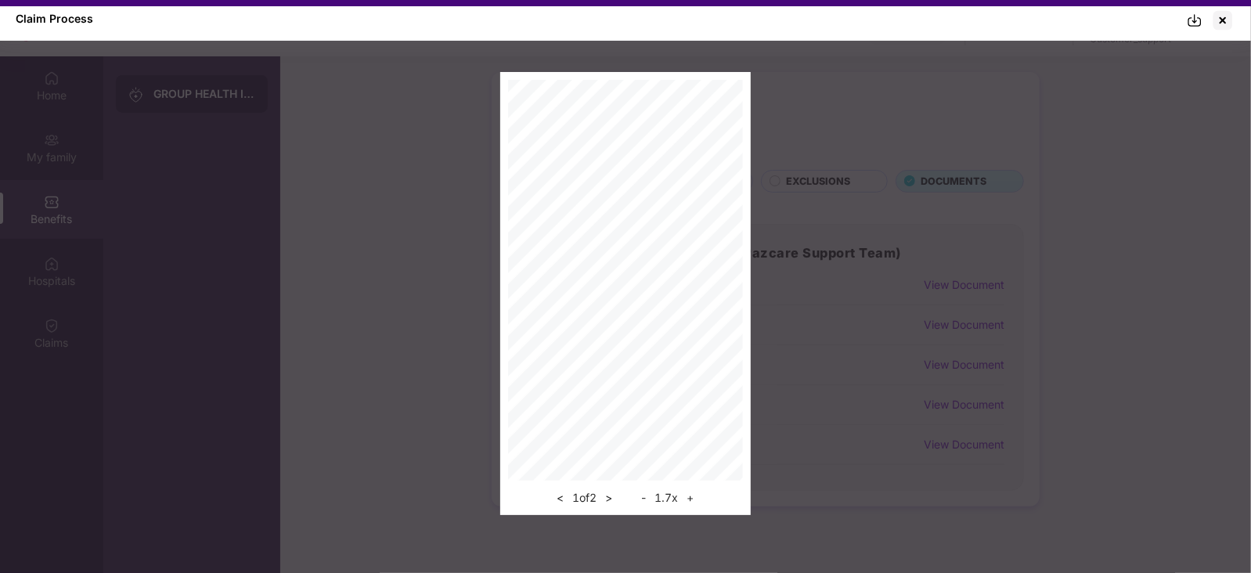
click at [694, 500] on button "+" at bounding box center [691, 497] width 16 height 19
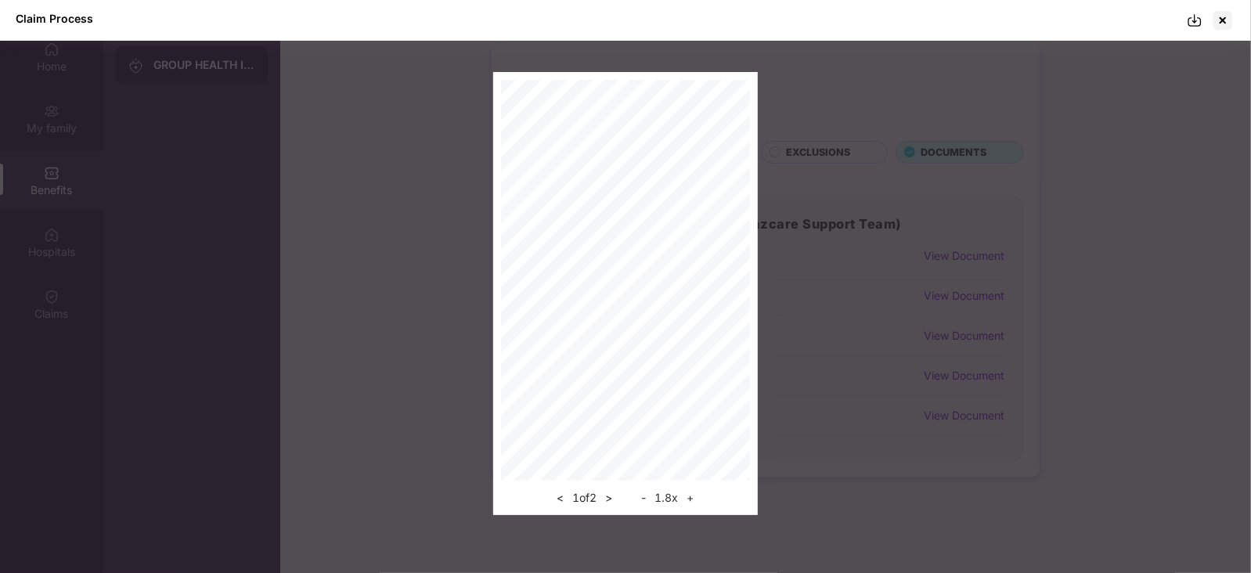
scroll to position [0, 0]
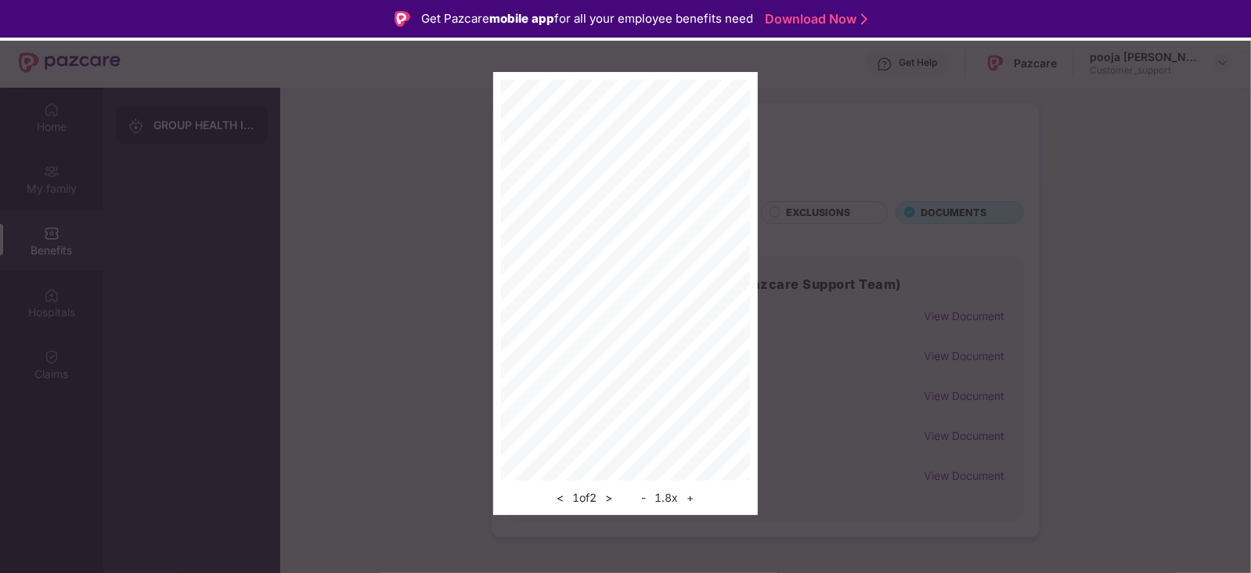
click at [953, 267] on div "< 1 of 2 > - 1.8 x +" at bounding box center [625, 293] width 1251 height 443
click at [433, 142] on div "< 1 of 2 > - 1.8 x +" at bounding box center [625, 293] width 1251 height 443
click at [1135, 165] on div "< 1 of 2 > - 1.8 x +" at bounding box center [625, 293] width 1251 height 443
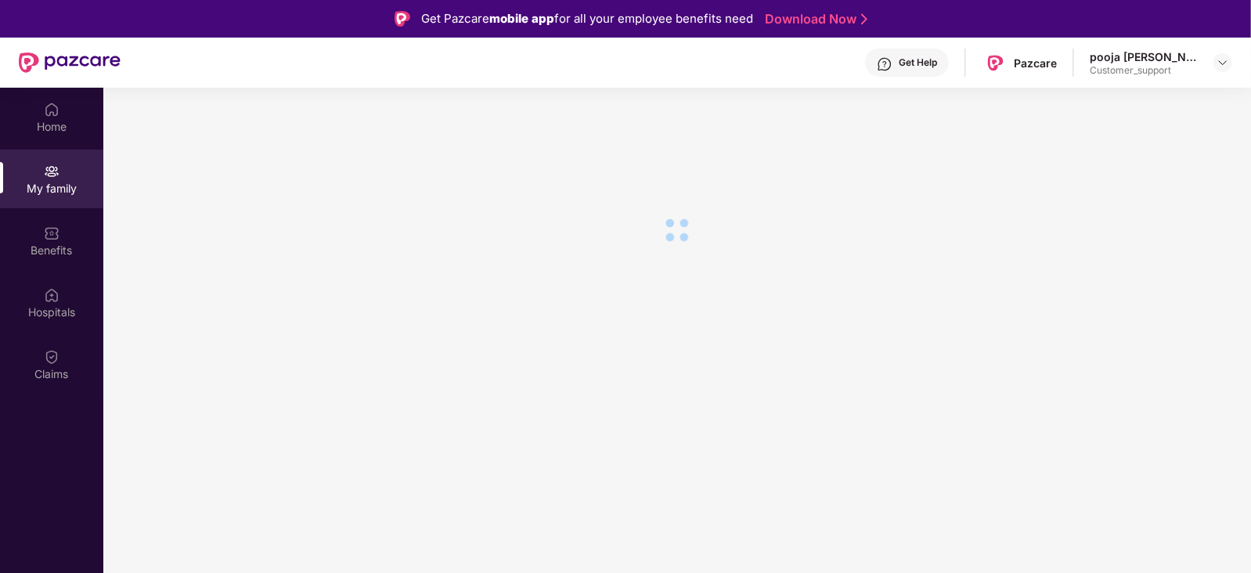
scroll to position [87, 0]
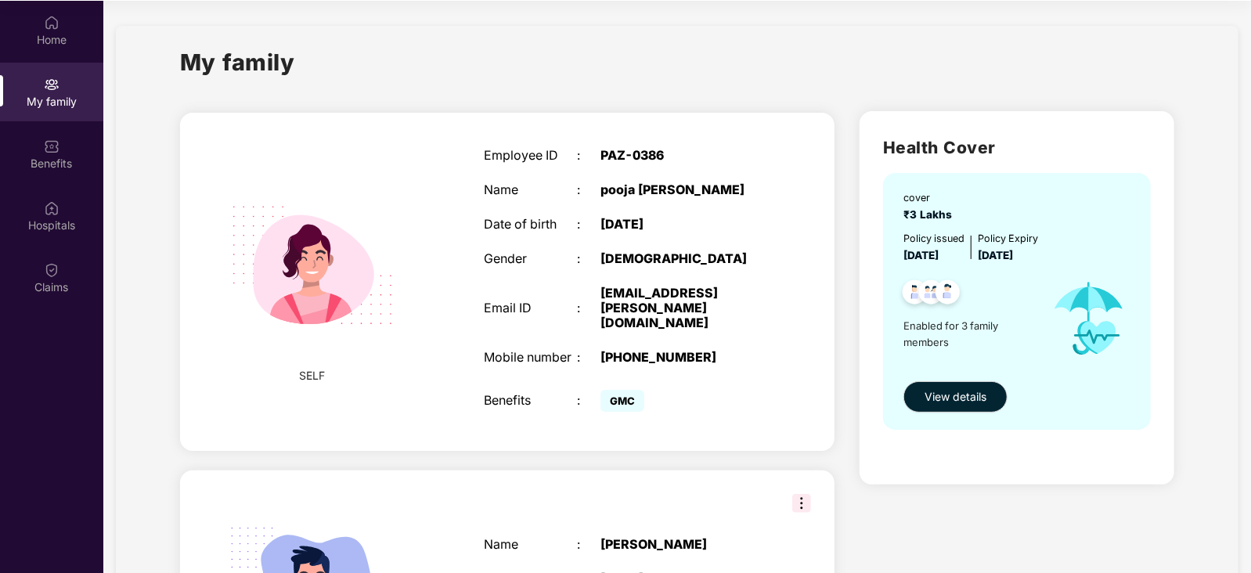
click at [28, 99] on div "My family" at bounding box center [51, 102] width 103 height 16
click at [67, 167] on div "Benefits" at bounding box center [51, 164] width 103 height 16
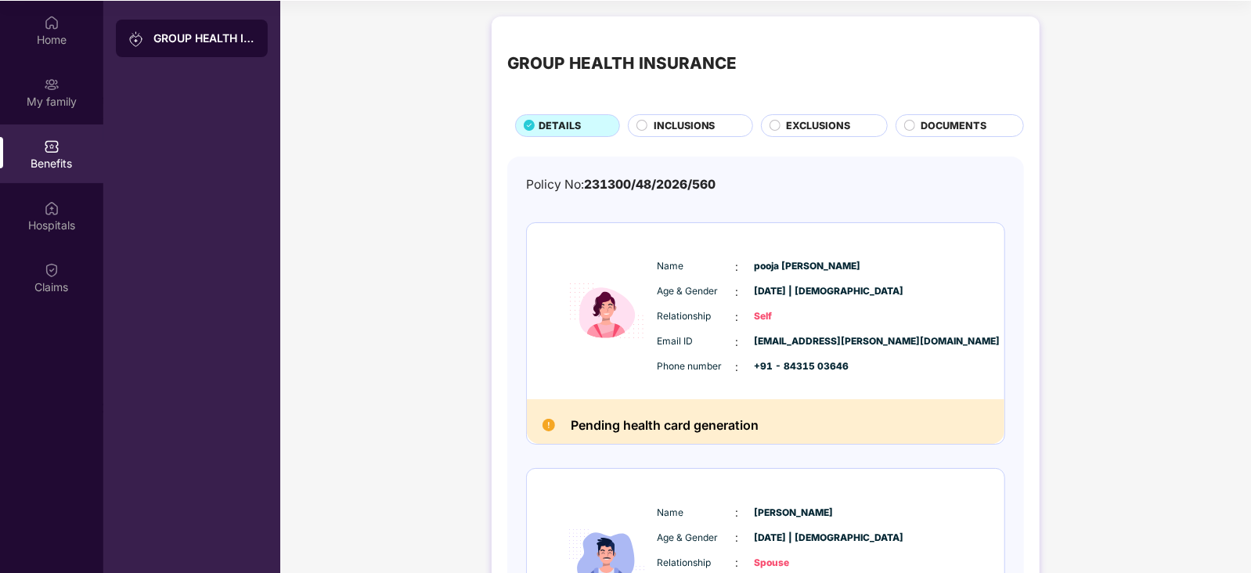
click at [935, 114] on div "DOCUMENTS" at bounding box center [959, 125] width 128 height 23
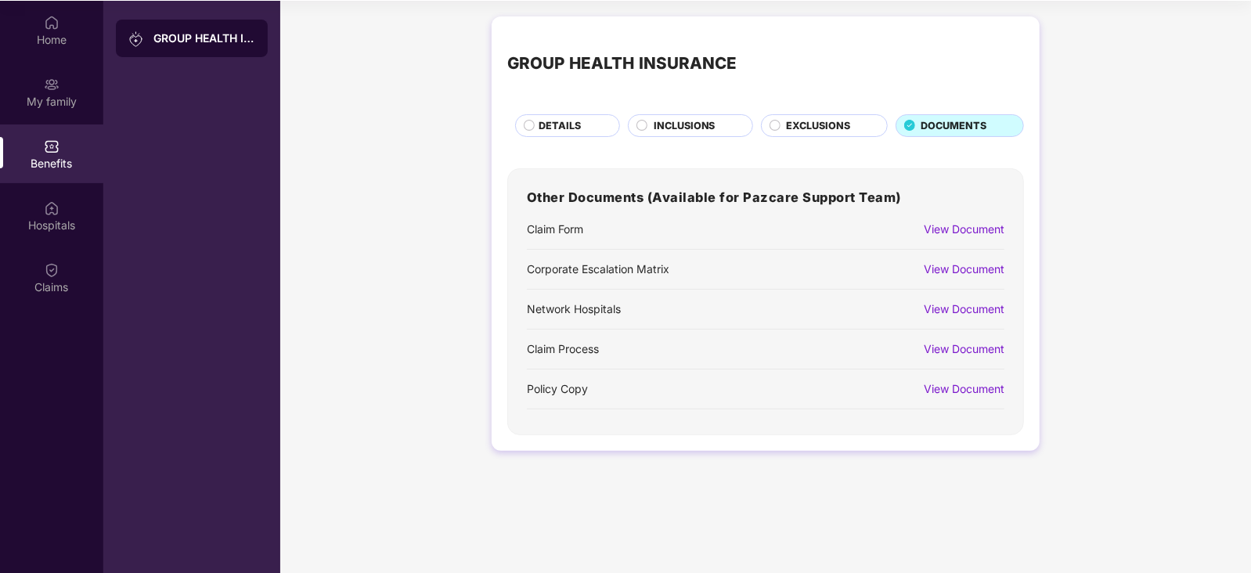
click at [976, 377] on div "View Document" at bounding box center [956, 389] width 96 height 27
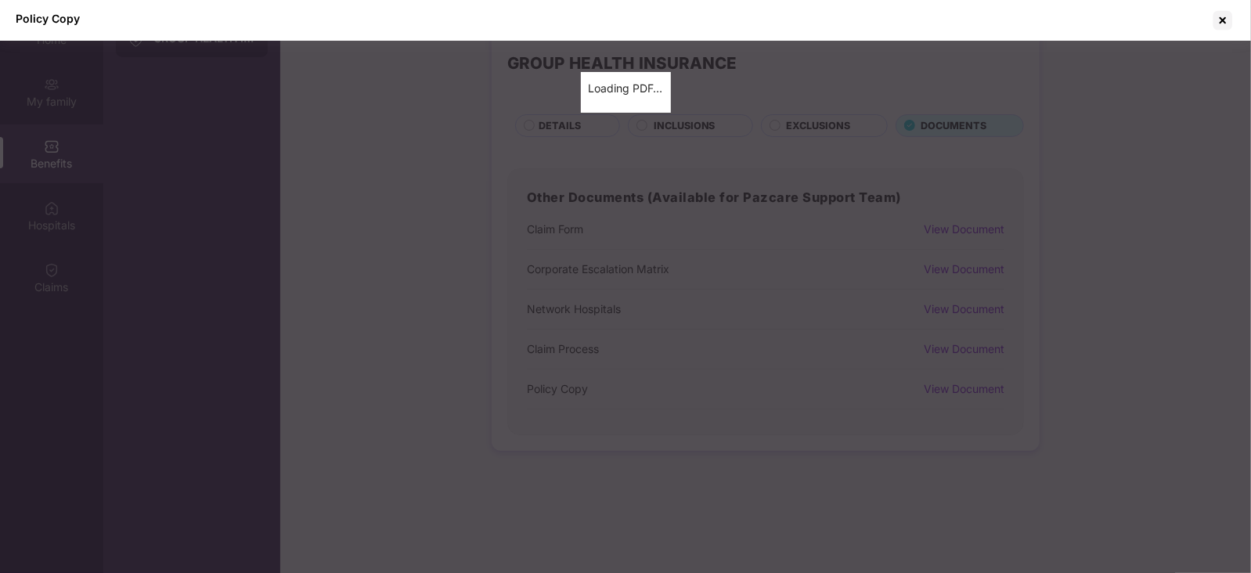
click at [963, 393] on div "Policy Copy Loading PDF…" at bounding box center [625, 286] width 1251 height 573
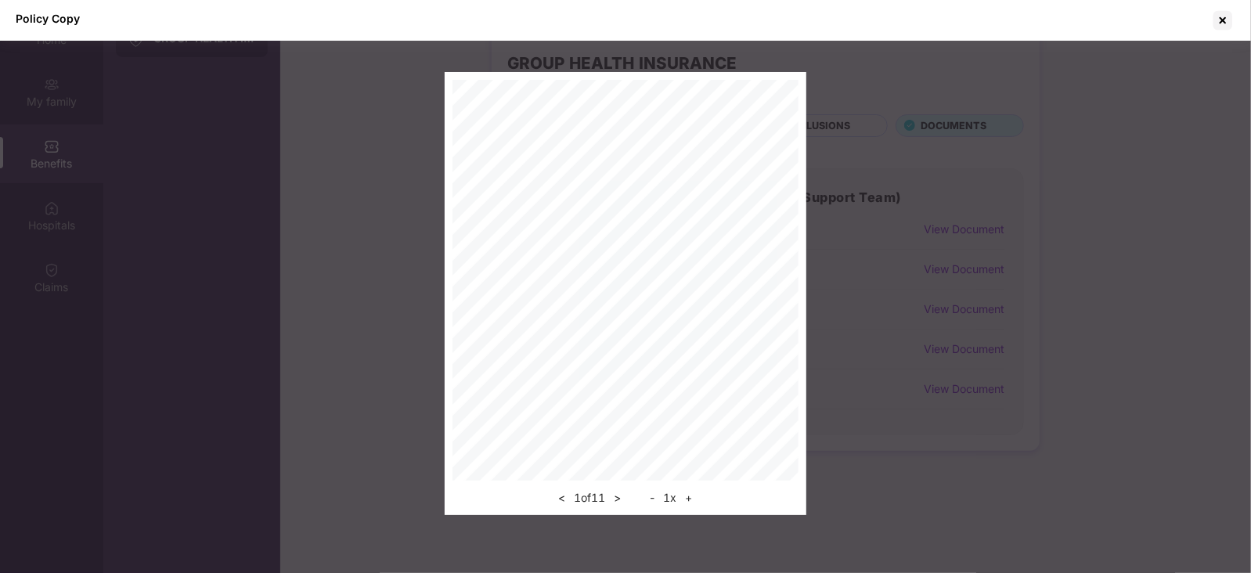
click at [690, 495] on button "+" at bounding box center [688, 497] width 16 height 19
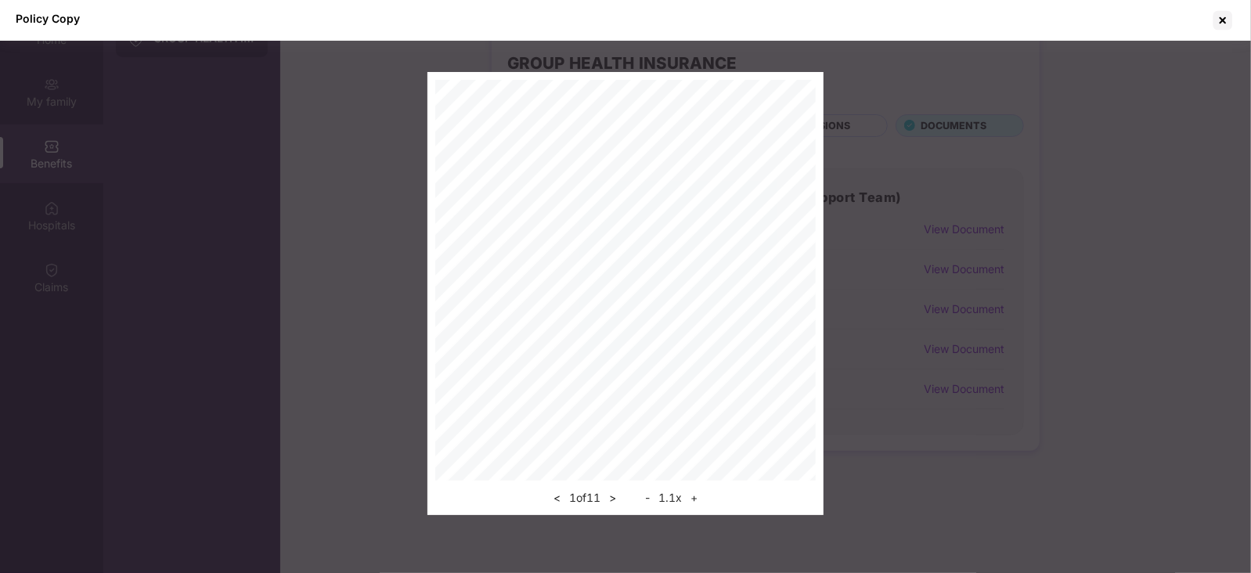
click at [690, 495] on button "+" at bounding box center [694, 497] width 16 height 19
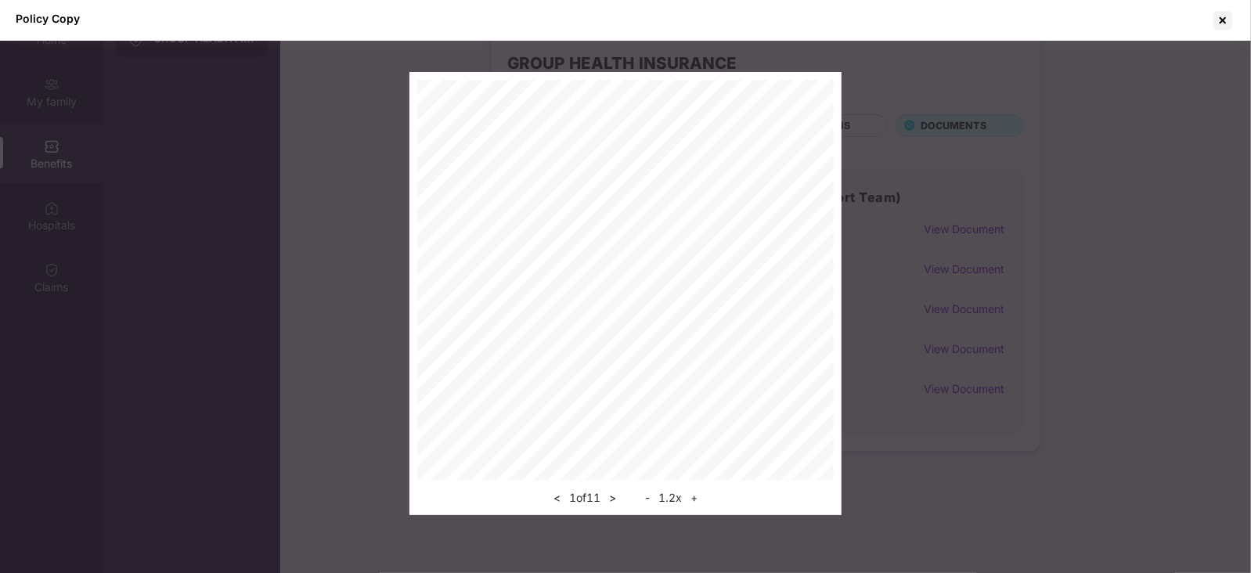
click at [690, 495] on button "+" at bounding box center [694, 497] width 16 height 19
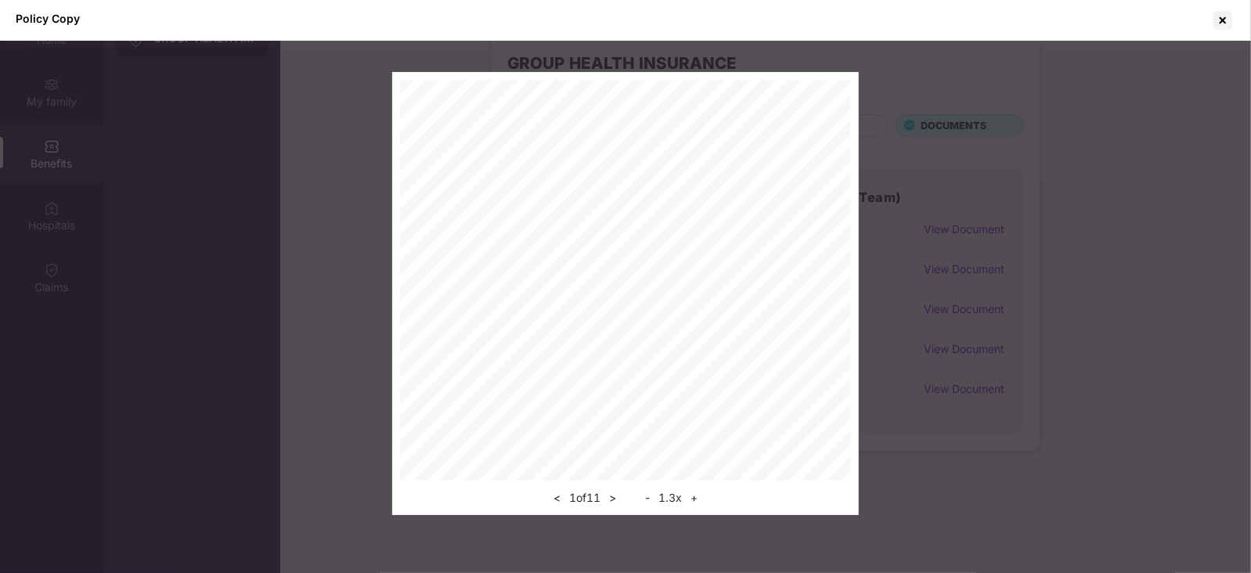
click at [696, 496] on button "+" at bounding box center [694, 497] width 16 height 19
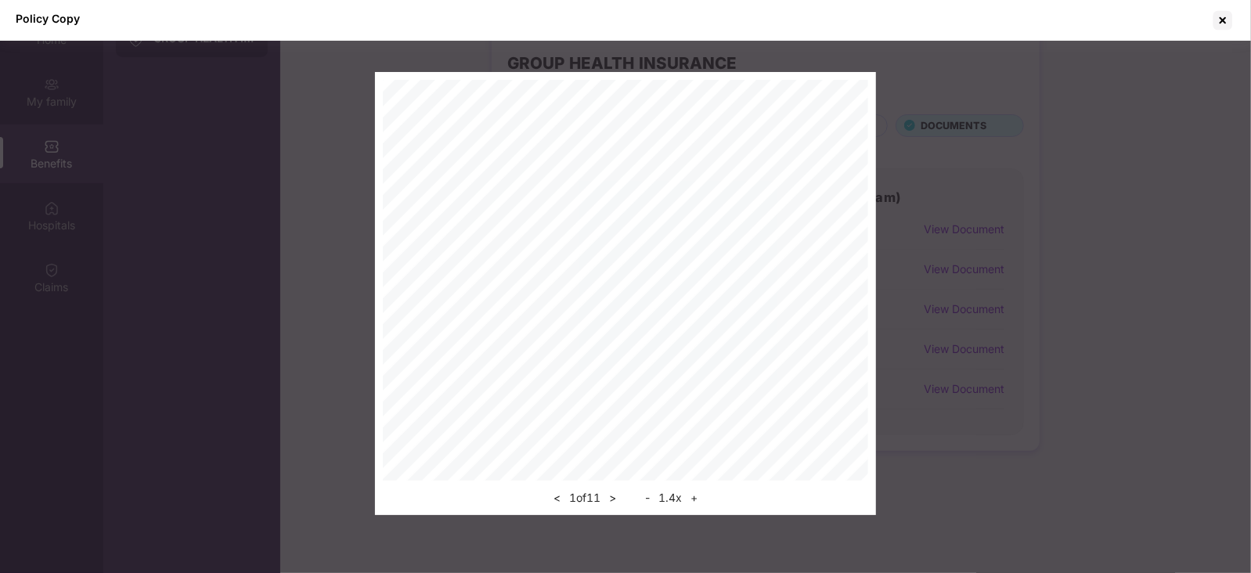
scroll to position [230, 0]
click at [615, 495] on button ">" at bounding box center [612, 497] width 16 height 19
click at [615, 499] on button ">" at bounding box center [612, 497] width 16 height 19
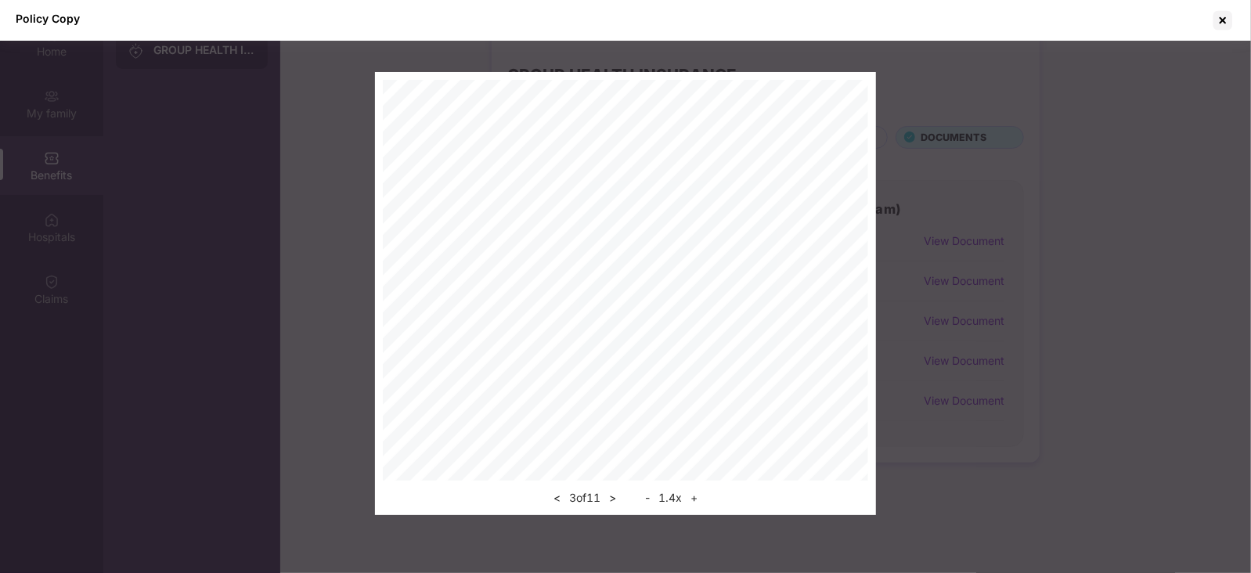
click at [696, 496] on button "+" at bounding box center [694, 497] width 16 height 19
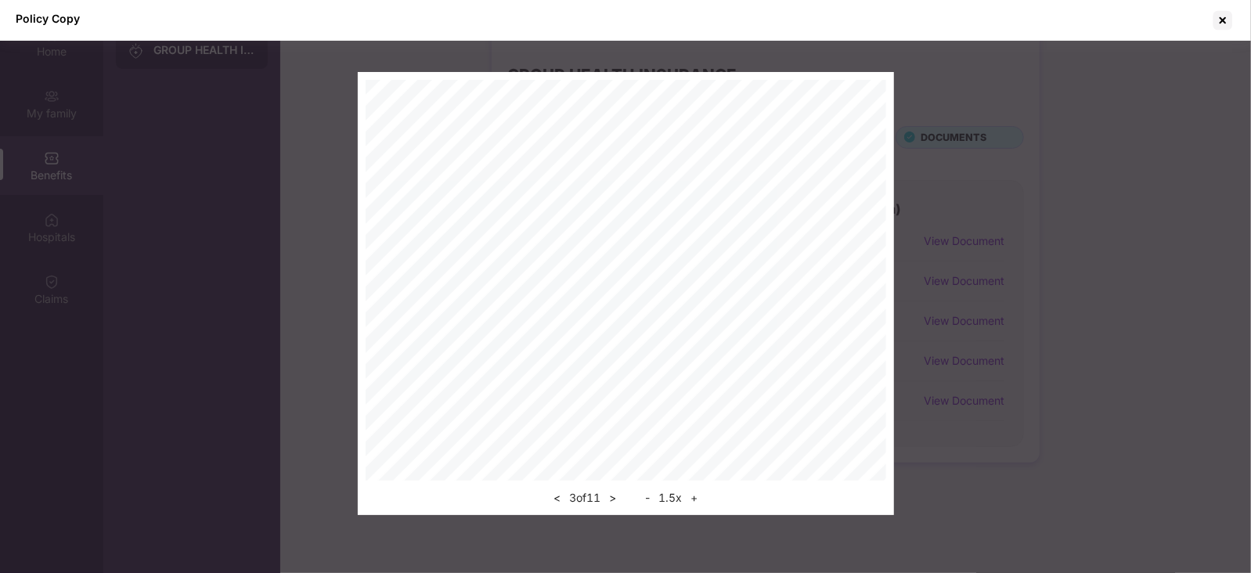
click at [696, 496] on button "+" at bounding box center [694, 497] width 16 height 19
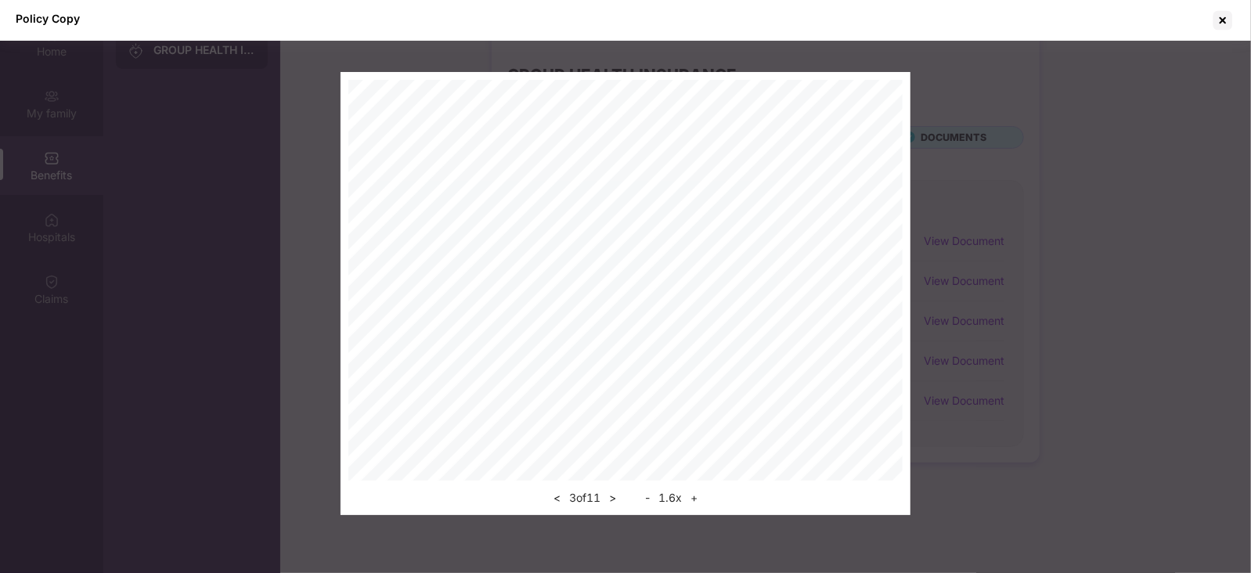
click at [696, 496] on button "+" at bounding box center [694, 497] width 16 height 19
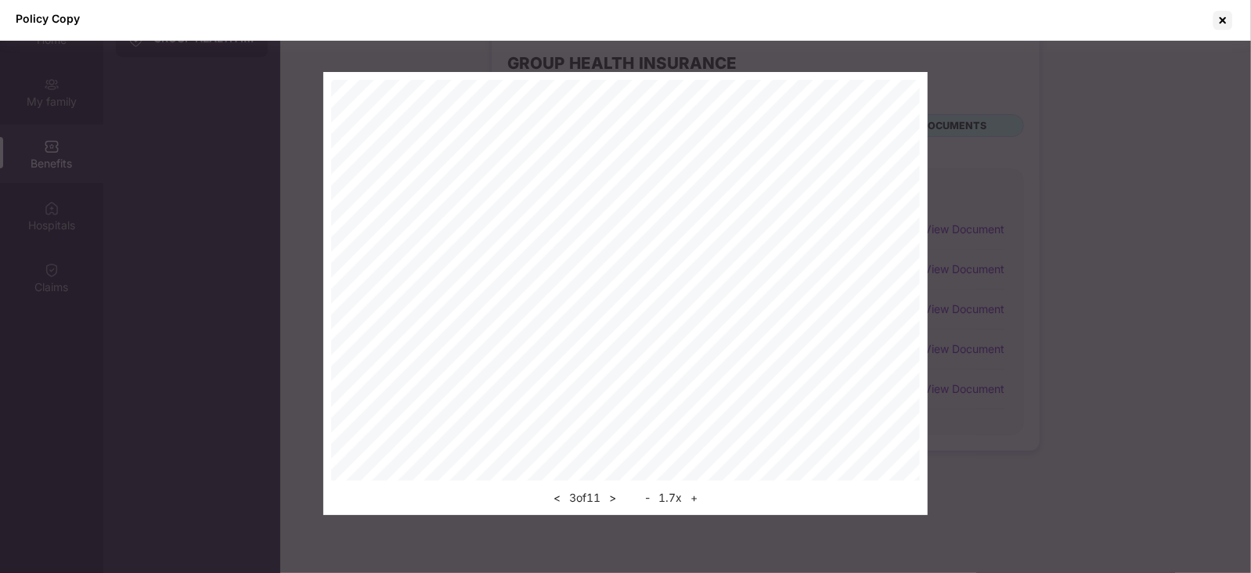
scroll to position [362, 0]
click at [618, 492] on button ">" at bounding box center [612, 497] width 16 height 19
click at [922, 299] on div "< 4 of 11 > - 1.7 x +" at bounding box center [625, 293] width 605 height 443
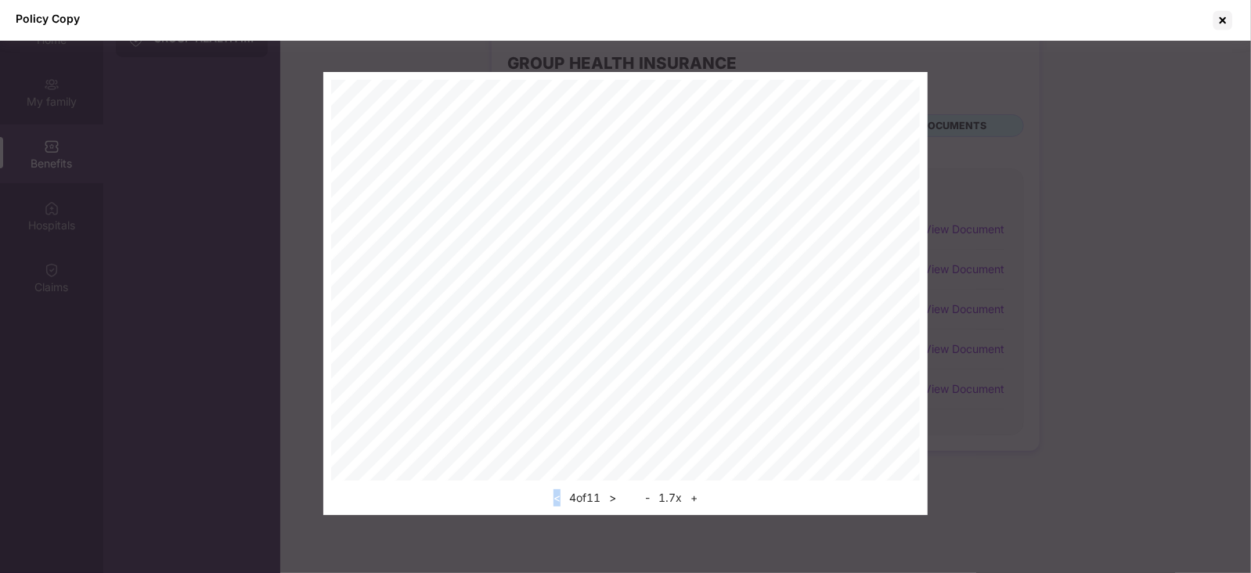
click at [859, 307] on div "< 4 of 11 > - 1.7 x +" at bounding box center [625, 293] width 605 height 443
click at [616, 499] on button ">" at bounding box center [612, 497] width 16 height 19
click at [611, 493] on button ">" at bounding box center [612, 497] width 16 height 19
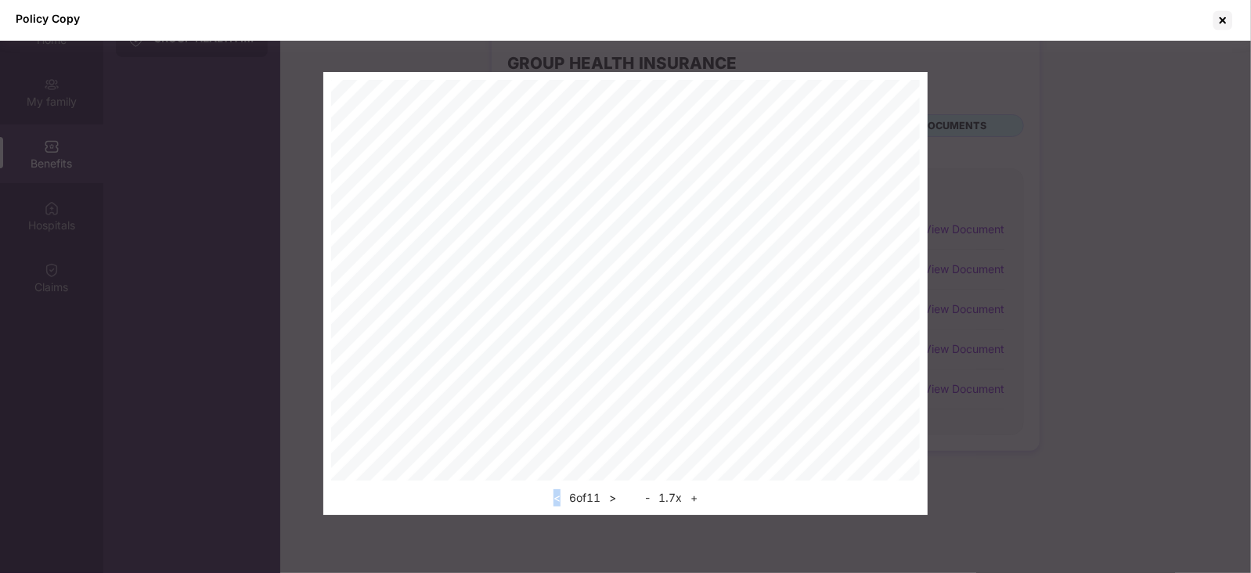
scroll to position [328, 0]
click at [615, 495] on button ">" at bounding box center [612, 497] width 16 height 19
click at [618, 499] on button ">" at bounding box center [612, 497] width 16 height 19
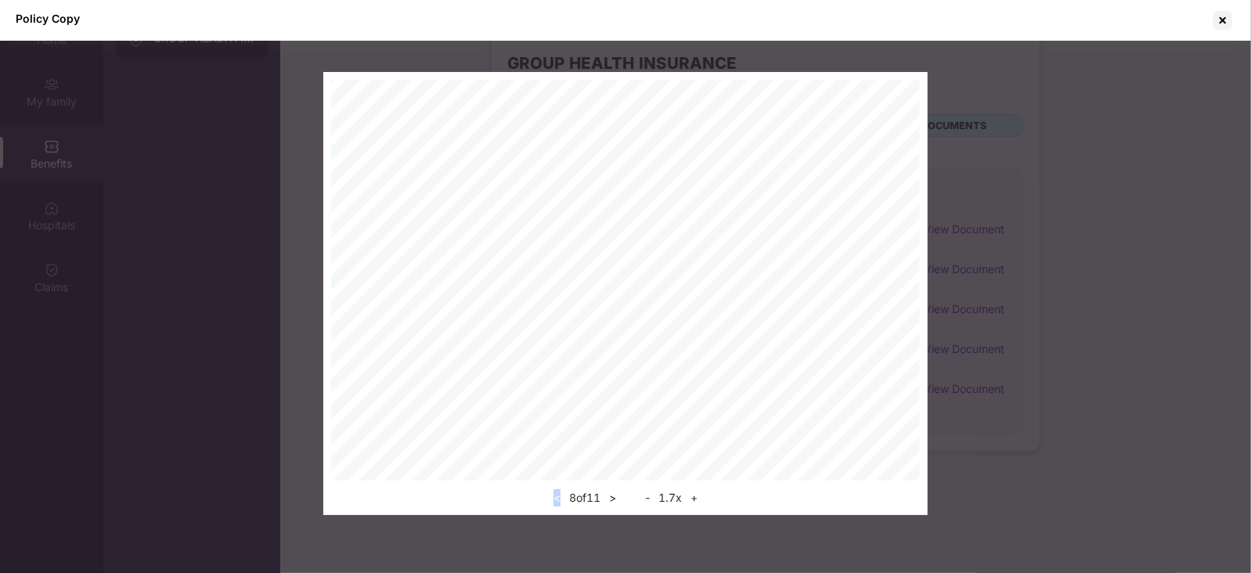
click at [614, 501] on button ">" at bounding box center [612, 497] width 16 height 19
click at [616, 504] on button ">" at bounding box center [612, 497] width 16 height 19
click at [618, 497] on button ">" at bounding box center [615, 497] width 16 height 19
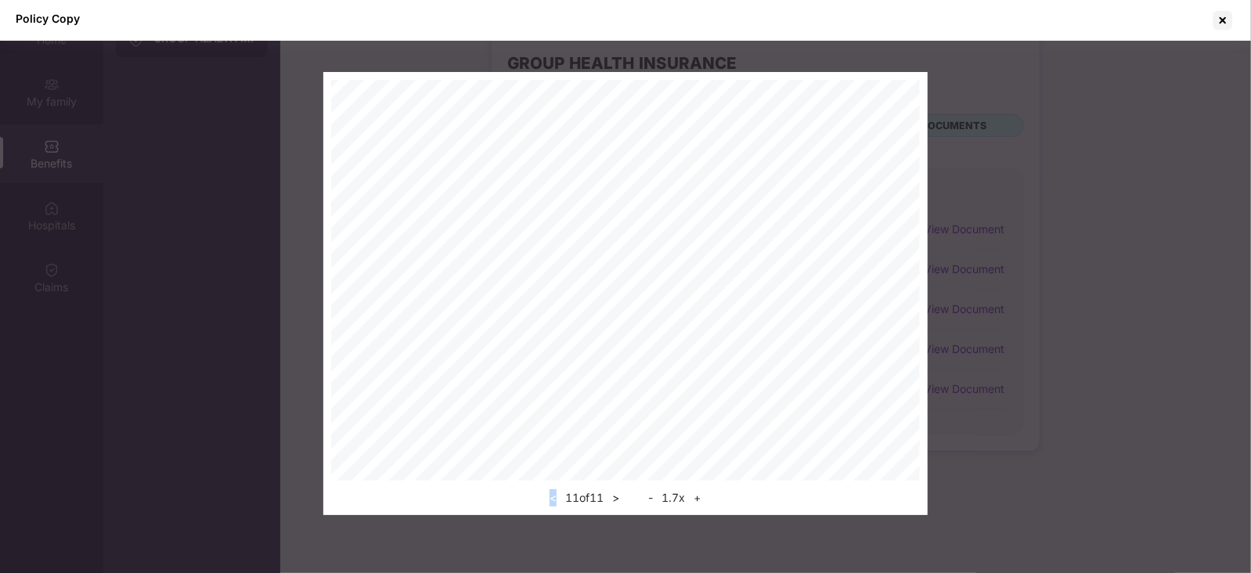
scroll to position [5, 0]
click at [1221, 15] on div at bounding box center [1222, 20] width 25 height 25
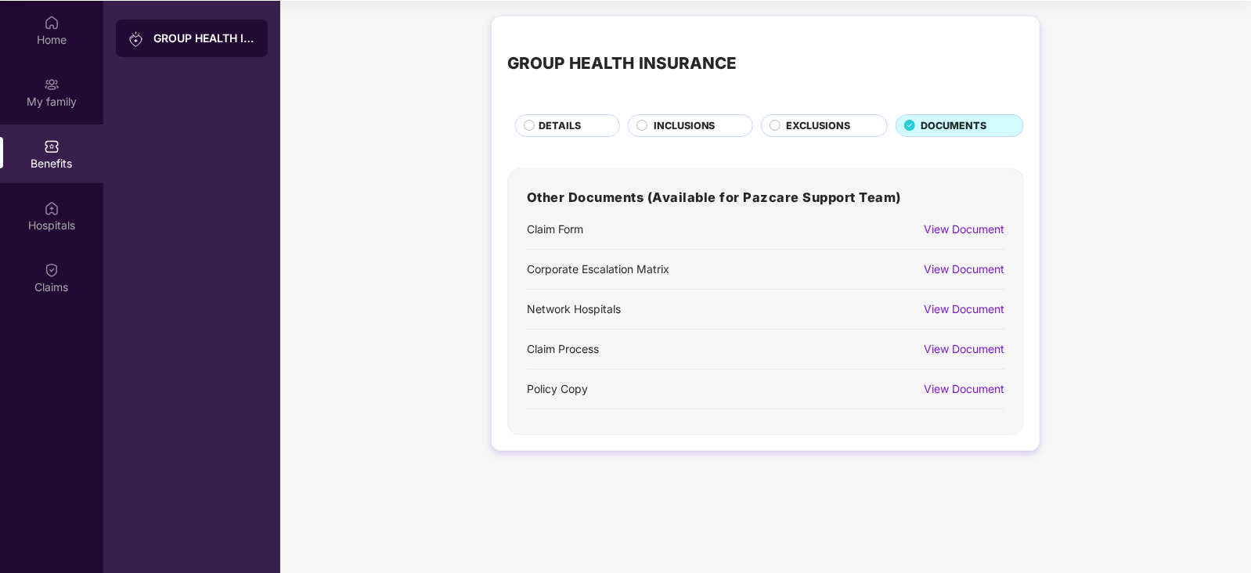
scroll to position [0, 0]
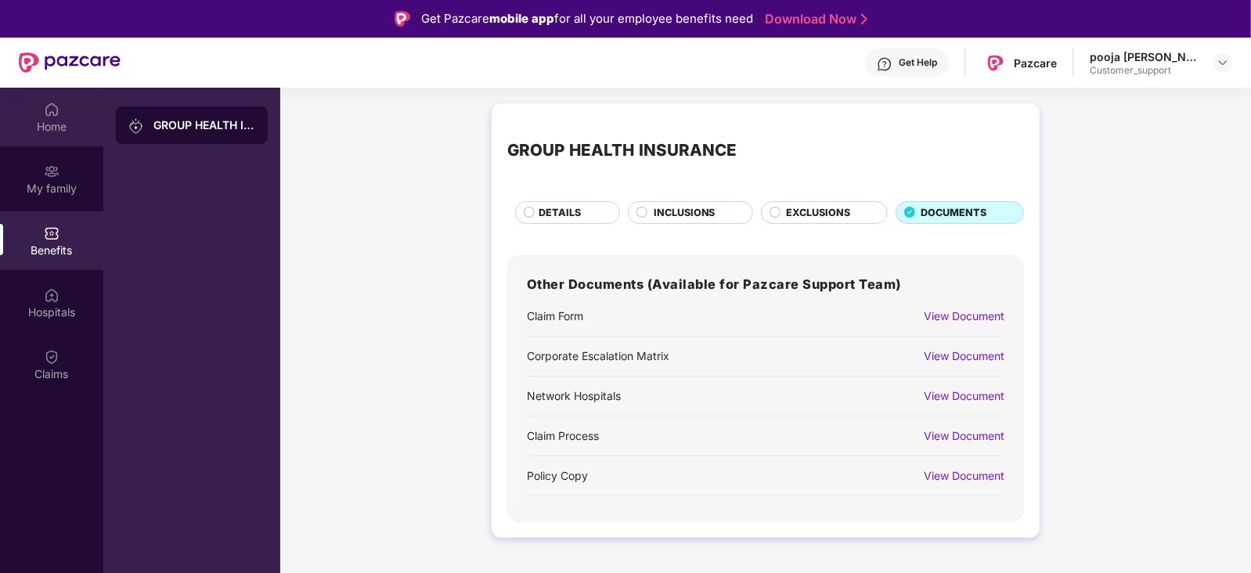
click at [50, 117] on div "Home" at bounding box center [51, 117] width 103 height 59
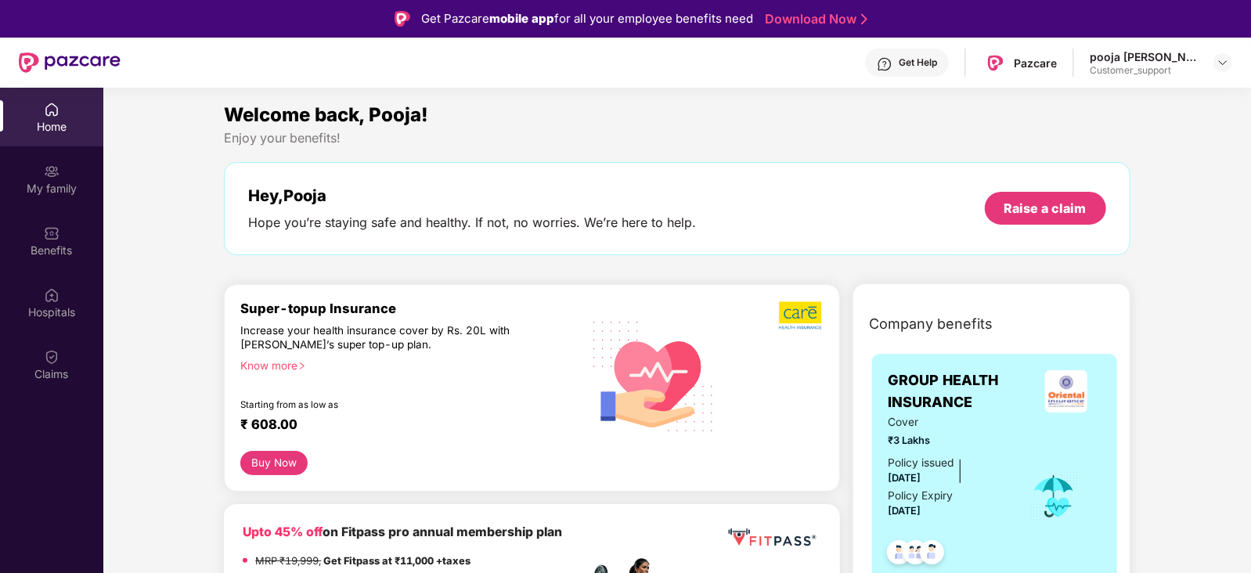
click at [1184, 68] on div "Customer_support" at bounding box center [1145, 70] width 110 height 13
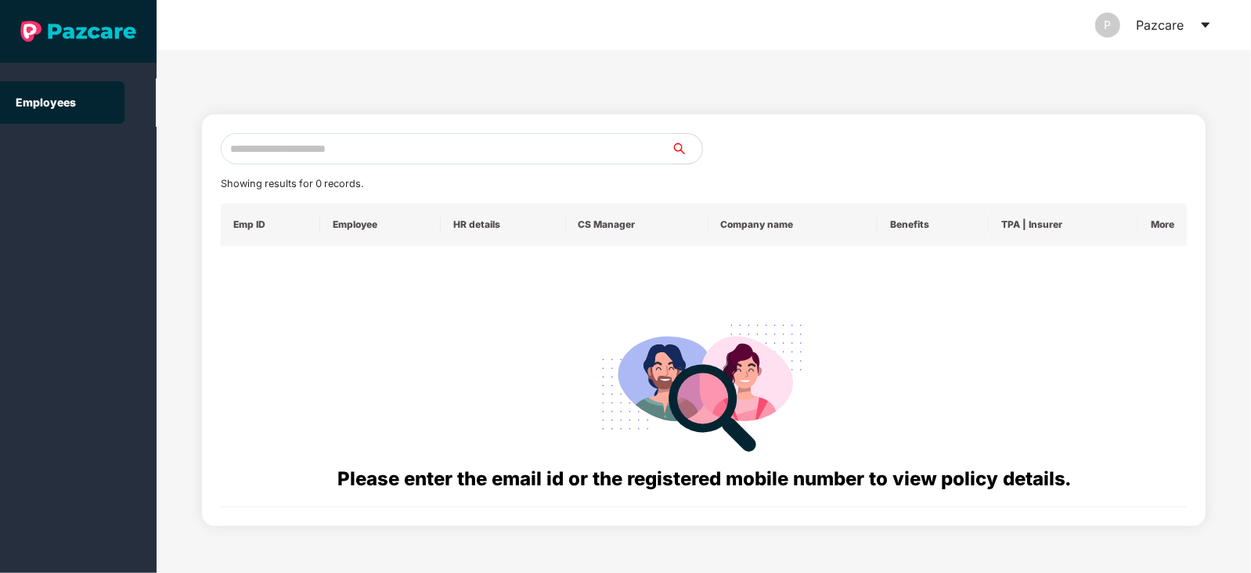
click at [421, 149] on input "text" at bounding box center [446, 148] width 450 height 31
paste input "**********"
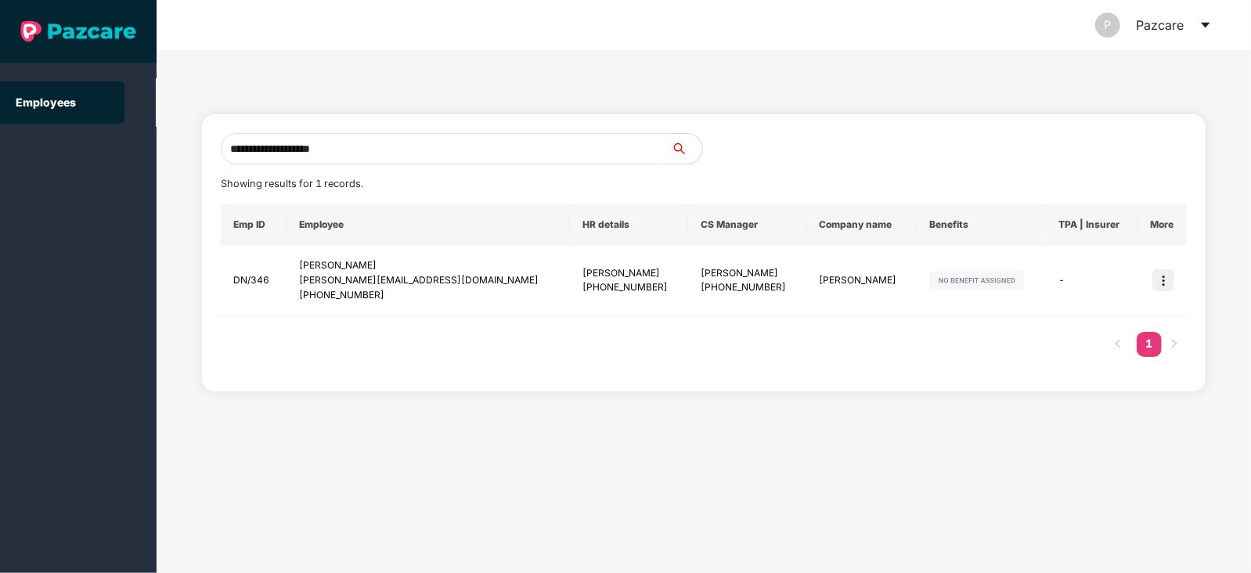
type input "**********"
click at [1163, 272] on img at bounding box center [1163, 280] width 22 height 22
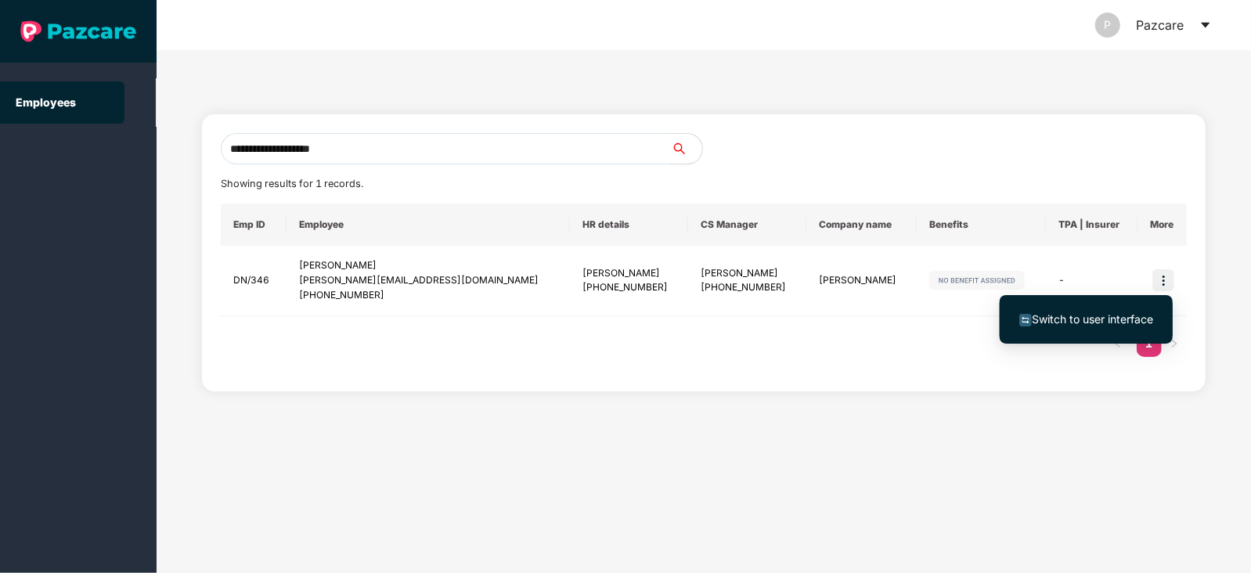
click at [1057, 305] on li "Switch to user interface" at bounding box center [1086, 319] width 173 height 33
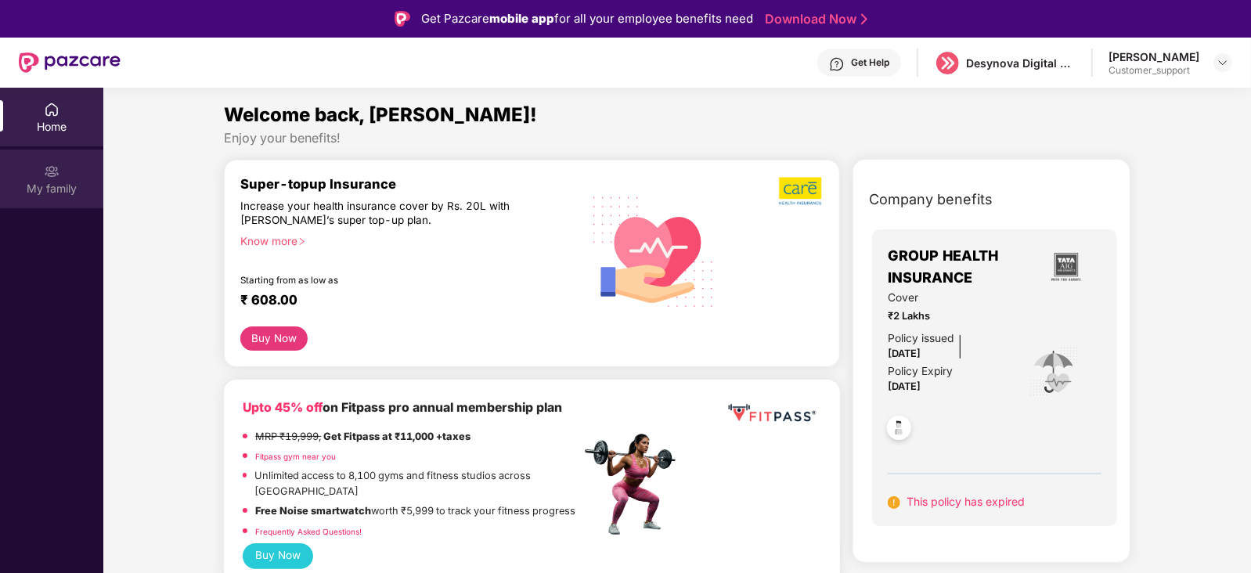
click at [39, 172] on div "My family" at bounding box center [51, 178] width 103 height 59
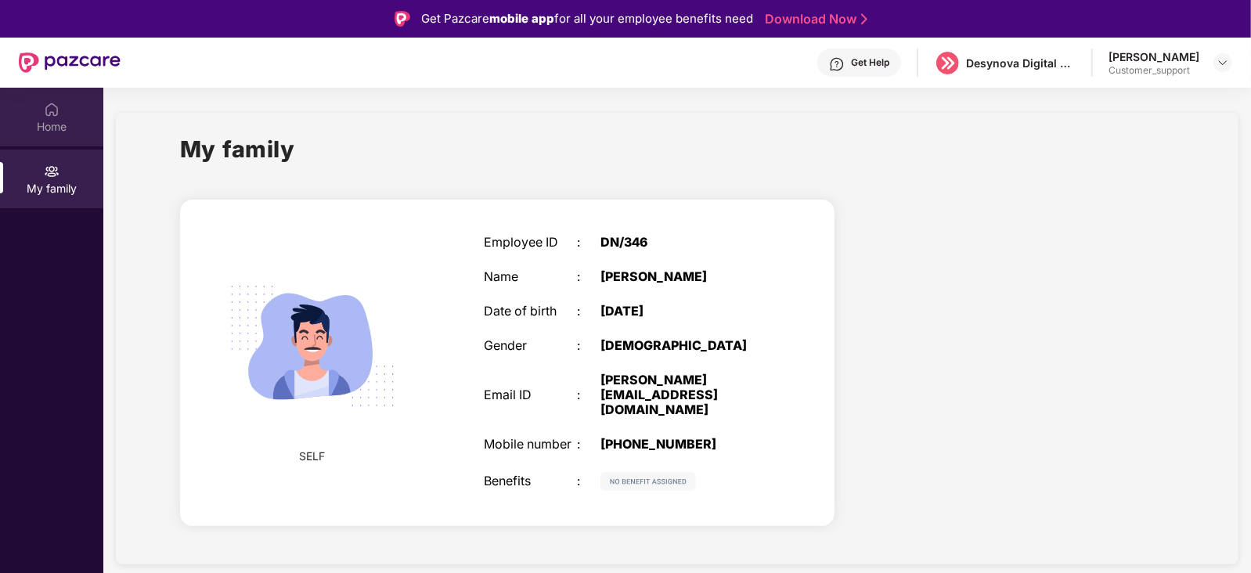
click at [50, 128] on div "Home" at bounding box center [51, 127] width 103 height 16
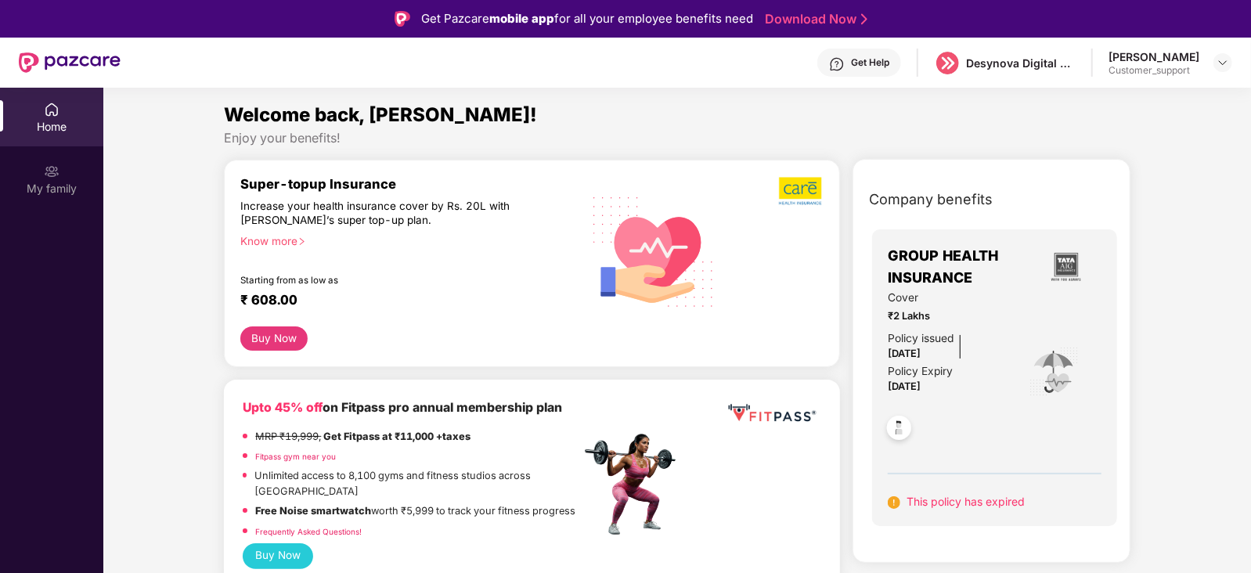
click at [41, 146] on div "Home My family" at bounding box center [51, 150] width 103 height 124
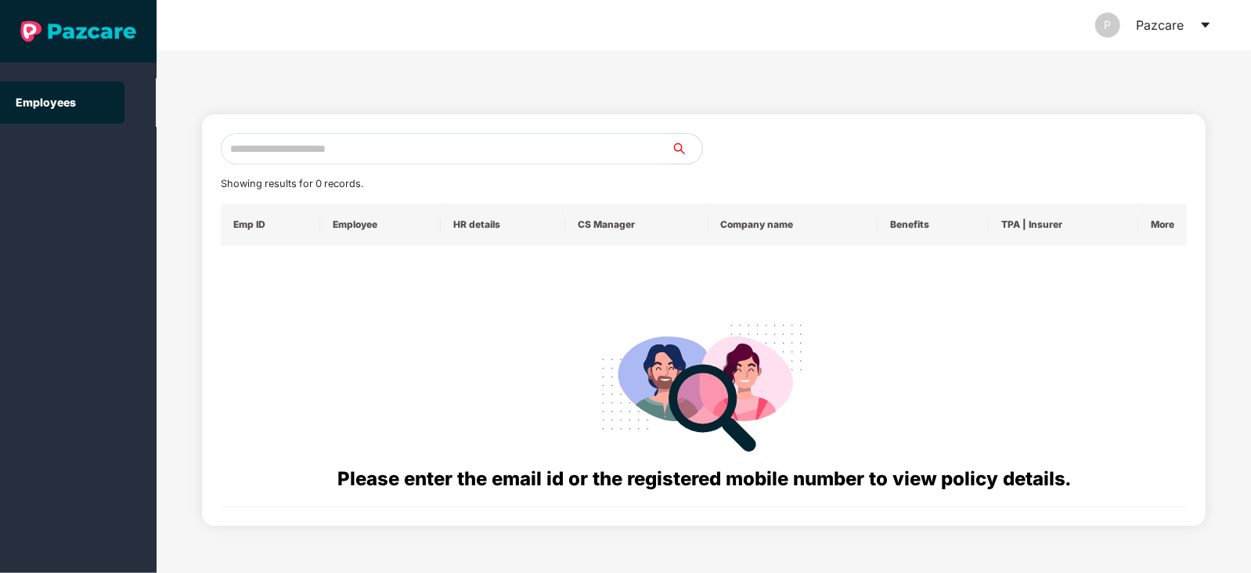
click at [371, 157] on input "text" at bounding box center [446, 148] width 450 height 31
paste input "**********"
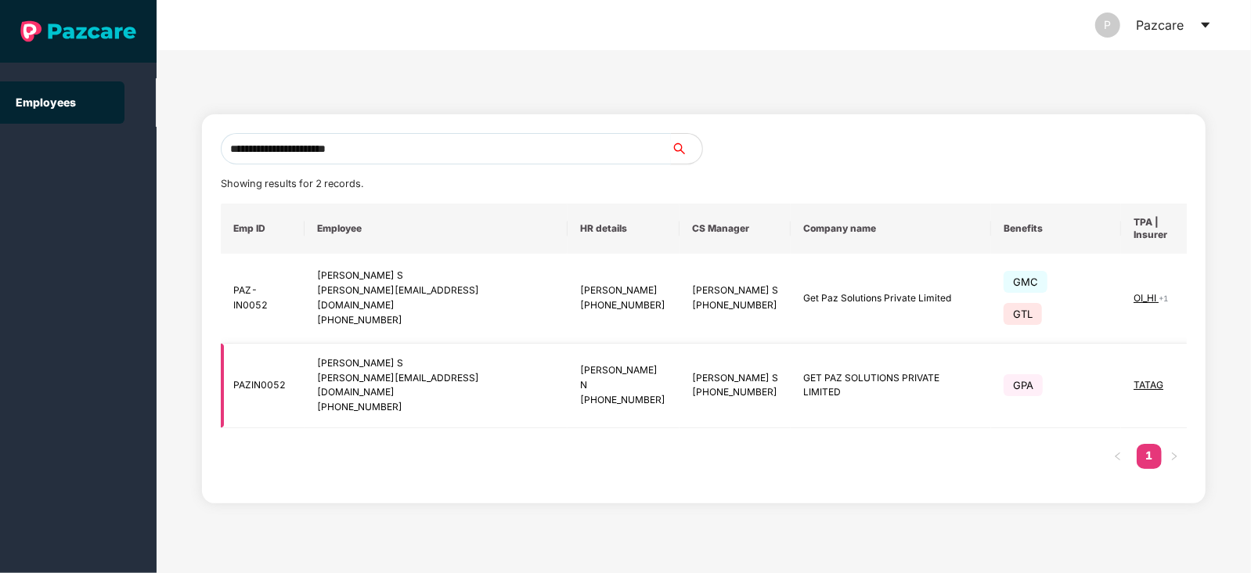
type input "**********"
click at [1224, 374] on img at bounding box center [1235, 385] width 22 height 22
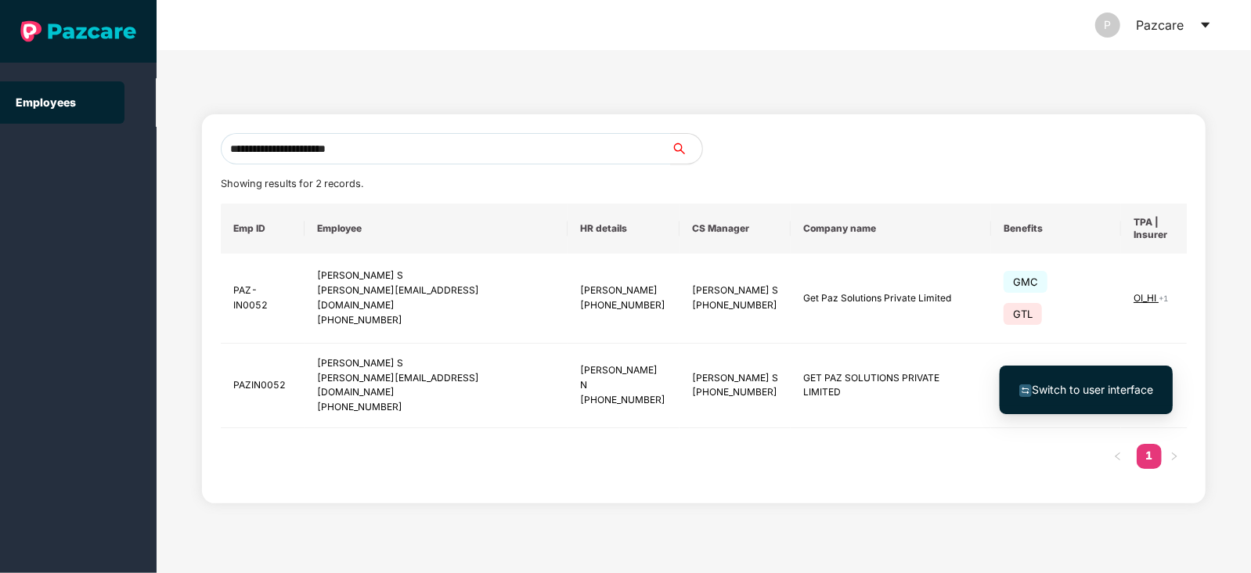
click at [1042, 384] on span "Switch to user interface" at bounding box center [1092, 389] width 121 height 13
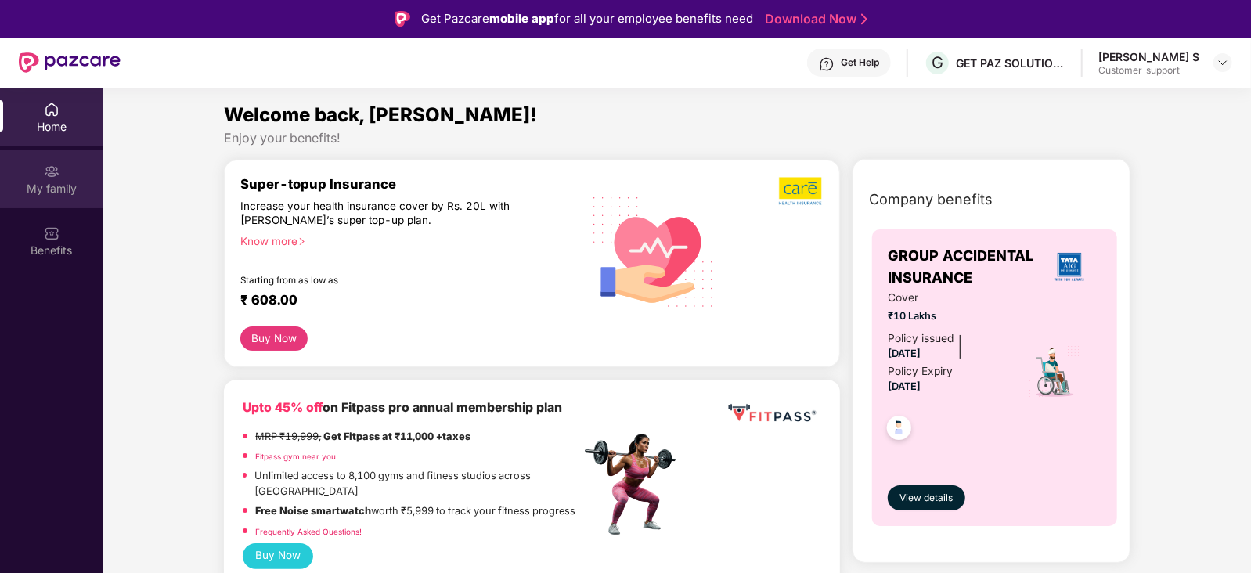
click at [52, 181] on div "My family" at bounding box center [51, 189] width 103 height 16
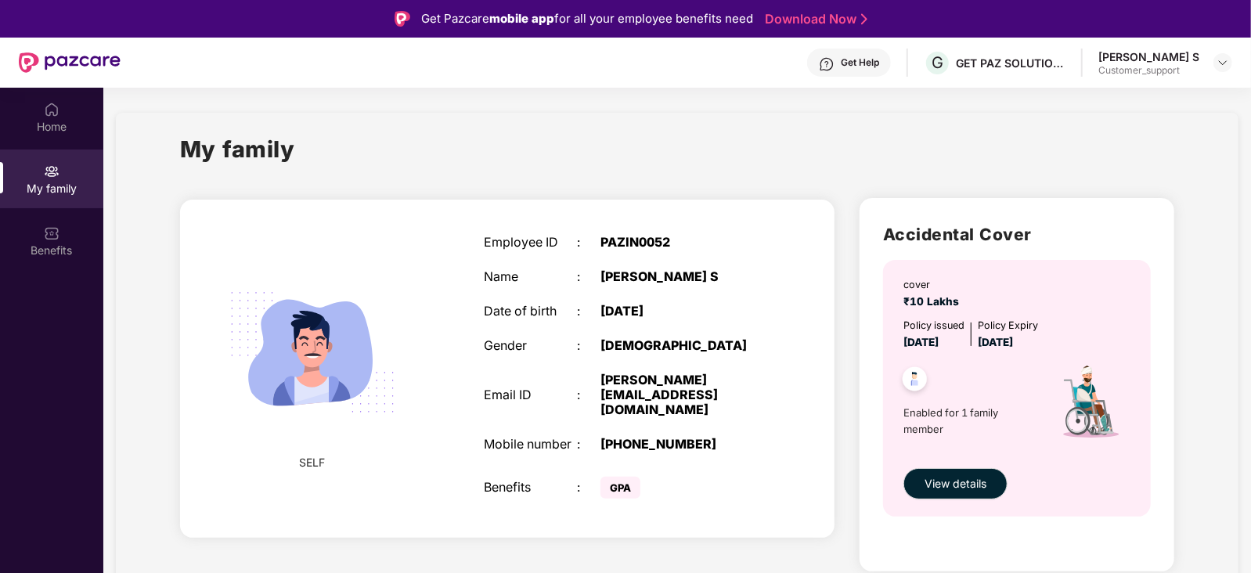
scroll to position [87, 0]
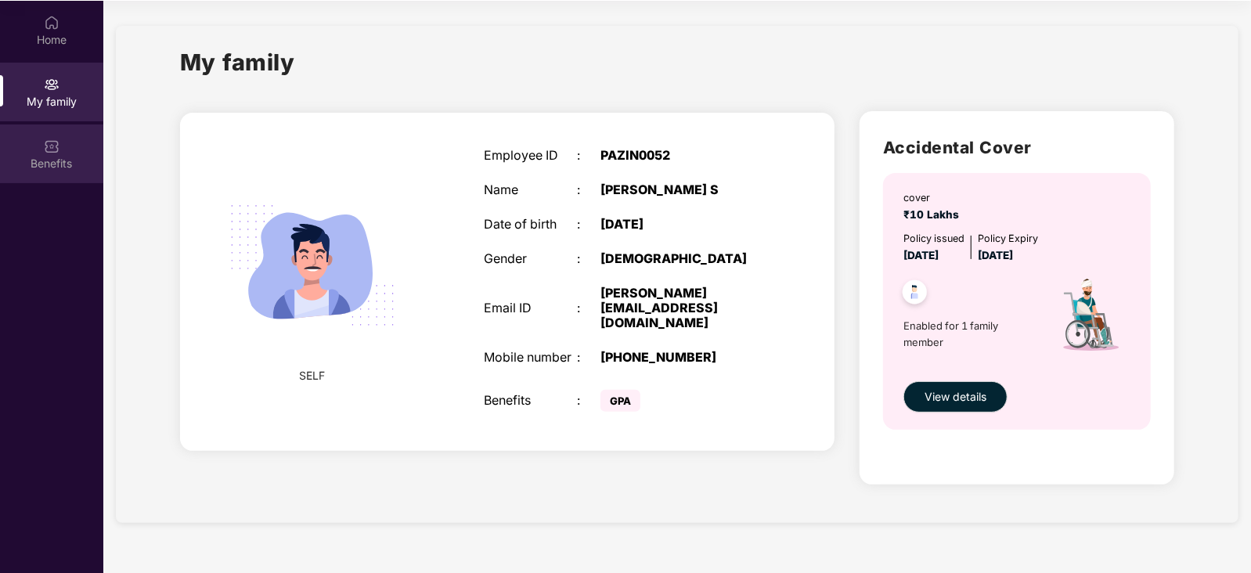
click at [56, 142] on img at bounding box center [52, 147] width 16 height 16
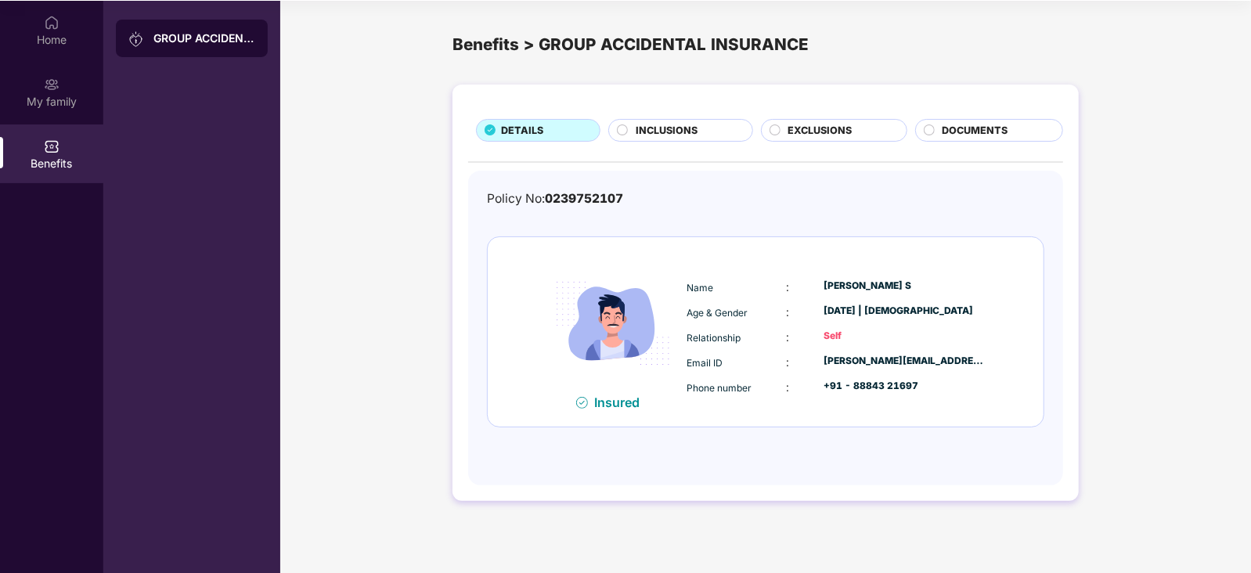
click at [943, 131] on span "DOCUMENTS" at bounding box center [975, 131] width 66 height 16
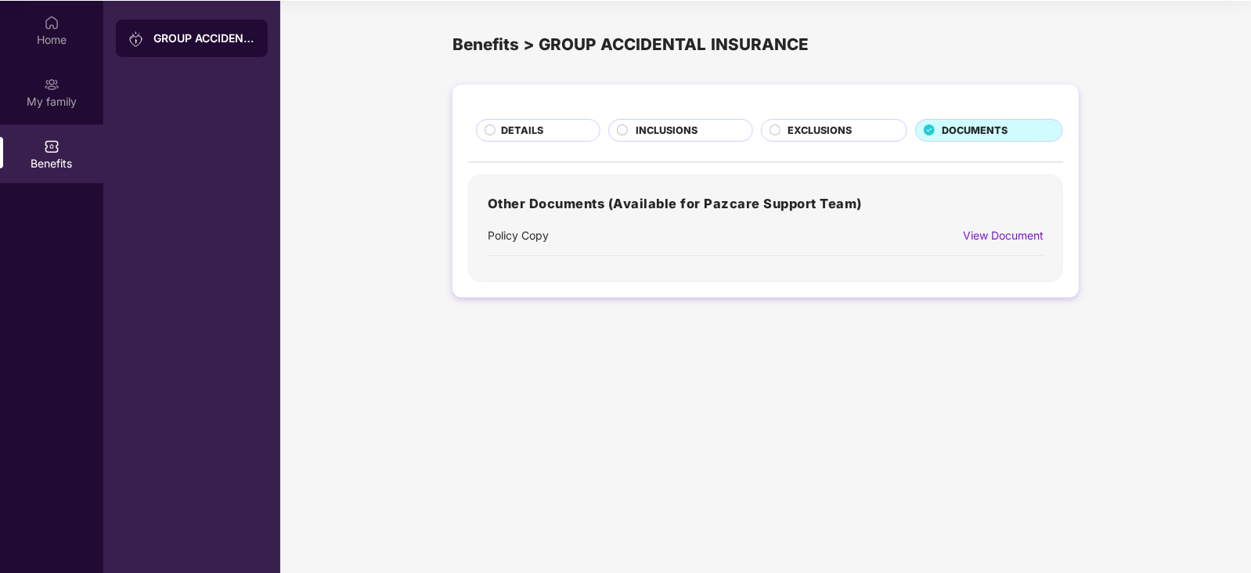
click at [1018, 236] on div "View Document" at bounding box center [1003, 235] width 81 height 17
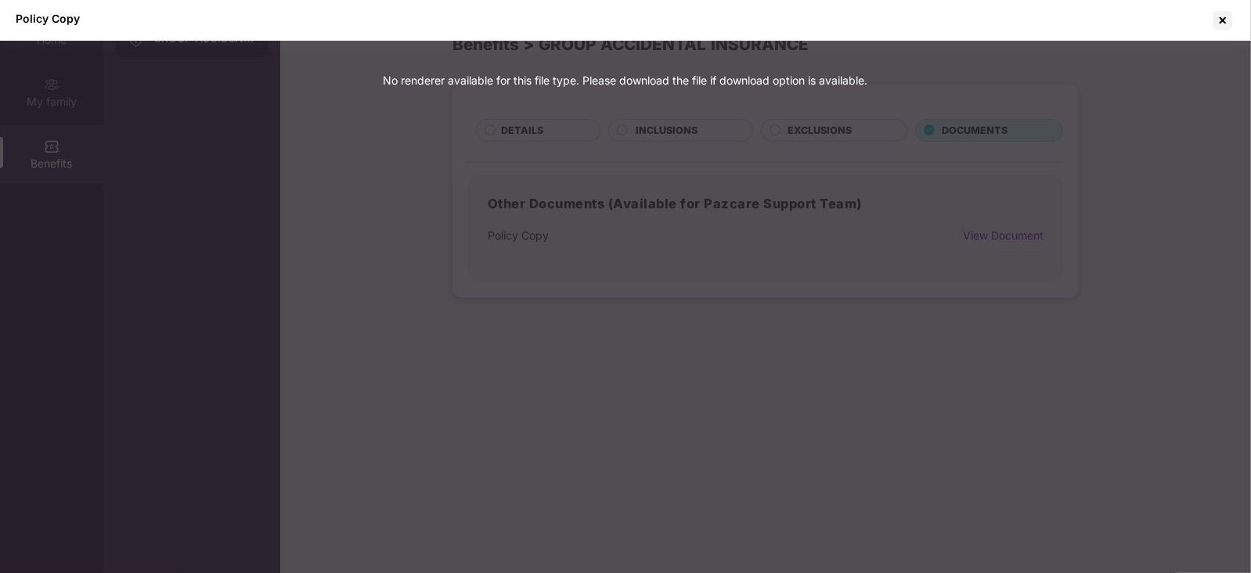
click at [1018, 236] on div "Policy Copy No renderer available for this file type. Please download the file …" at bounding box center [625, 286] width 1251 height 573
click at [888, 213] on div "Policy Copy No renderer available for this file type. Please download the file …" at bounding box center [625, 286] width 1251 height 573
click at [1226, 24] on div at bounding box center [1222, 20] width 25 height 25
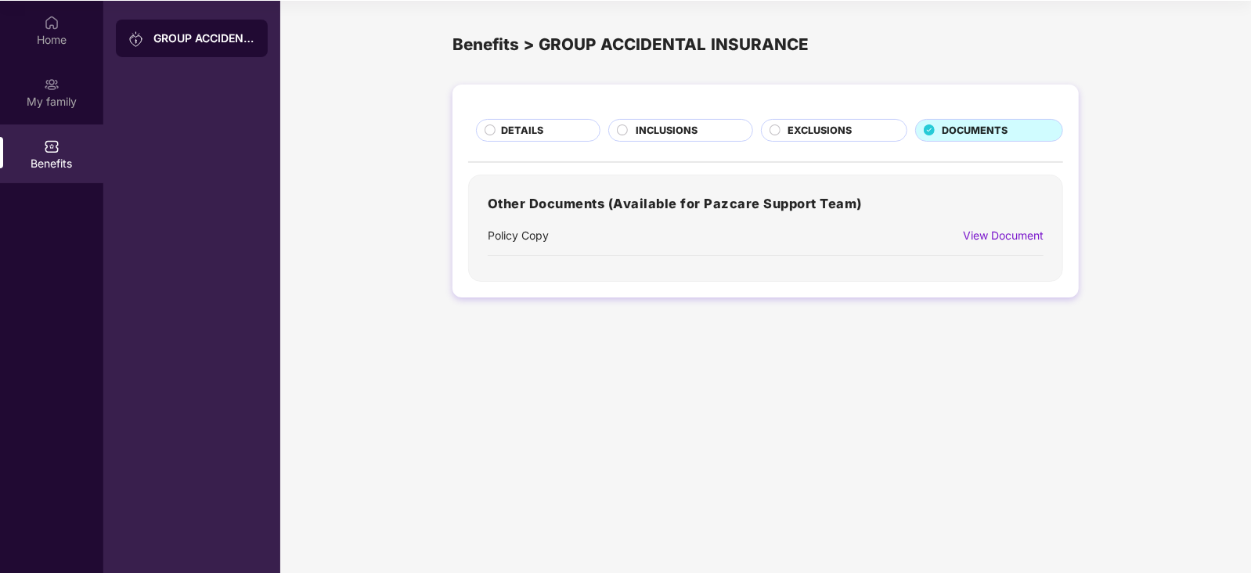
click at [759, 208] on h3 "Other Documents (Available for Pazcare Support Team)" at bounding box center [766, 204] width 556 height 20
click at [847, 120] on div "EXCLUSIONS" at bounding box center [834, 130] width 146 height 23
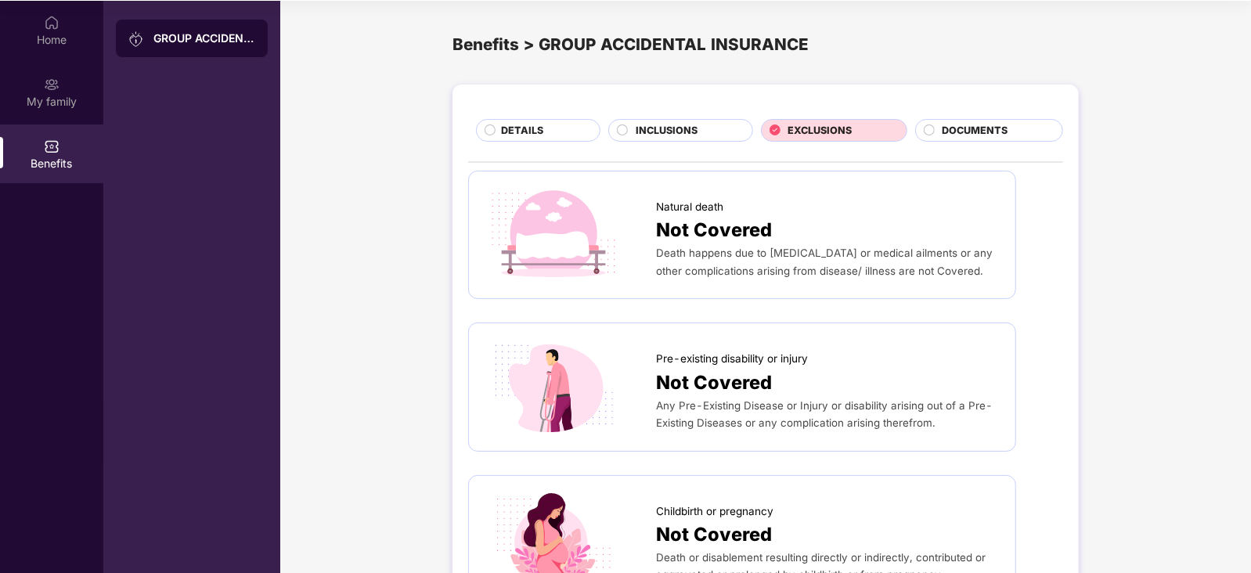
click at [661, 125] on span "INCLUSIONS" at bounding box center [667, 131] width 62 height 16
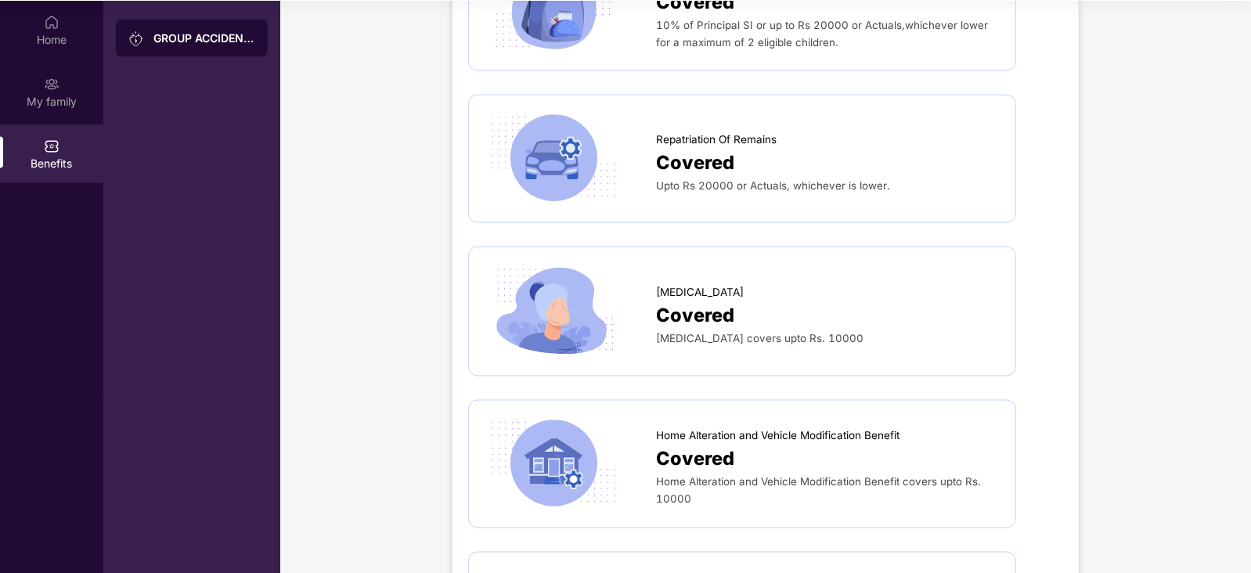
scroll to position [1785, 0]
